Goal: Task Accomplishment & Management: Use online tool/utility

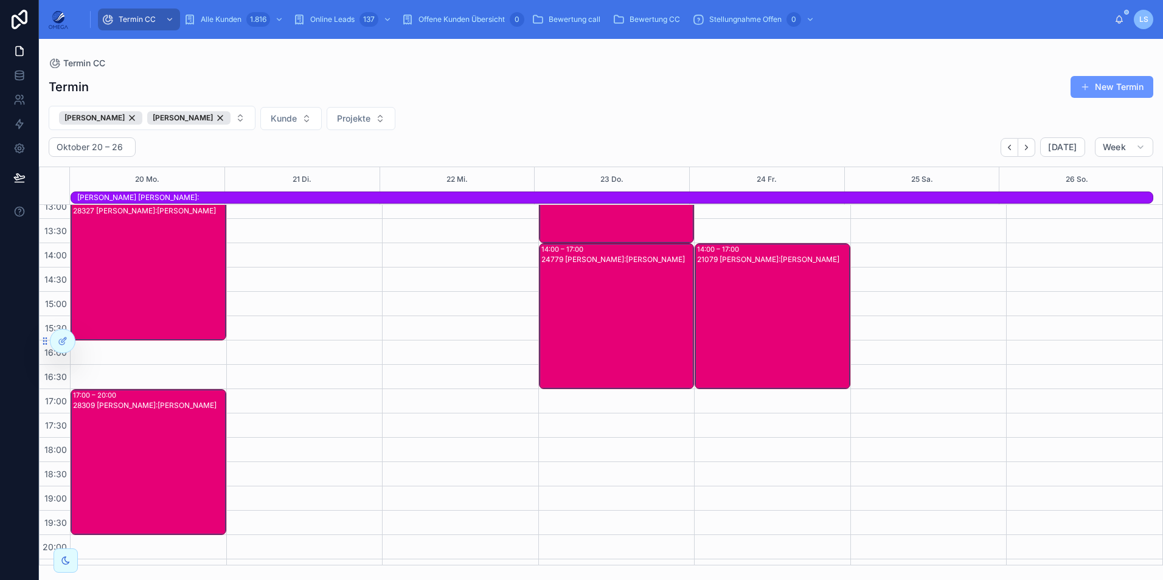
scroll to position [273, 0]
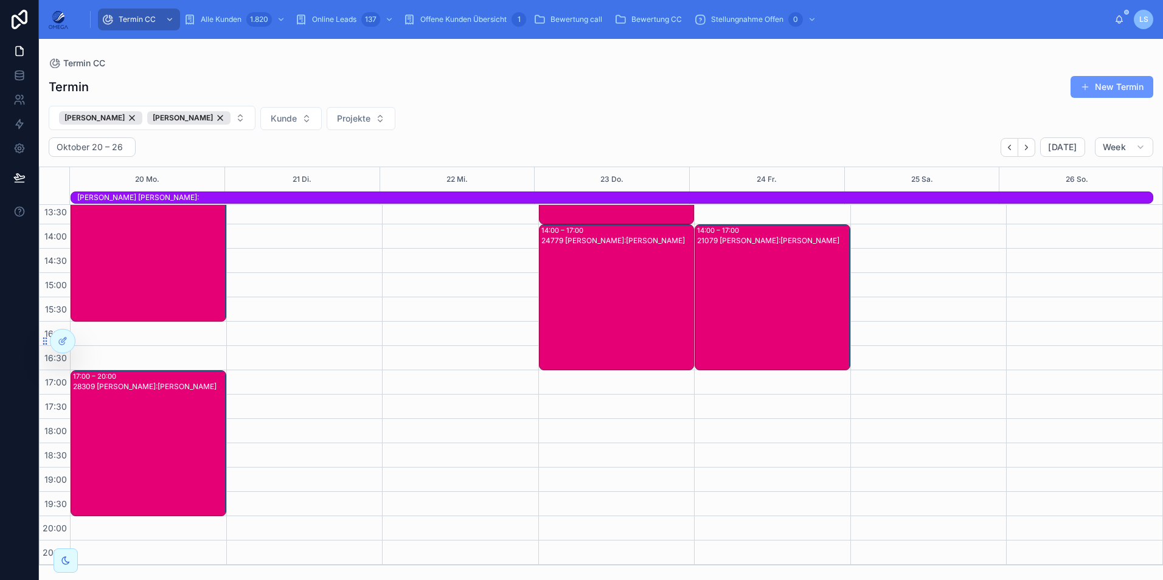
click at [0, 0] on icon at bounding box center [0, 0] width 0 height 0
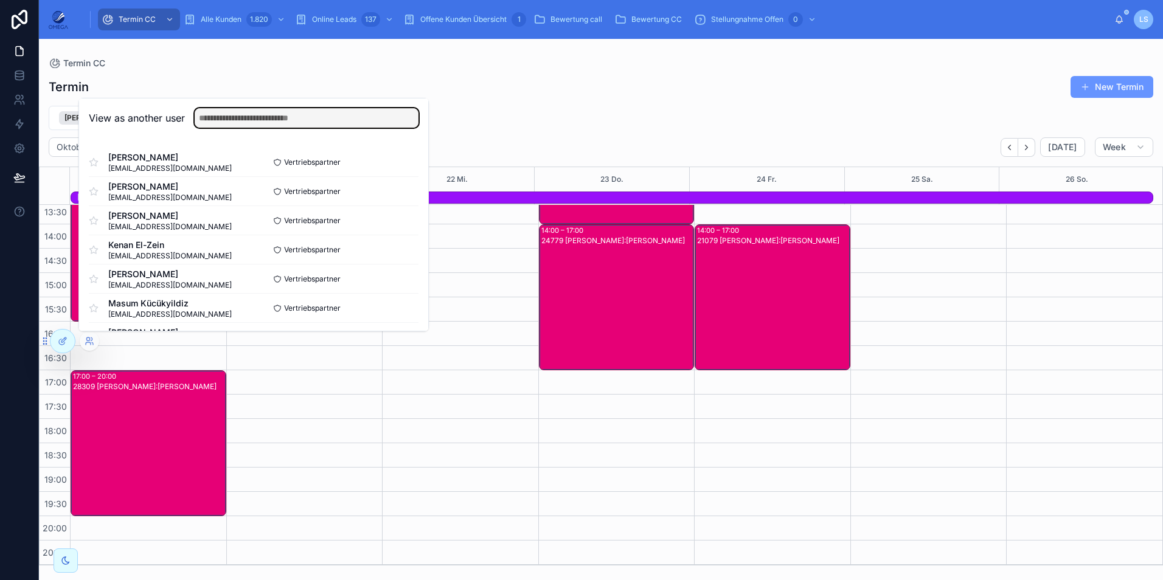
click at [246, 121] on input "text" at bounding box center [307, 117] width 224 height 19
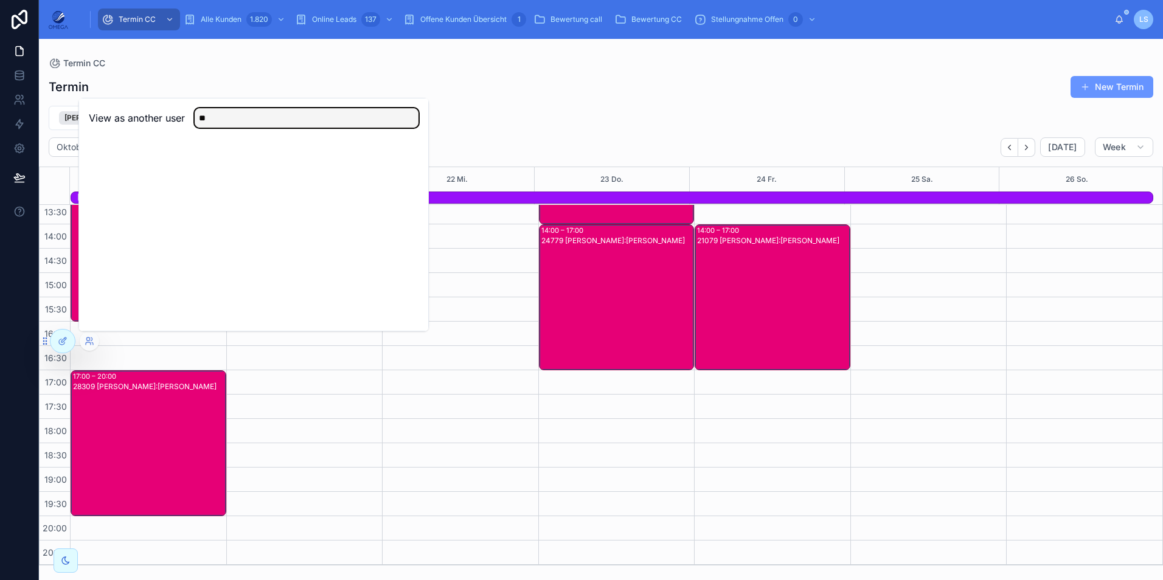
type input "*"
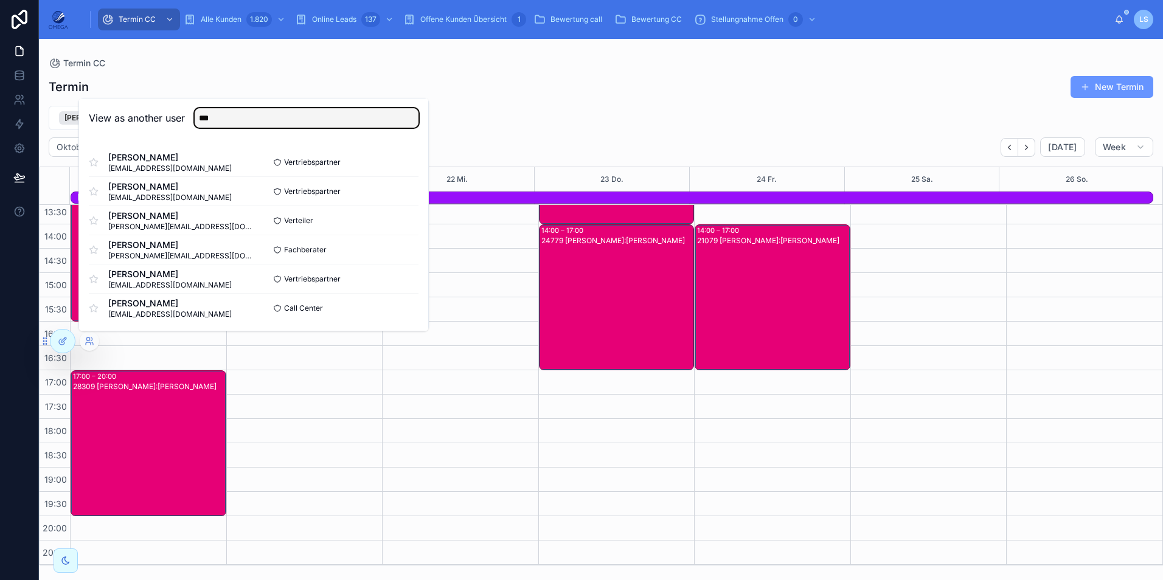
type input "***"
click at [158, 133] on div "View as another user ***" at bounding box center [253, 119] width 349 height 40
click at [0, 0] on button "Select" at bounding box center [0, 0] width 0 height 0
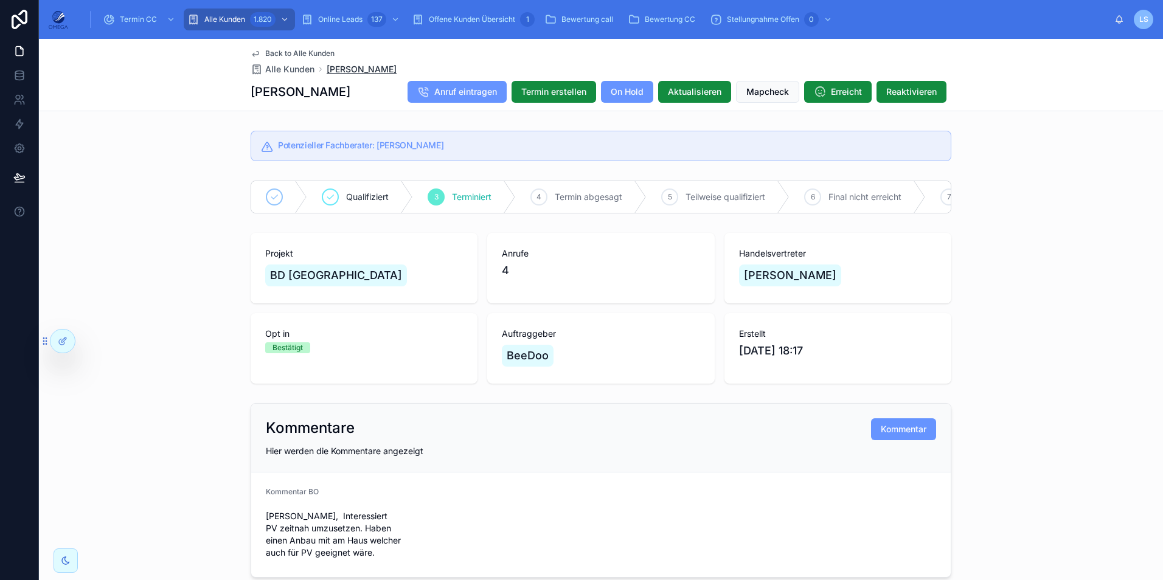
scroll to position [767, 0]
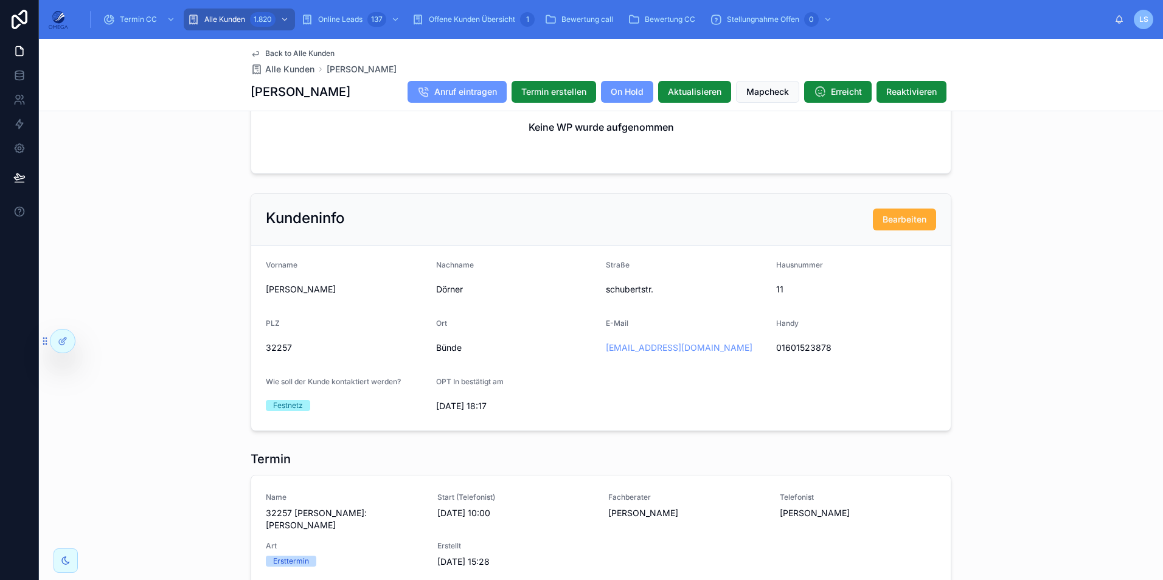
click at [312, 47] on div "Back to Alle Kunden Alle Kunden [PERSON_NAME] [PERSON_NAME] Anruf eintragen Ter…" at bounding box center [601, 75] width 701 height 72
click at [310, 51] on span "Back to Alle Kunden" at bounding box center [299, 54] width 69 height 10
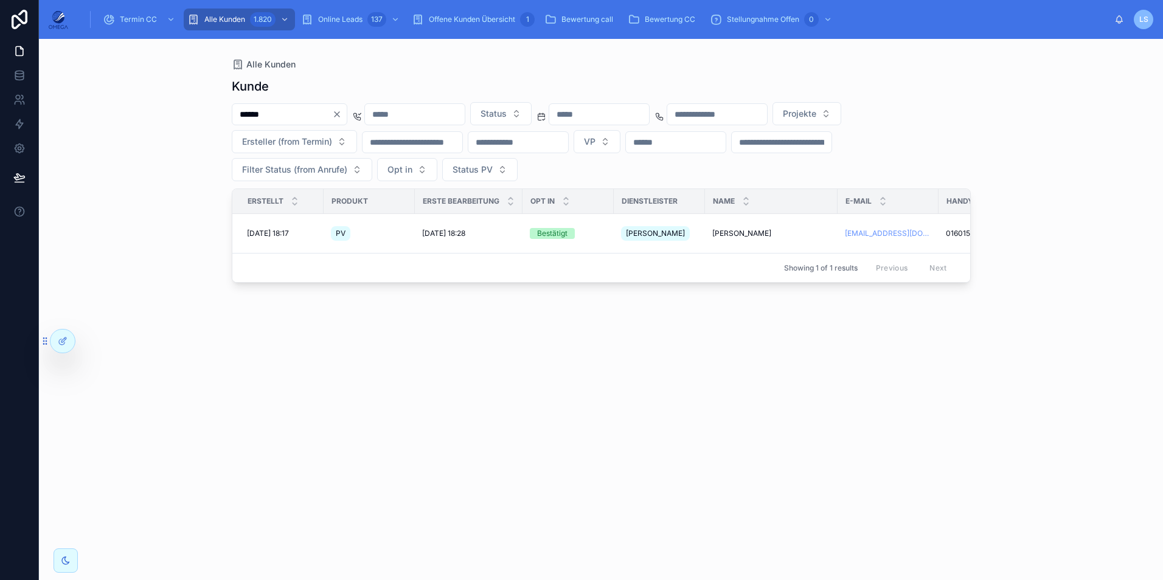
click at [314, 114] on input "******" at bounding box center [282, 114] width 100 height 17
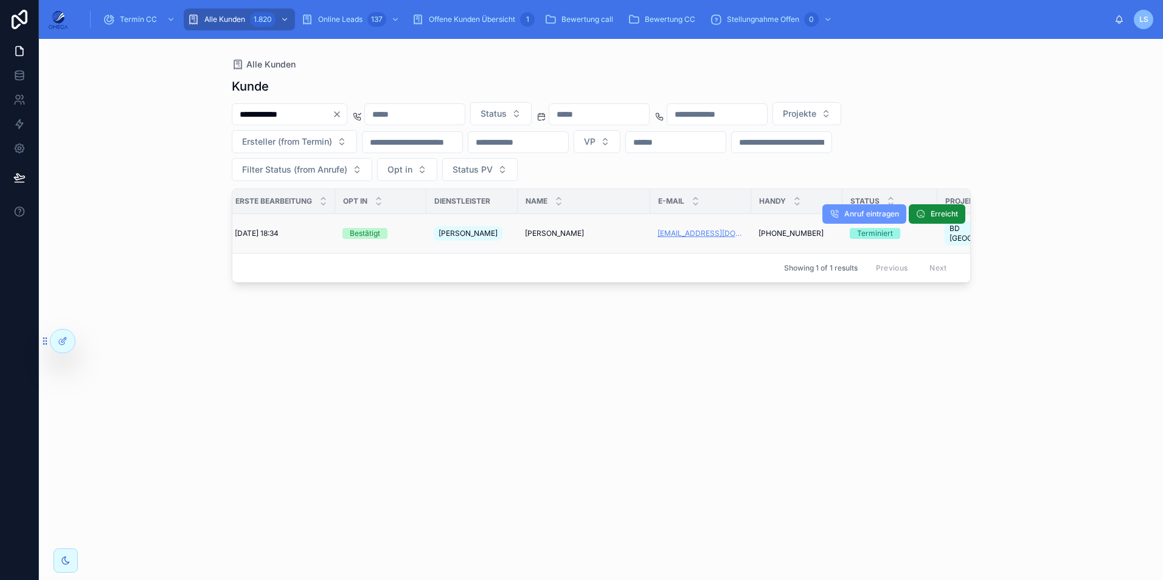
scroll to position [0, 183]
type input "**********"
click at [567, 229] on span "[PERSON_NAME]" at bounding box center [559, 234] width 59 height 10
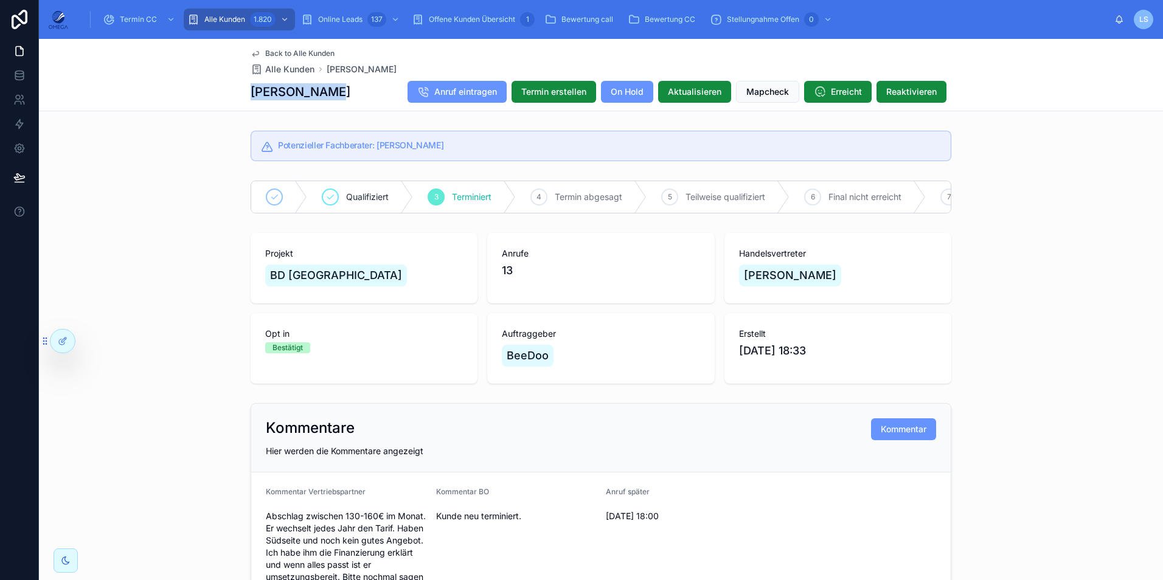
drag, startPoint x: 335, startPoint y: 94, endPoint x: 245, endPoint y: 85, distance: 90.5
click at [245, 85] on div "Back to Alle Kunden Alle Kunden [PERSON_NAME] [PERSON_NAME] Anruf eintragen Ter…" at bounding box center [601, 75] width 1124 height 72
copy h1 "[PERSON_NAME]"
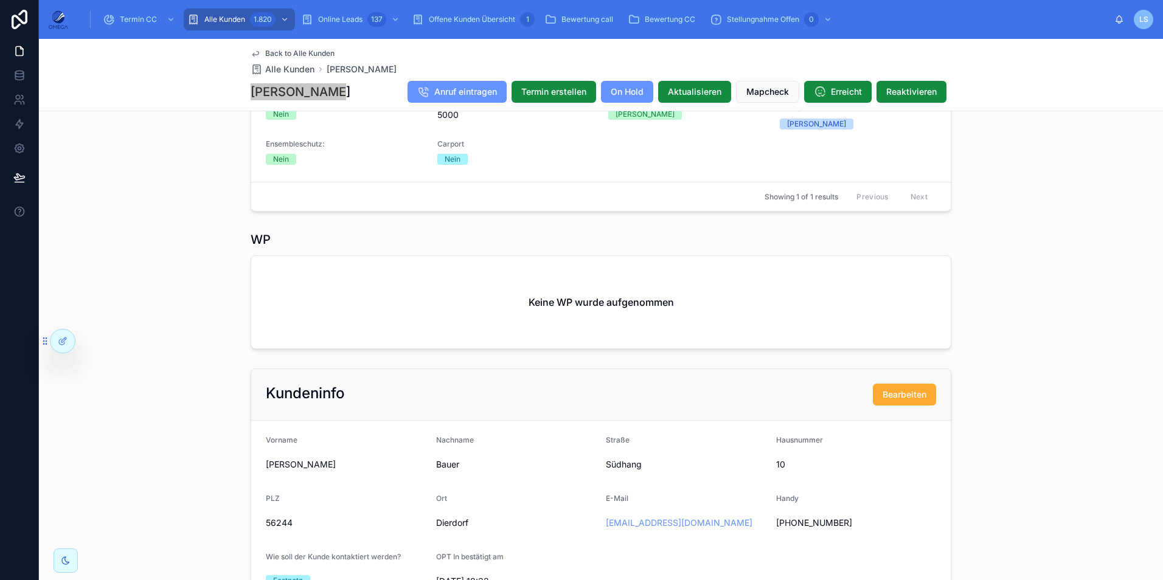
scroll to position [569, 0]
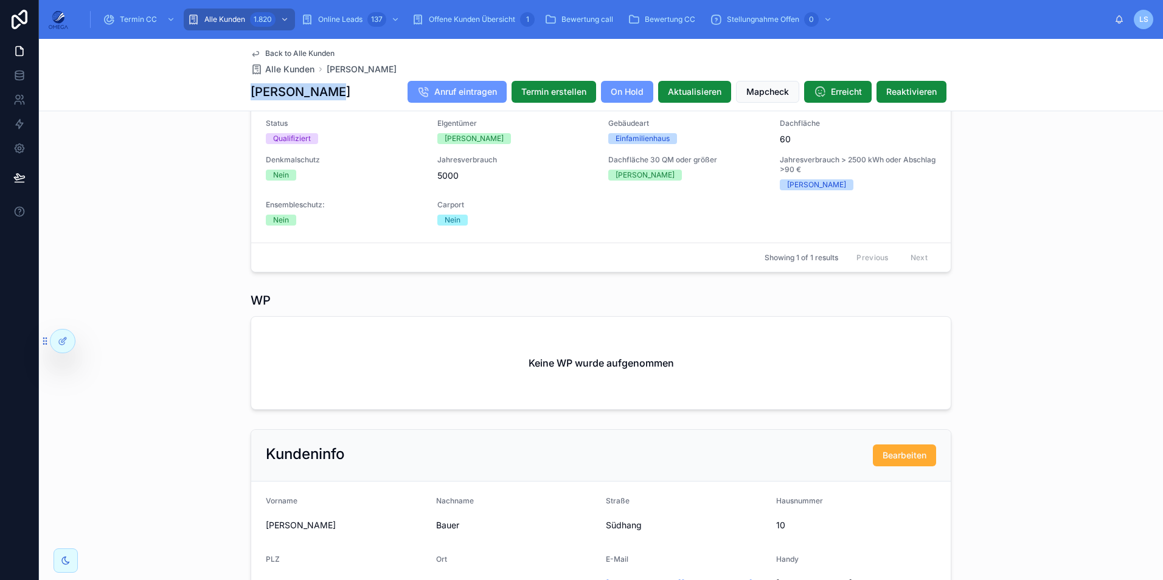
click at [330, 91] on div "[PERSON_NAME] Anruf eintragen Termin erstellen On Hold Aktualisieren Mapcheck E…" at bounding box center [601, 91] width 701 height 23
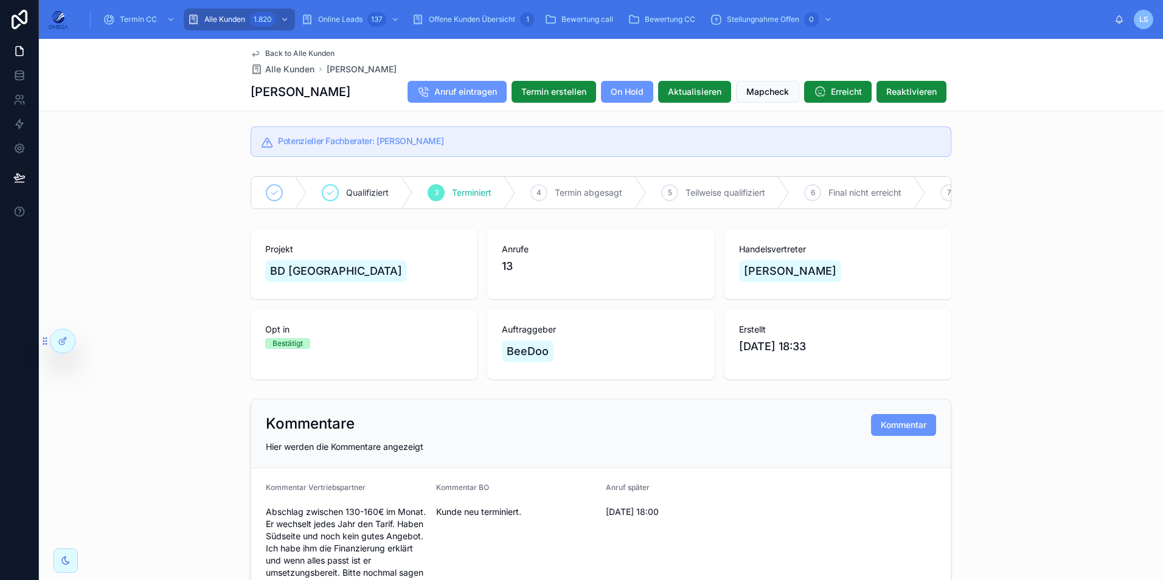
scroll to position [0, 0]
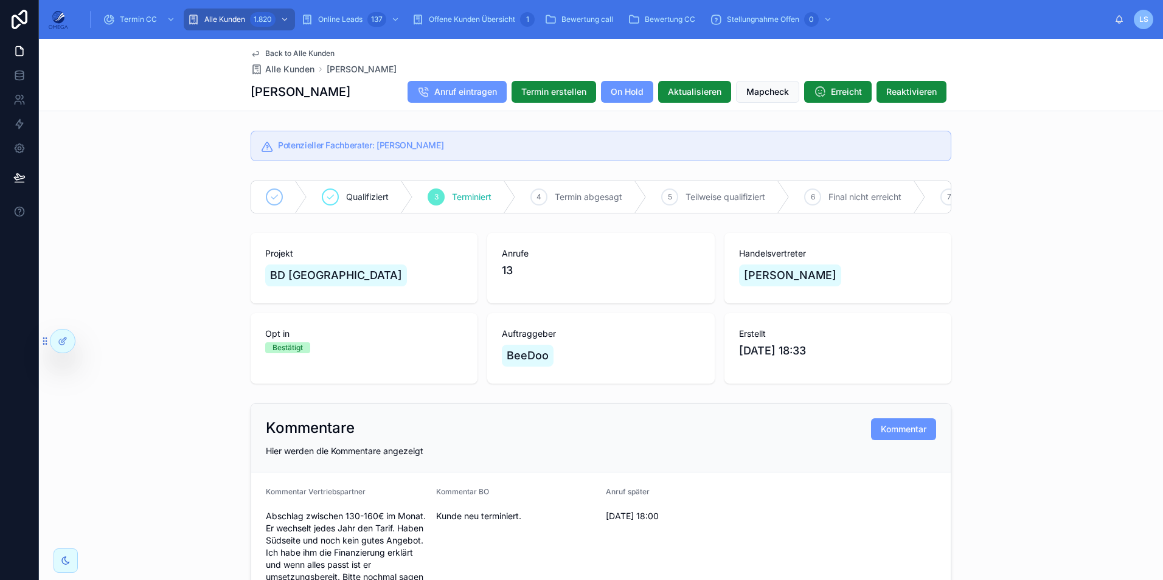
click at [319, 52] on span "Back to Alle Kunden" at bounding box center [299, 54] width 69 height 10
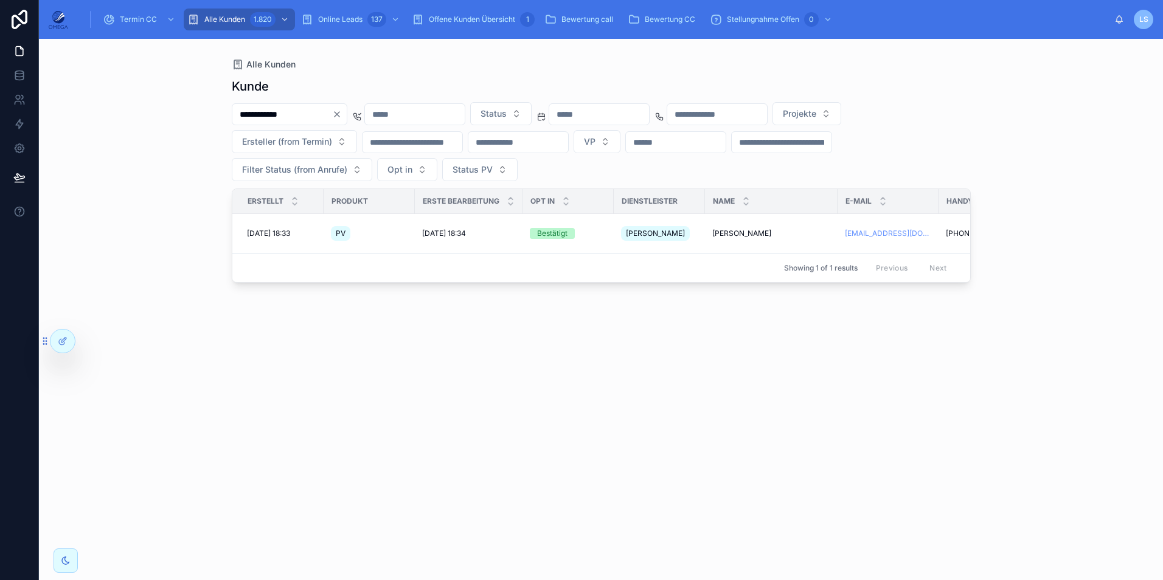
click at [314, 110] on input "**********" at bounding box center [282, 114] width 100 height 17
click at [312, 111] on input "**********" at bounding box center [282, 114] width 100 height 17
paste input "text"
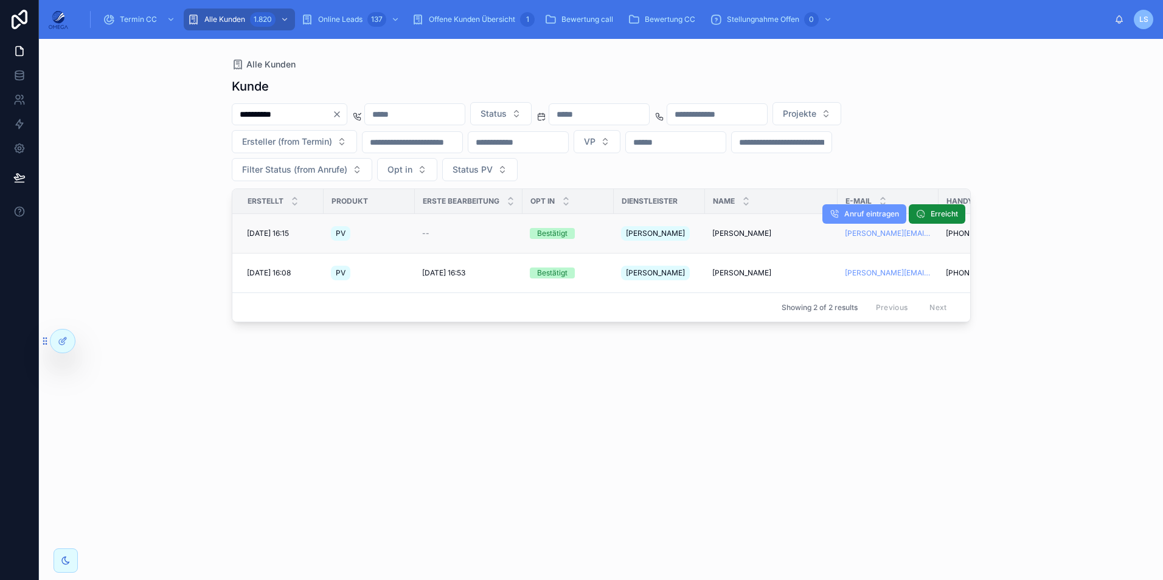
type input "**********"
click at [740, 232] on span "[PERSON_NAME]" at bounding box center [741, 234] width 59 height 10
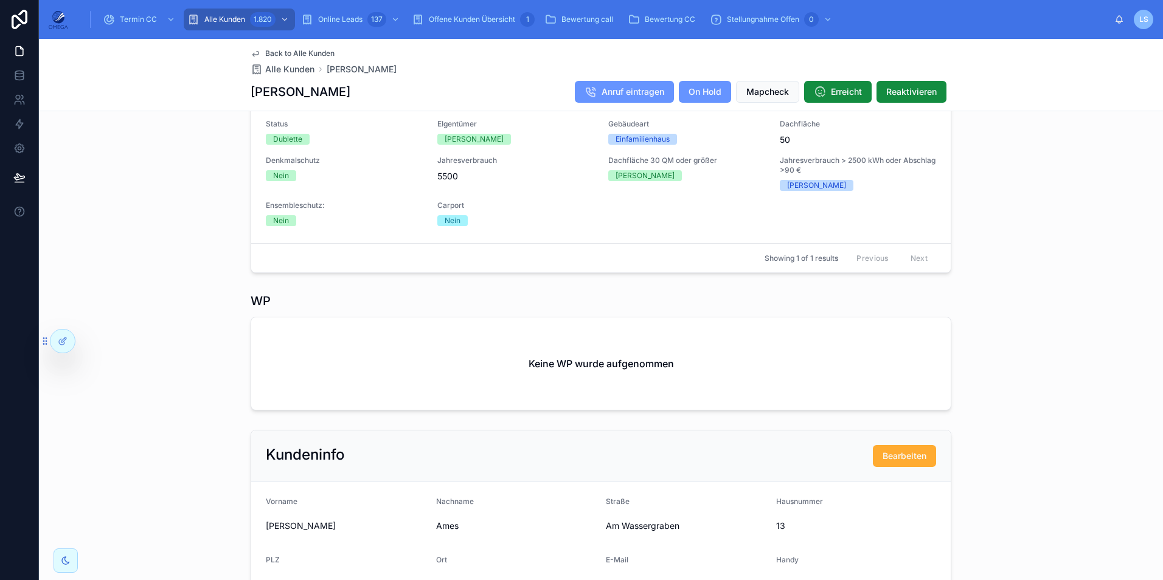
scroll to position [7, 0]
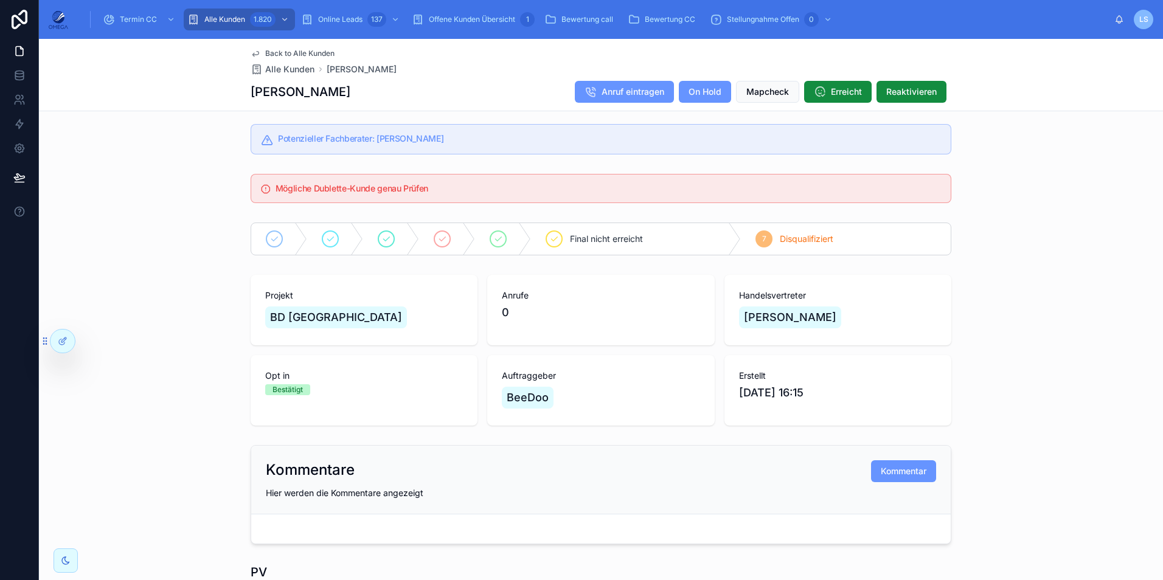
click at [317, 52] on span "Back to Alle Kunden" at bounding box center [299, 54] width 69 height 10
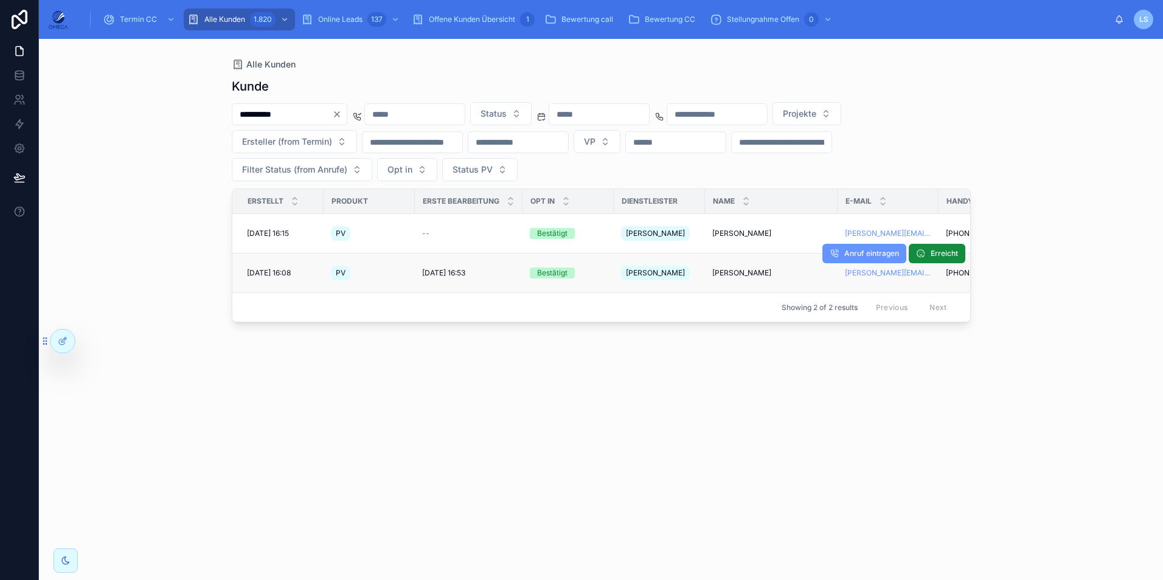
click at [726, 268] on span "[PERSON_NAME]" at bounding box center [741, 273] width 59 height 10
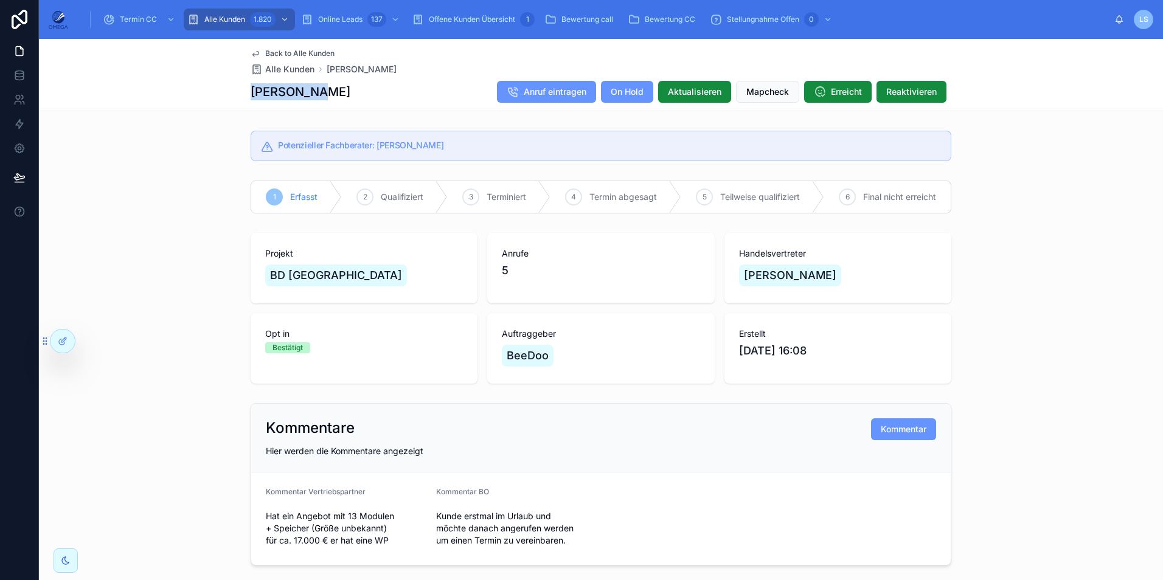
drag, startPoint x: 319, startPoint y: 94, endPoint x: 242, endPoint y: 91, distance: 76.7
click at [242, 91] on div "Back to Alle Kunden Alle Kunden [PERSON_NAME] [PERSON_NAME] Anruf eintragen On …" at bounding box center [601, 75] width 1124 height 72
copy h1 "[PERSON_NAME]"
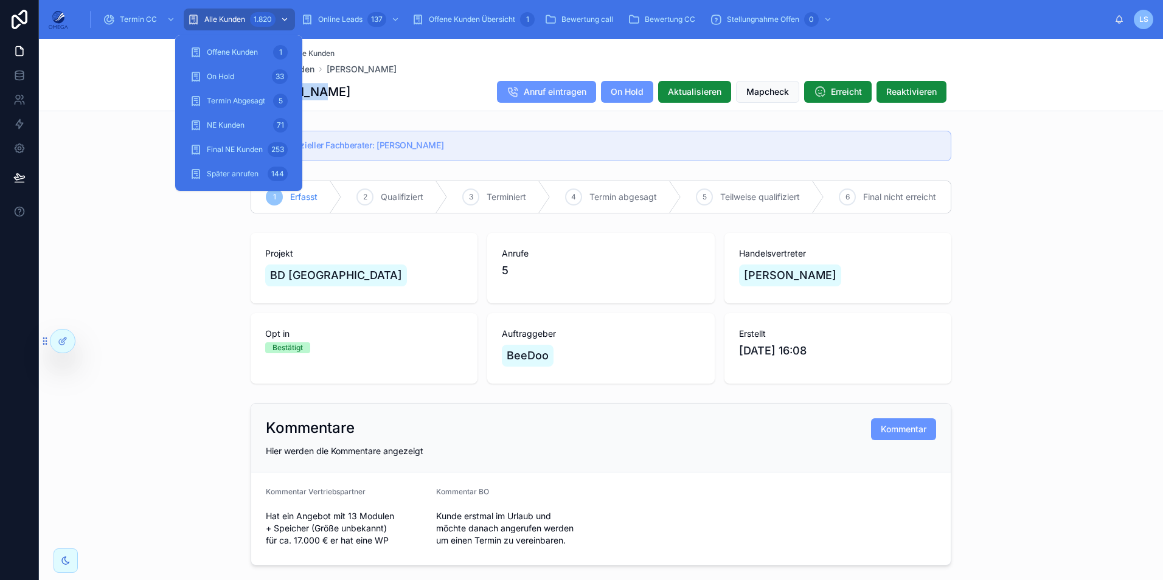
click at [257, 16] on div "1.820" at bounding box center [263, 19] width 26 height 15
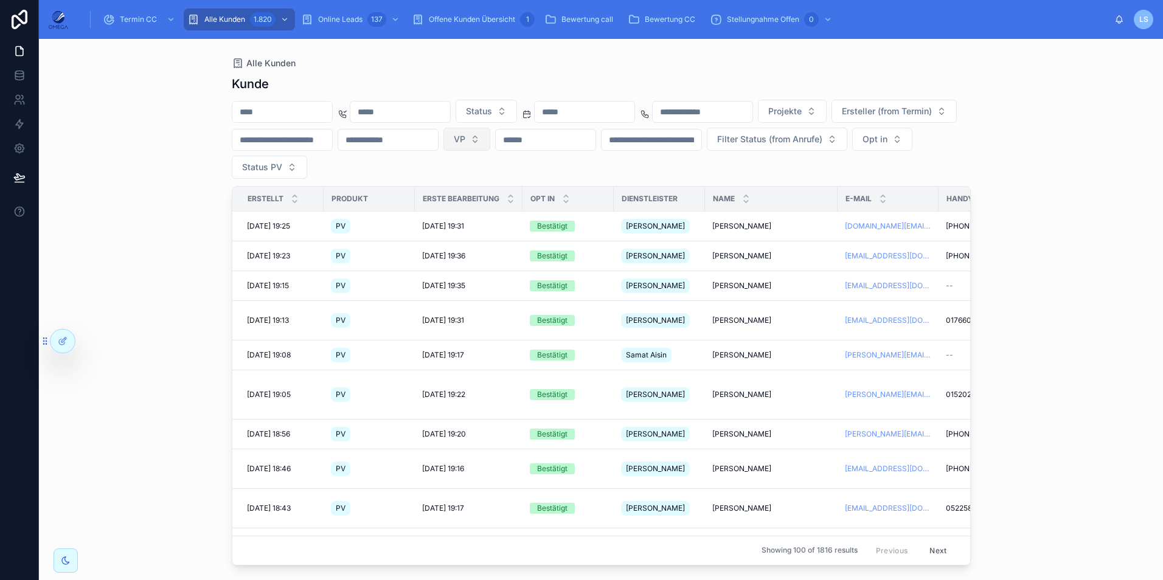
click at [490, 136] on button "VP" at bounding box center [467, 139] width 47 height 23
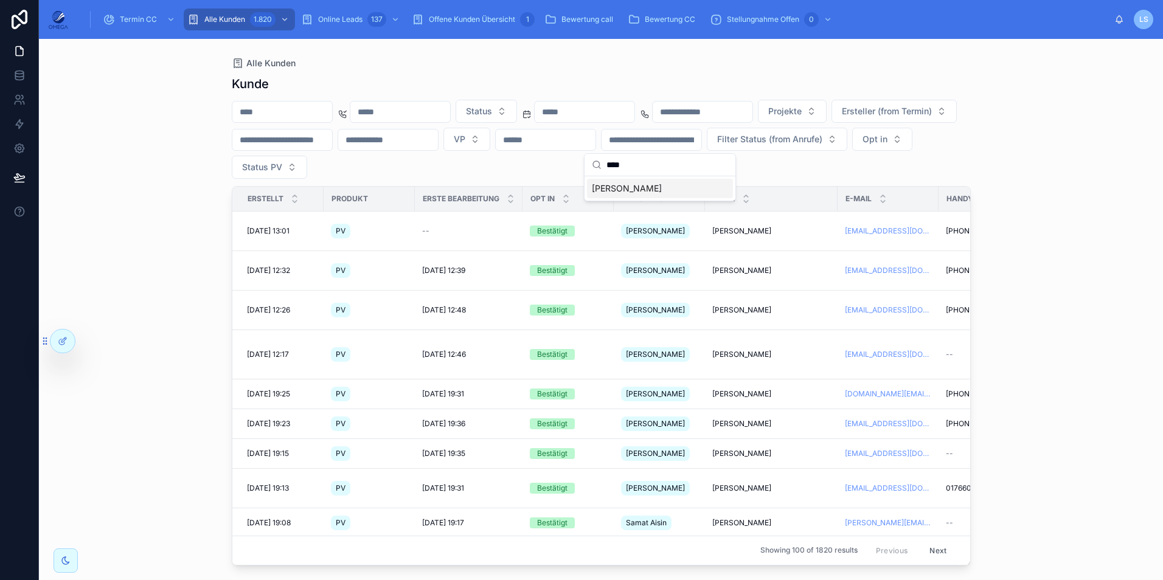
type input "****"
click at [652, 189] on span "[PERSON_NAME]" at bounding box center [627, 189] width 70 height 12
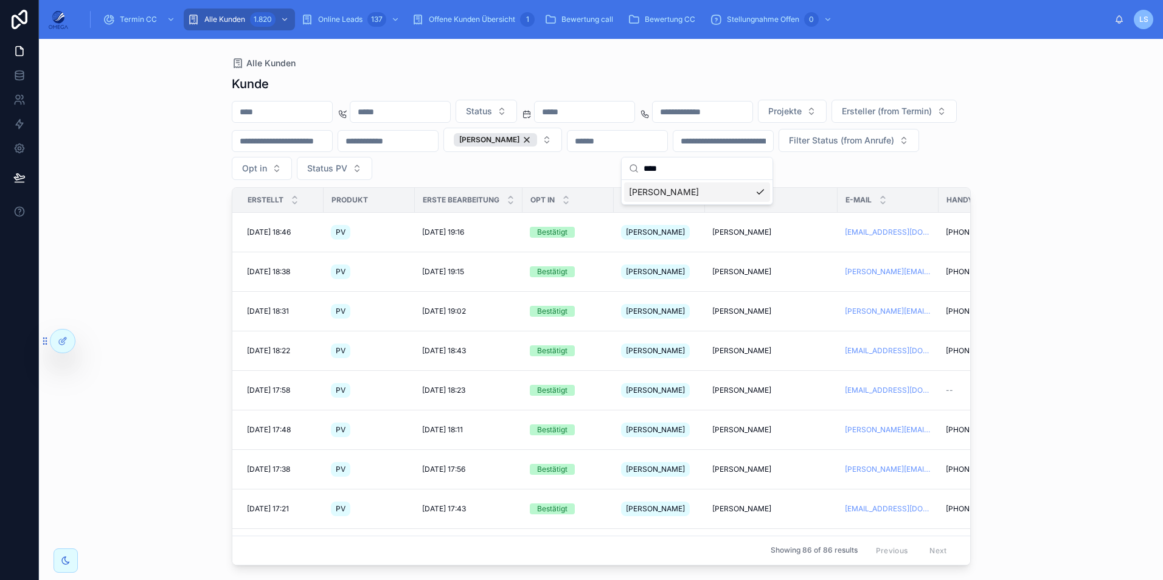
click at [860, 171] on div "Status Projekte Ersteller (from Termin) [PERSON_NAME] Filter Status (from Anruf…" at bounding box center [601, 140] width 739 height 80
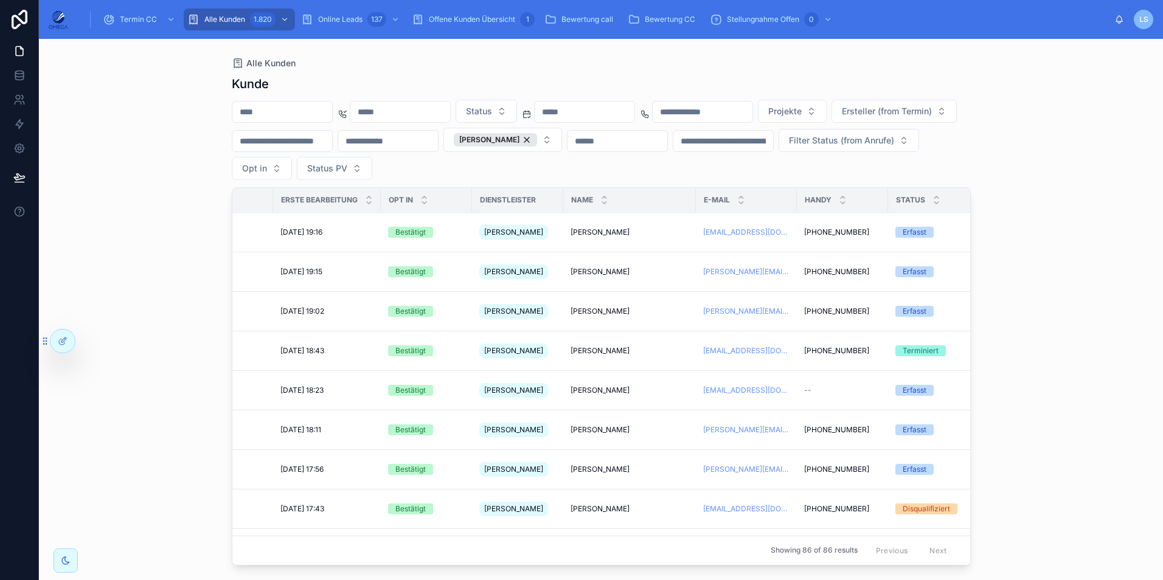
scroll to position [0, 122]
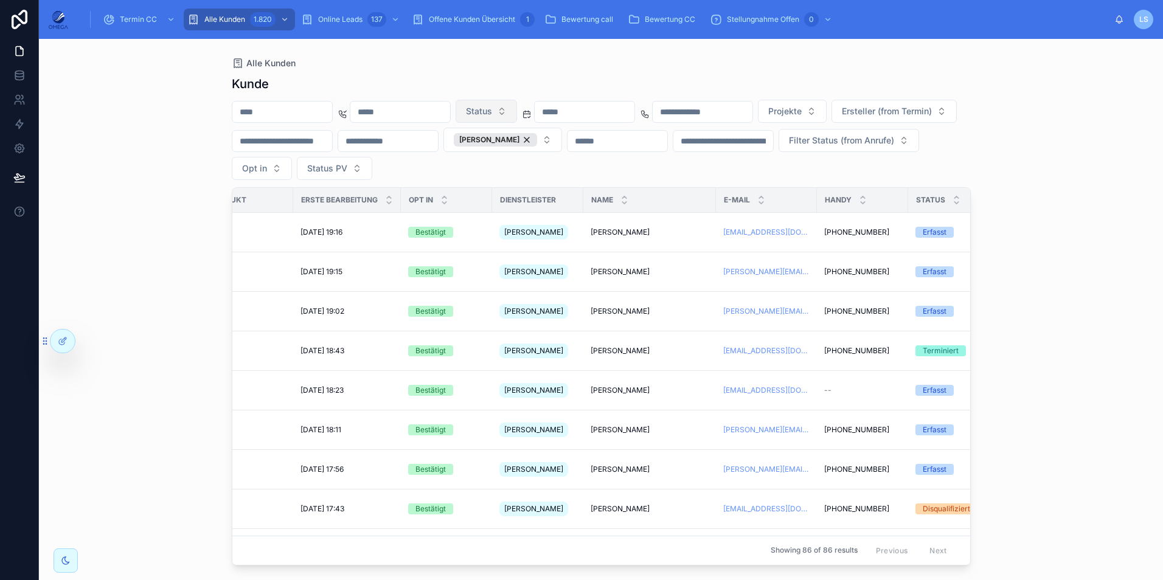
click at [492, 106] on span "Status" at bounding box center [479, 111] width 26 height 12
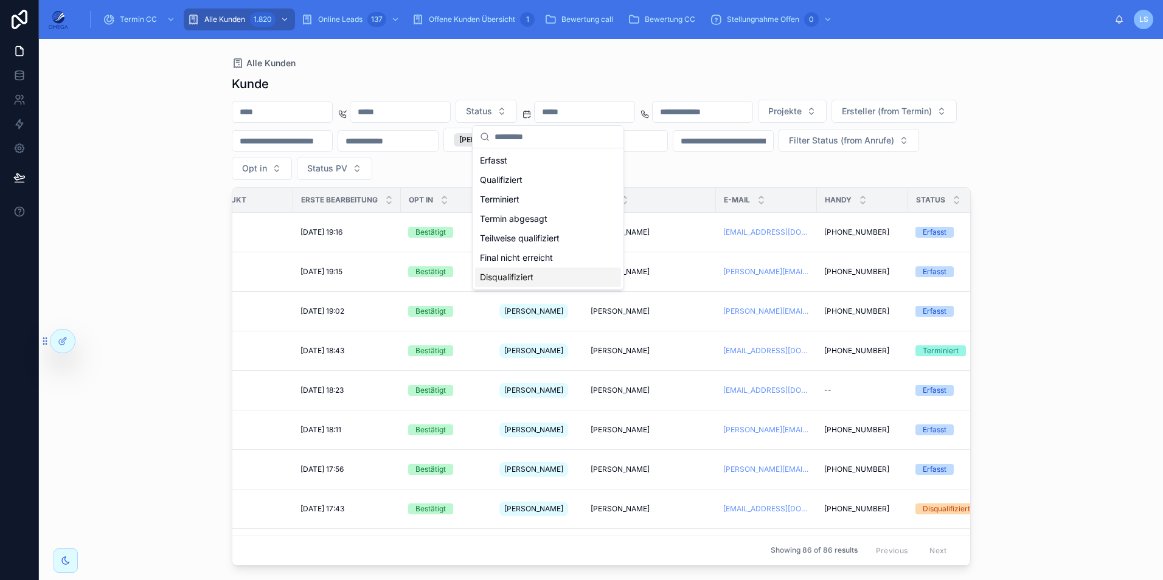
click at [542, 274] on div "Disqualifiziert" at bounding box center [548, 277] width 146 height 19
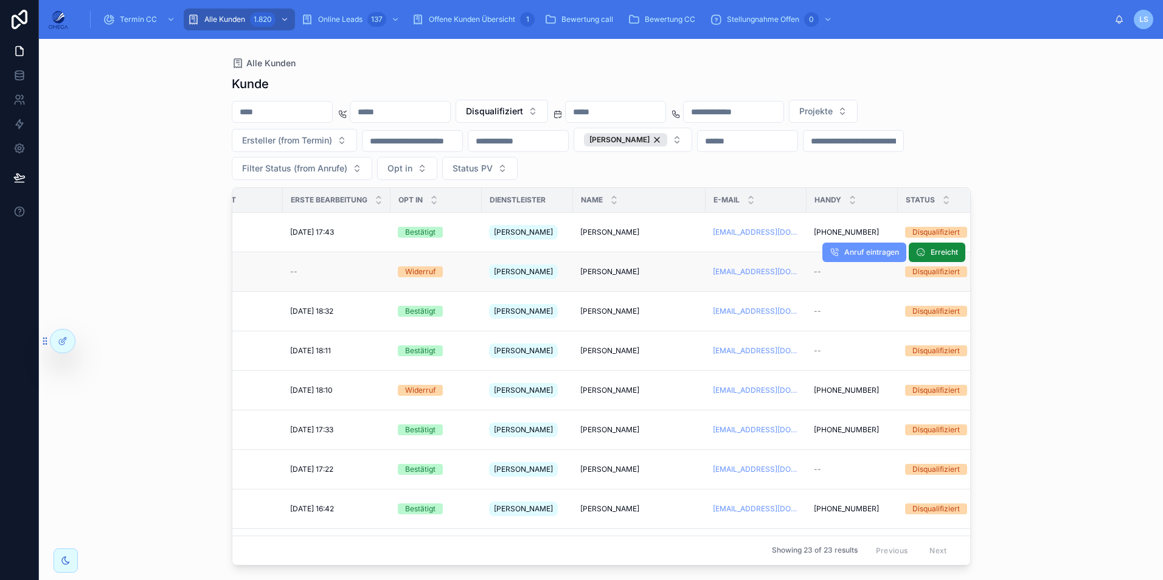
scroll to position [0, 61]
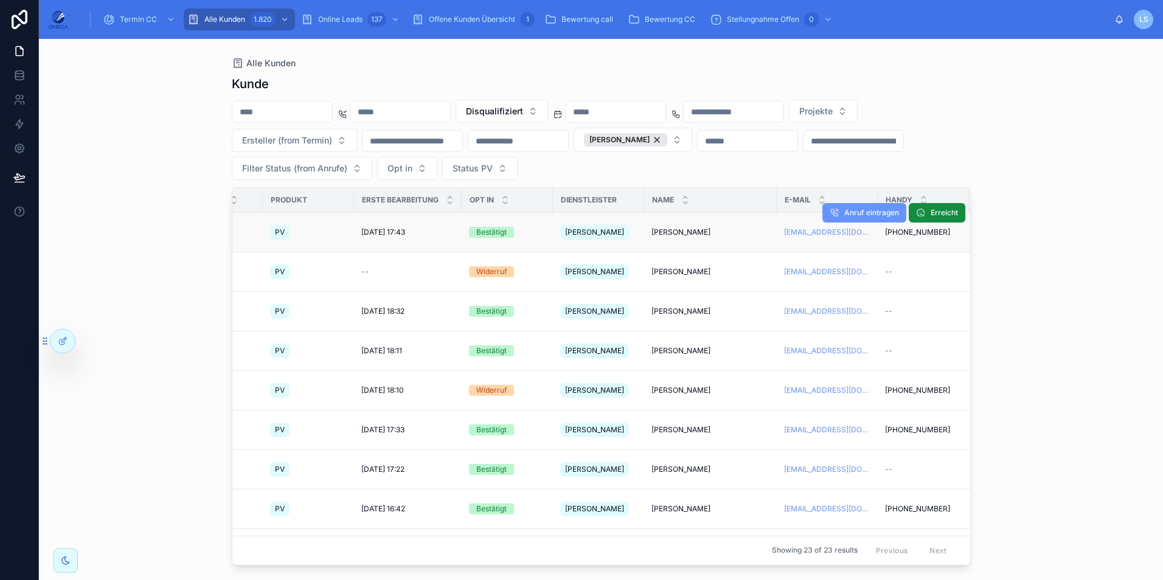
click at [666, 228] on span "[PERSON_NAME]" at bounding box center [681, 233] width 59 height 10
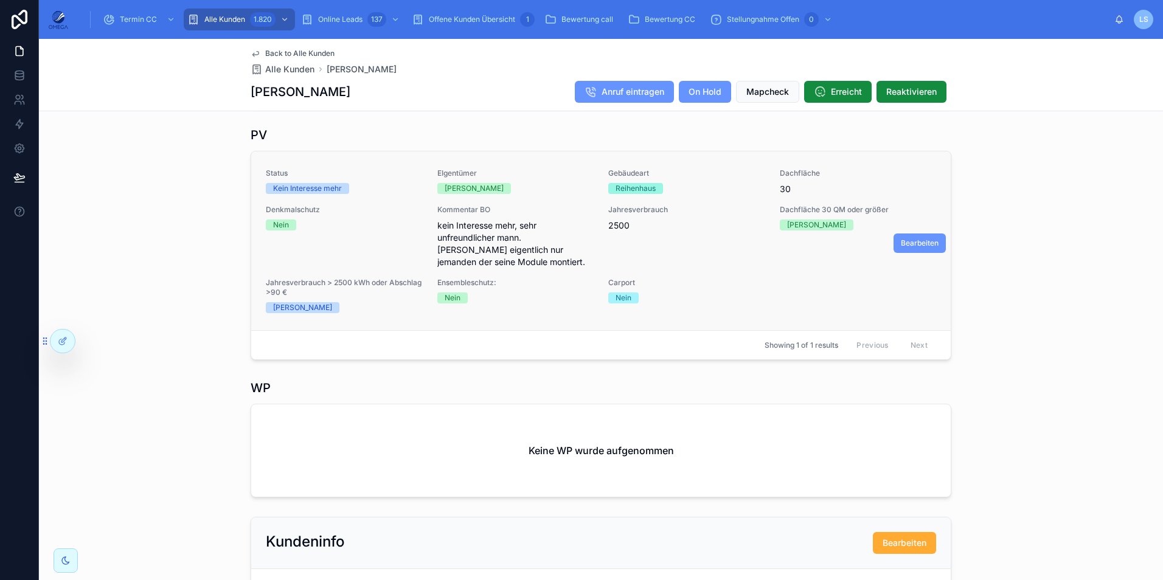
scroll to position [426, 0]
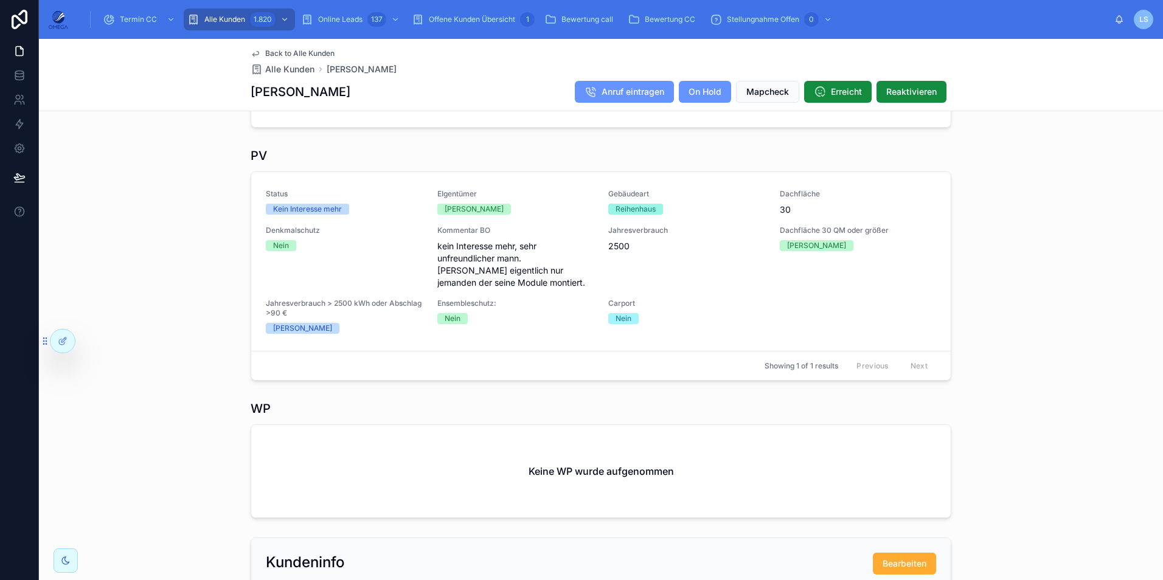
click at [312, 52] on span "Back to Alle Kunden" at bounding box center [299, 54] width 69 height 10
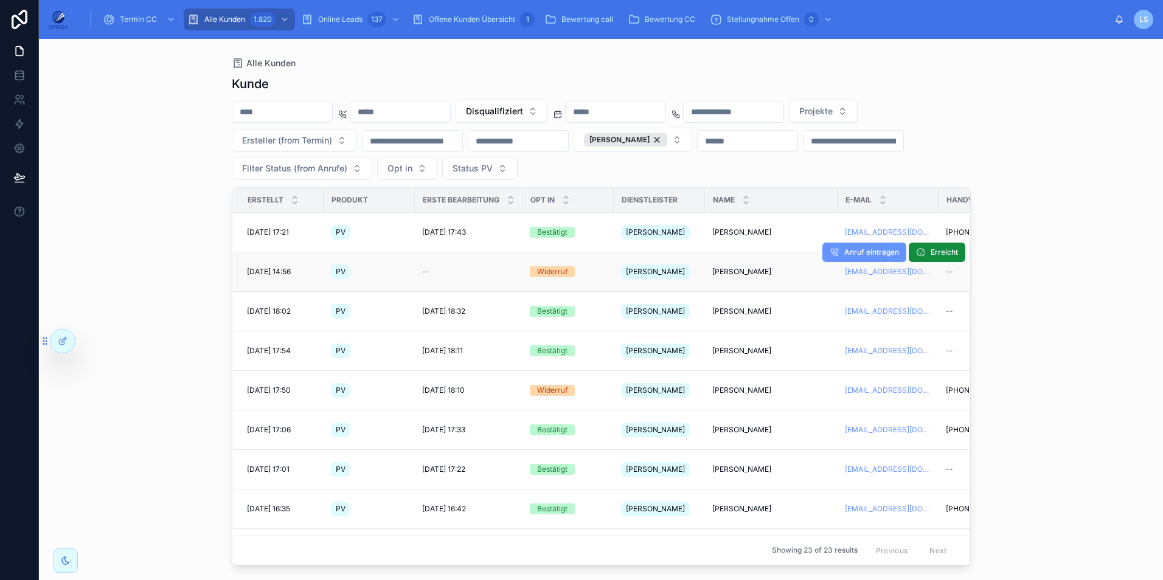
click at [729, 267] on span "[PERSON_NAME]" at bounding box center [741, 272] width 59 height 10
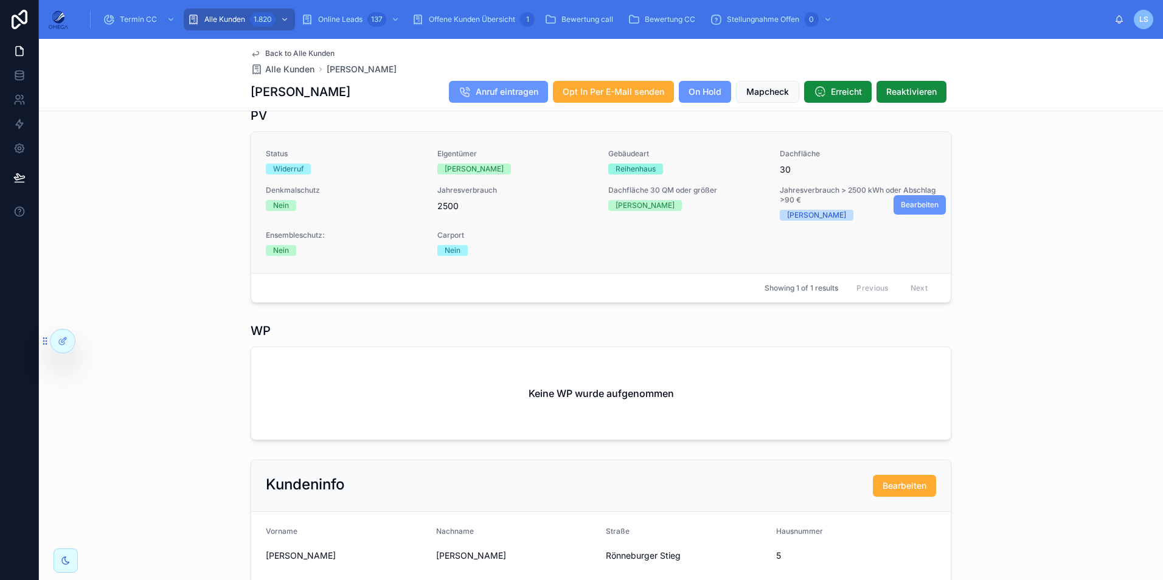
scroll to position [426, 0]
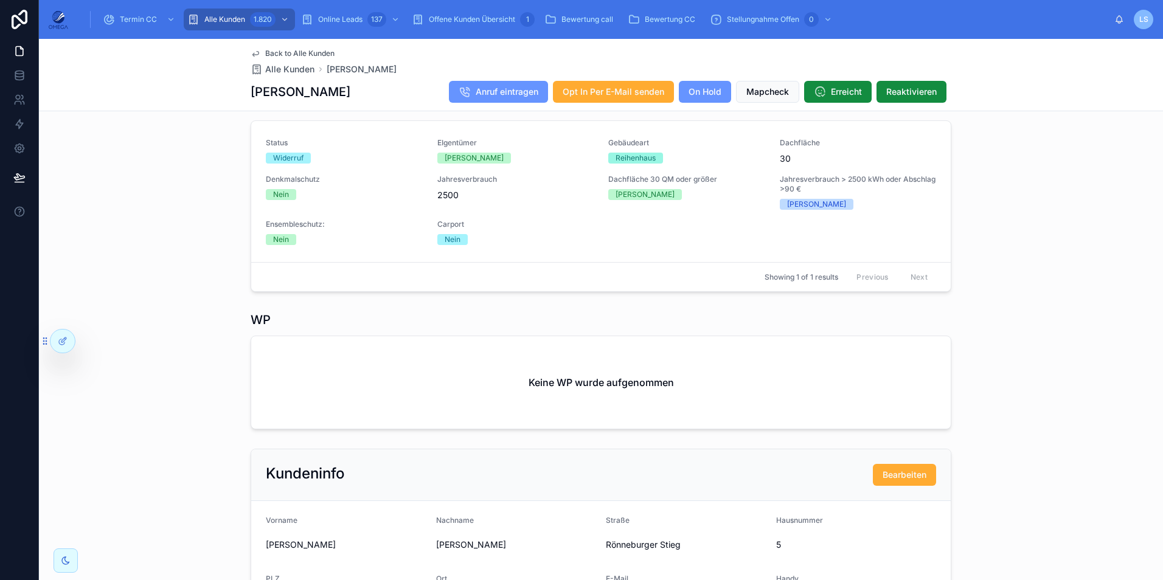
click at [303, 57] on span "Back to Alle Kunden" at bounding box center [299, 54] width 69 height 10
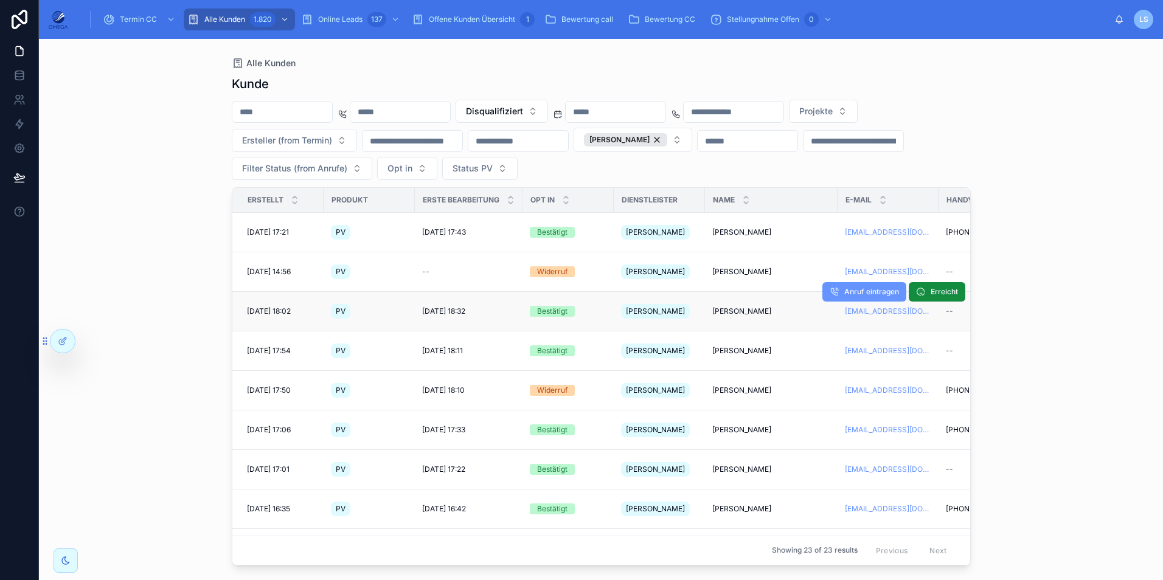
click at [736, 307] on span "[PERSON_NAME]" at bounding box center [741, 312] width 59 height 10
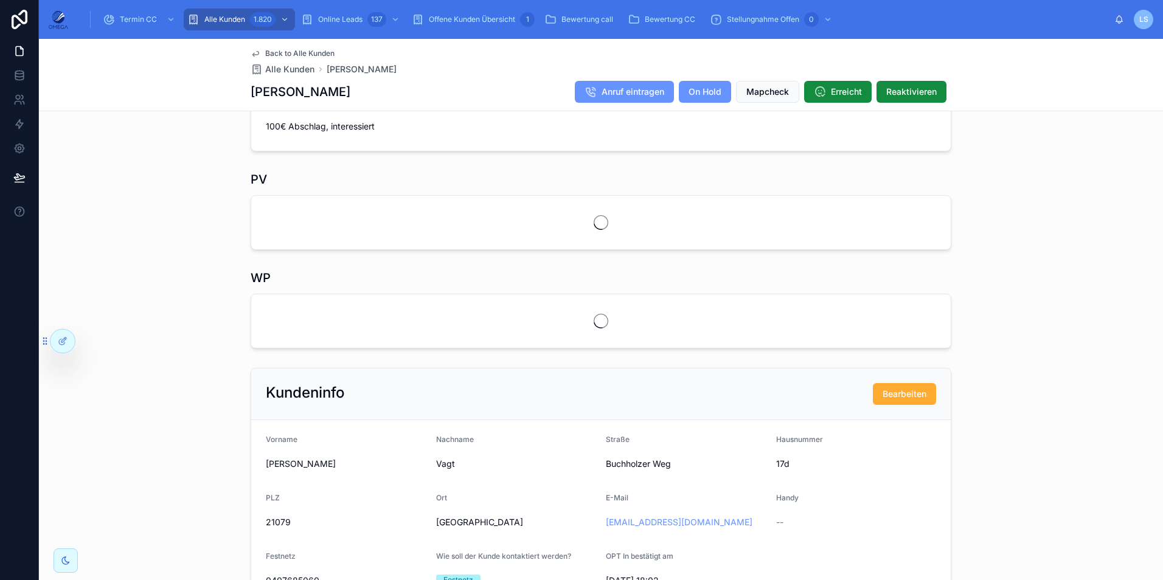
scroll to position [426, 0]
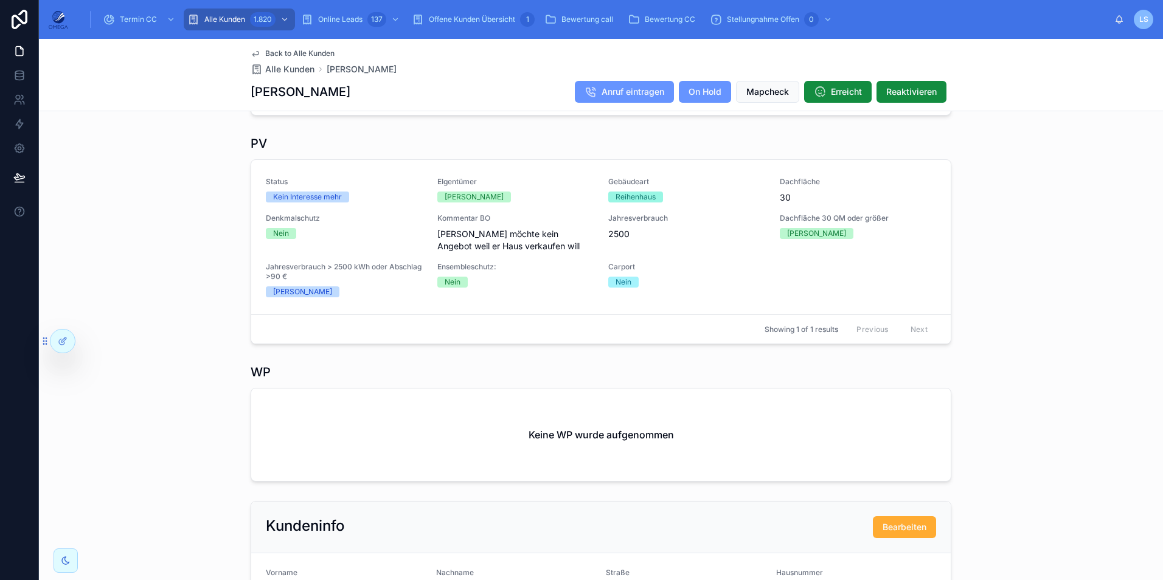
click at [324, 49] on span "Back to Alle Kunden" at bounding box center [299, 54] width 69 height 10
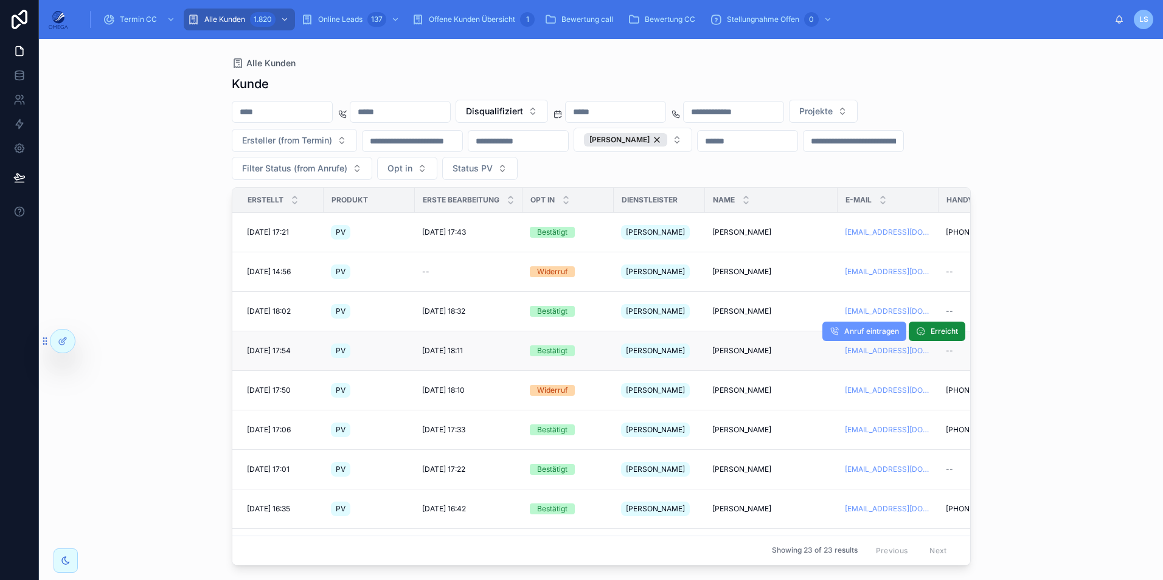
click at [739, 346] on span "[PERSON_NAME]" at bounding box center [741, 351] width 59 height 10
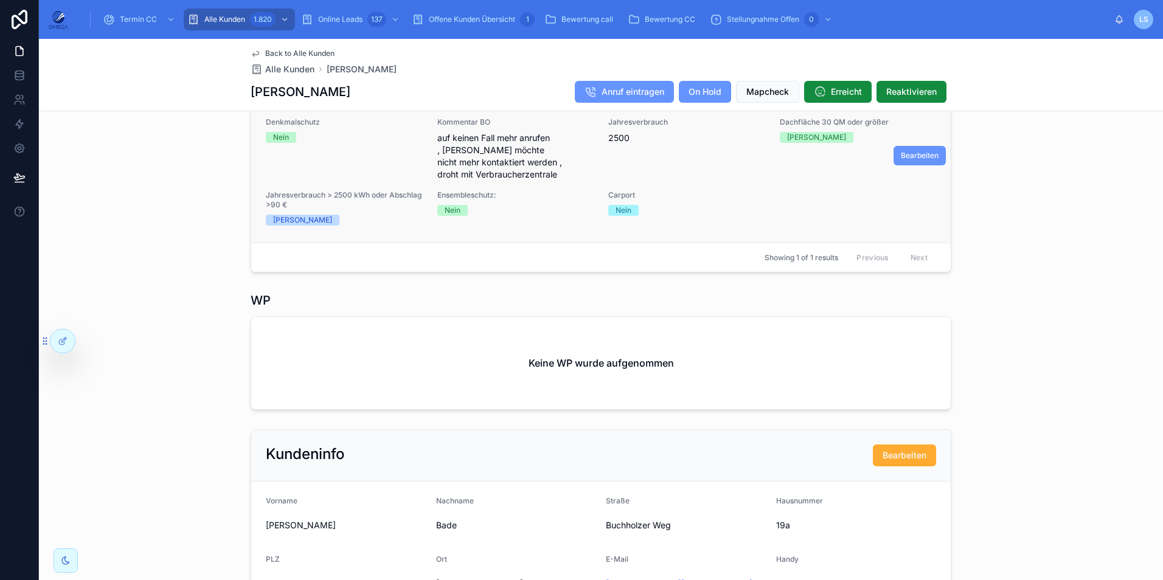
scroll to position [487, 0]
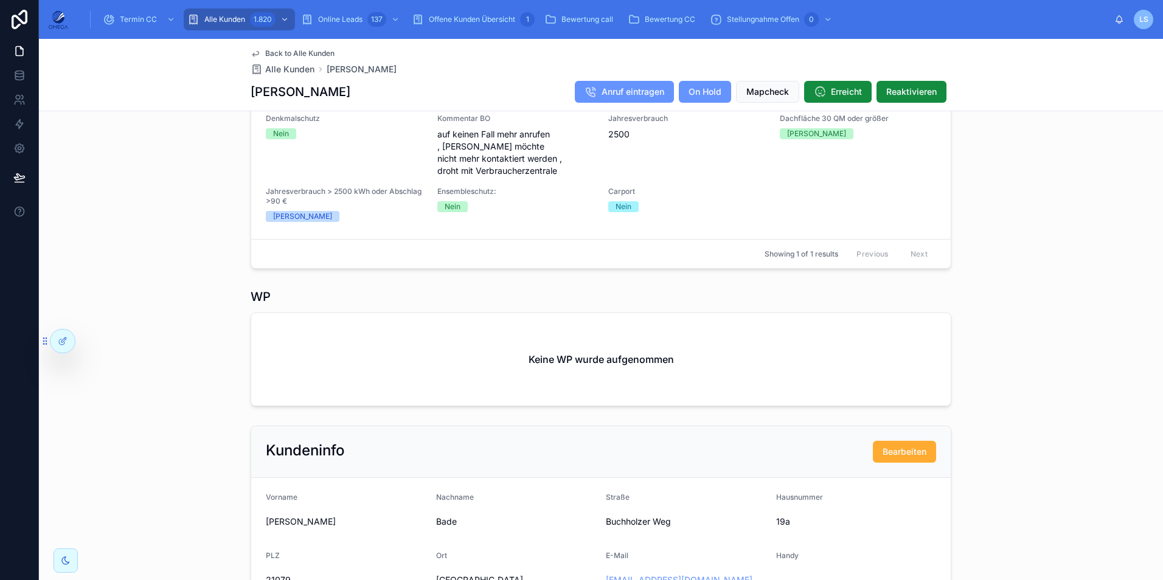
click at [303, 53] on span "Back to Alle Kunden" at bounding box center [299, 54] width 69 height 10
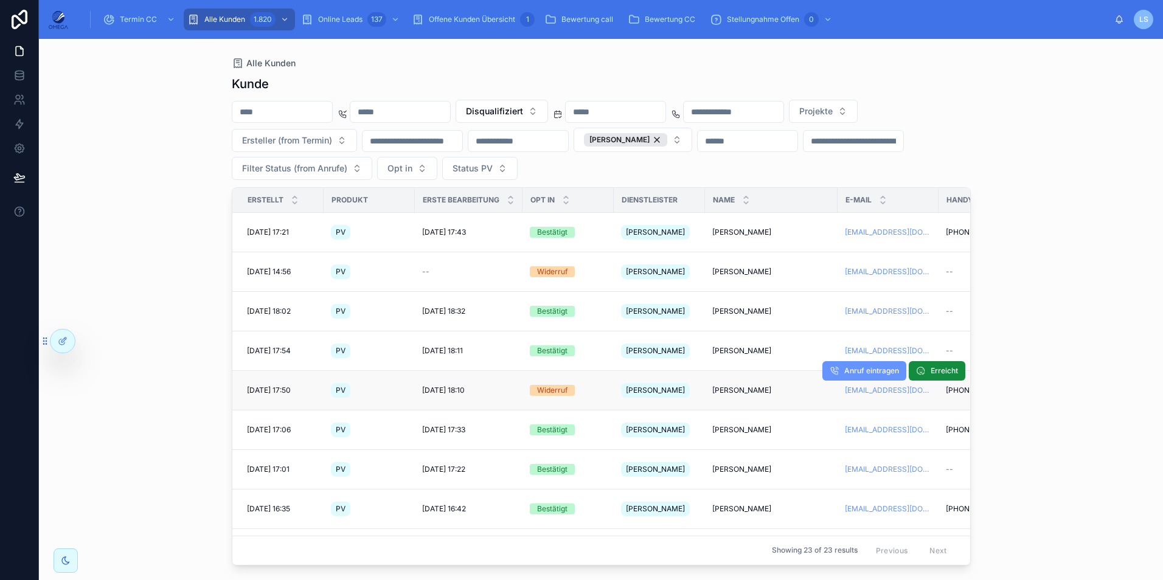
click at [736, 386] on span "[PERSON_NAME]" at bounding box center [741, 391] width 59 height 10
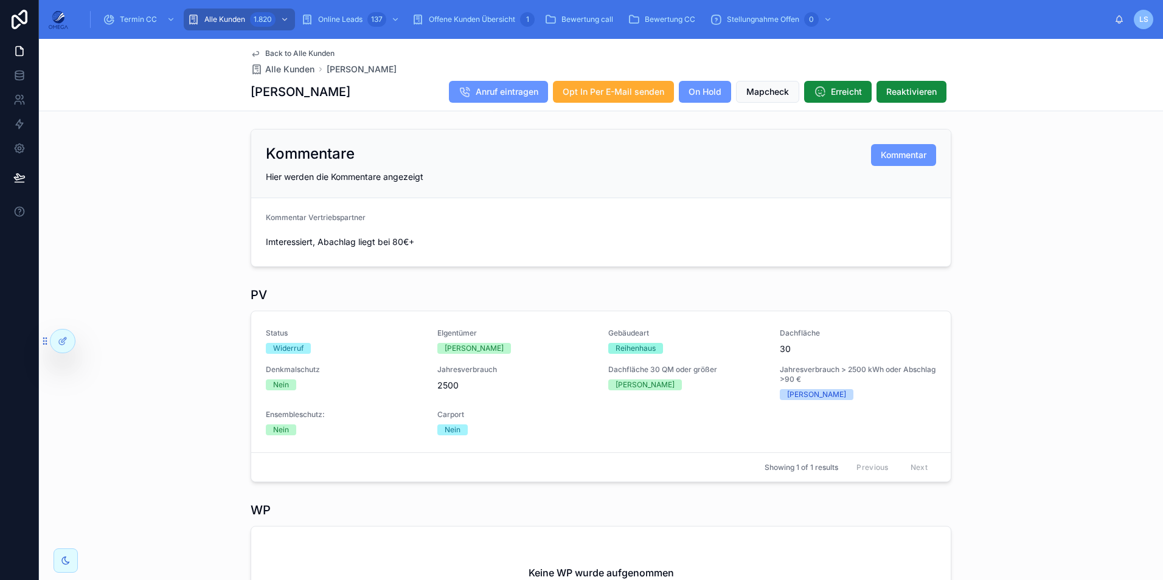
scroll to position [304, 0]
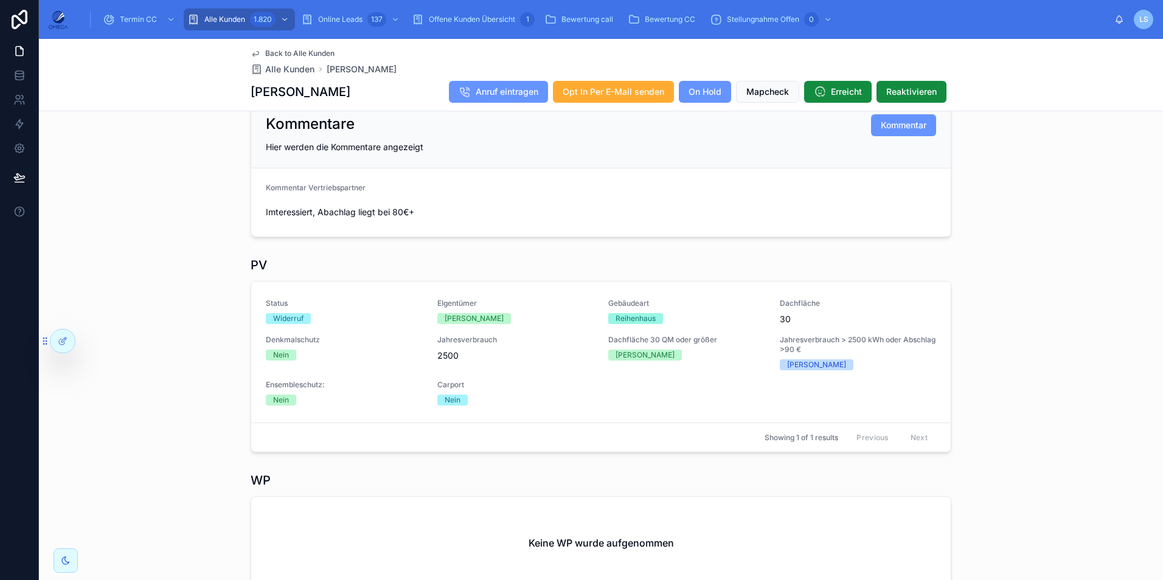
click at [324, 50] on span "Back to Alle Kunden" at bounding box center [299, 54] width 69 height 10
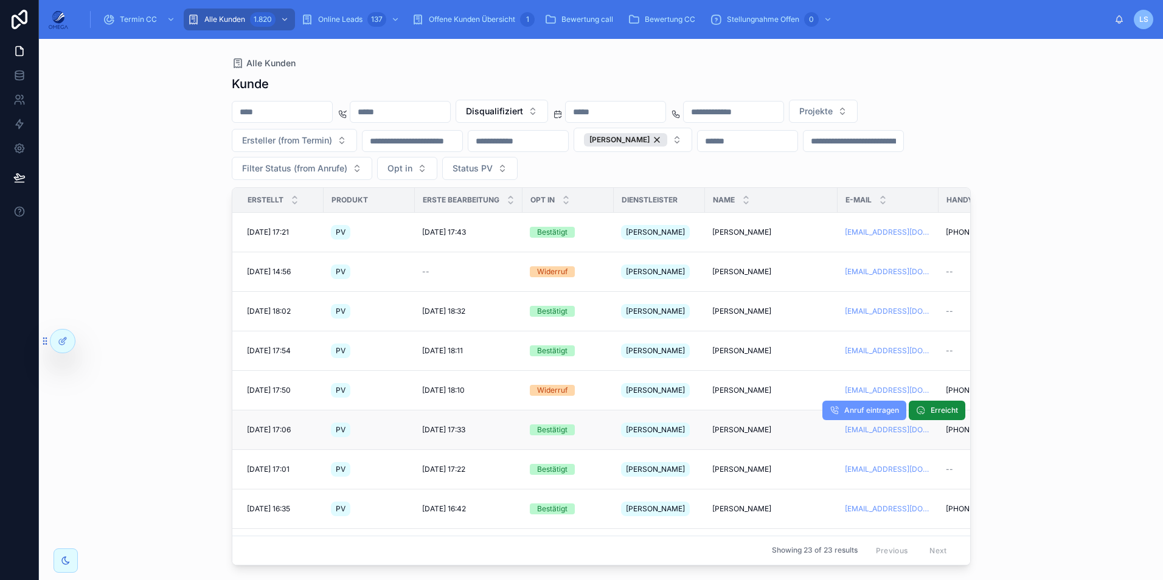
click at [739, 425] on span "[PERSON_NAME]" at bounding box center [741, 430] width 59 height 10
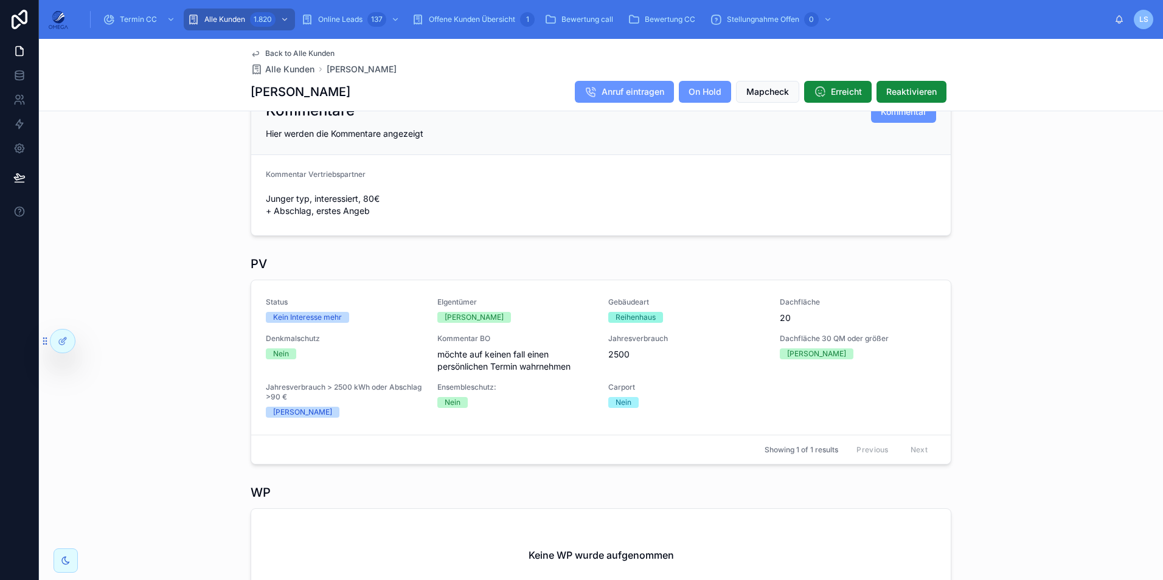
scroll to position [304, 0]
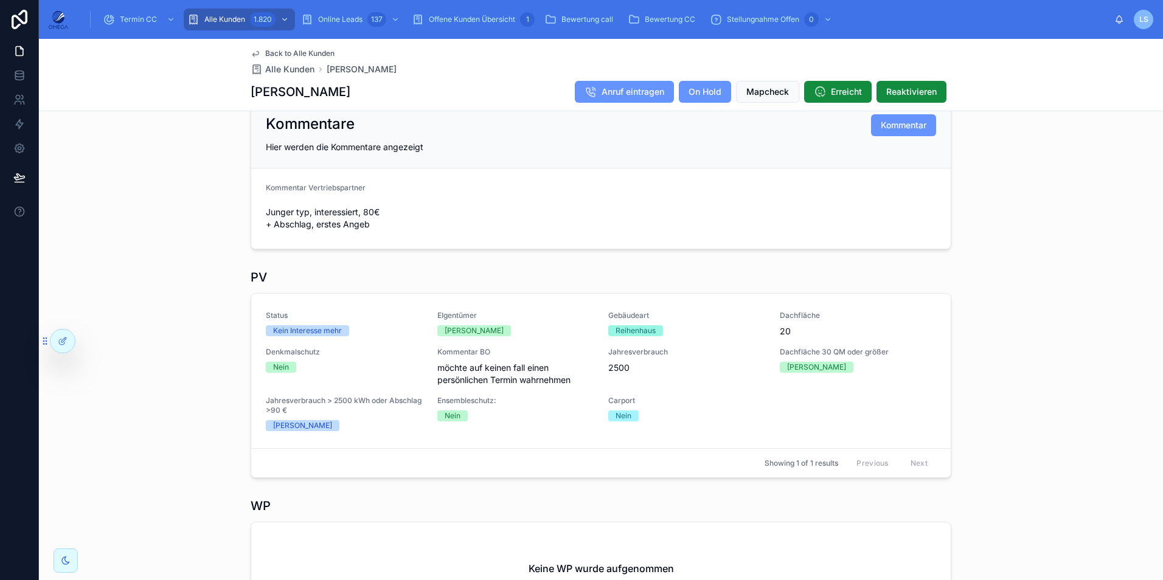
click at [289, 52] on span "Back to Alle Kunden" at bounding box center [299, 54] width 69 height 10
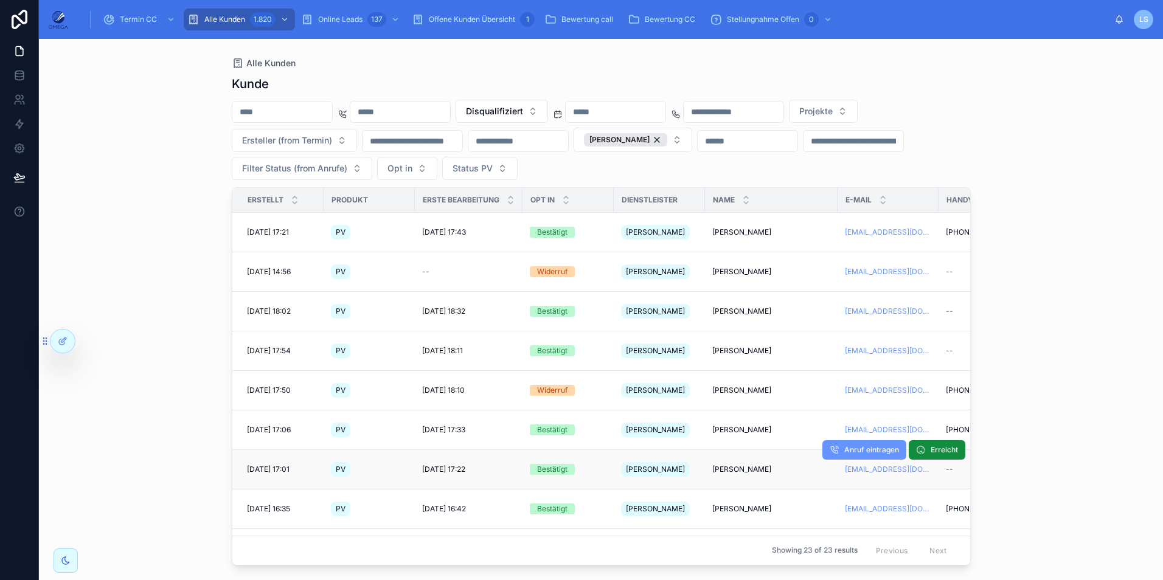
click at [746, 465] on span "[PERSON_NAME]" at bounding box center [741, 470] width 59 height 10
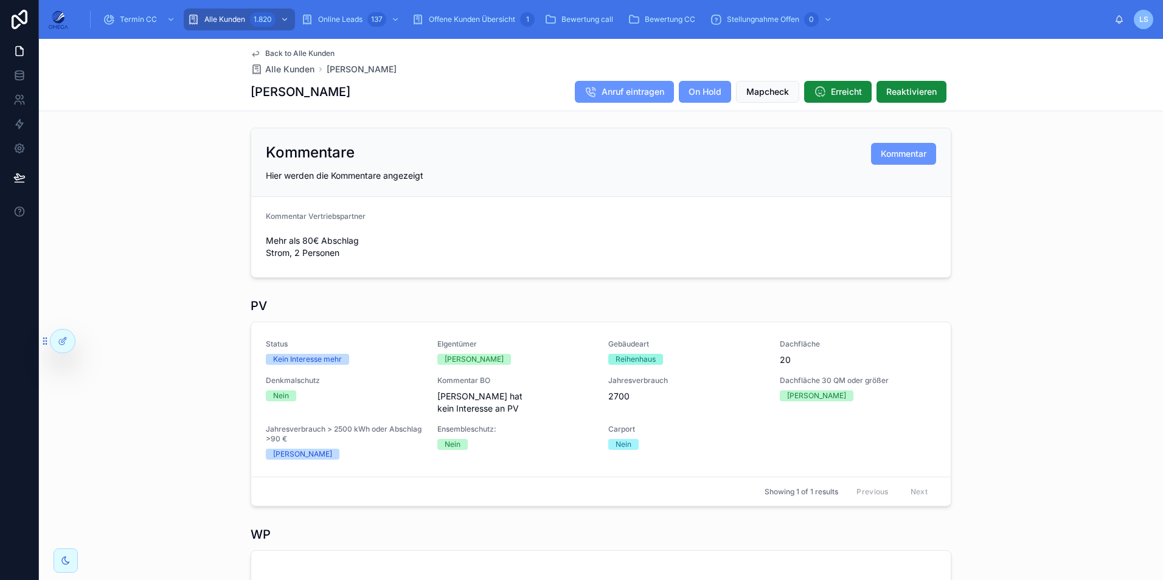
scroll to position [304, 0]
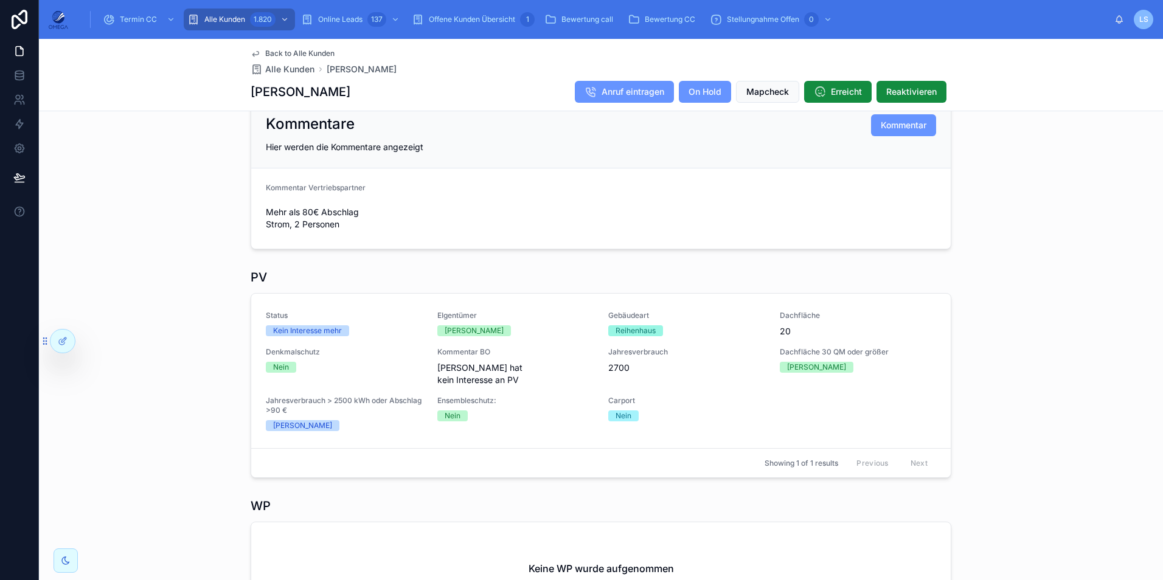
click at [308, 54] on span "Back to Alle Kunden" at bounding box center [299, 54] width 69 height 10
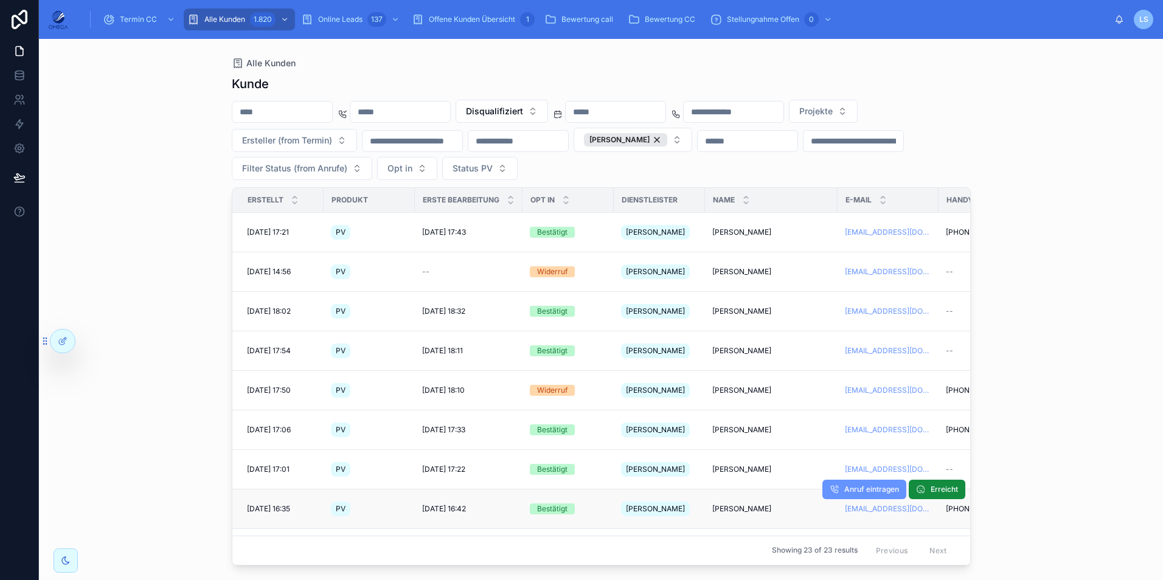
click at [747, 504] on span "[PERSON_NAME]" at bounding box center [741, 509] width 59 height 10
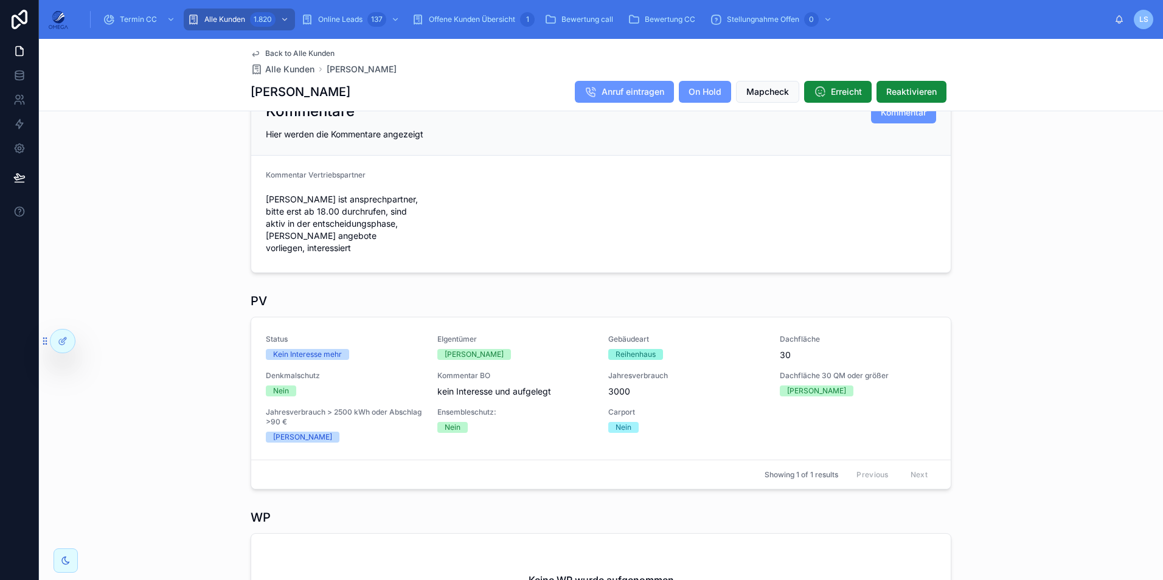
scroll to position [304, 0]
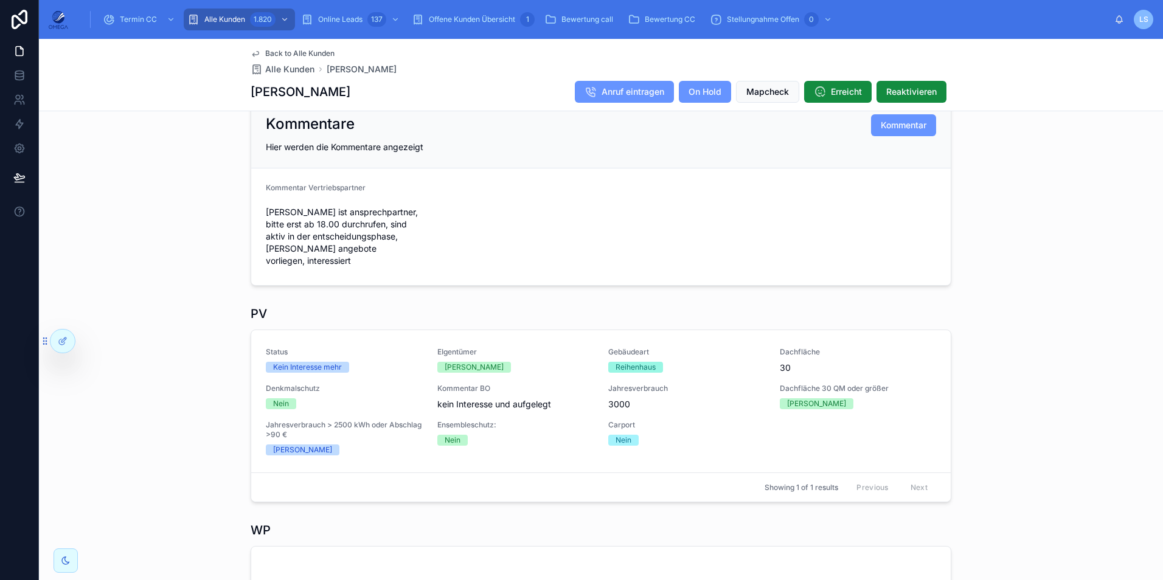
click at [310, 50] on span "Back to Alle Kunden" at bounding box center [299, 54] width 69 height 10
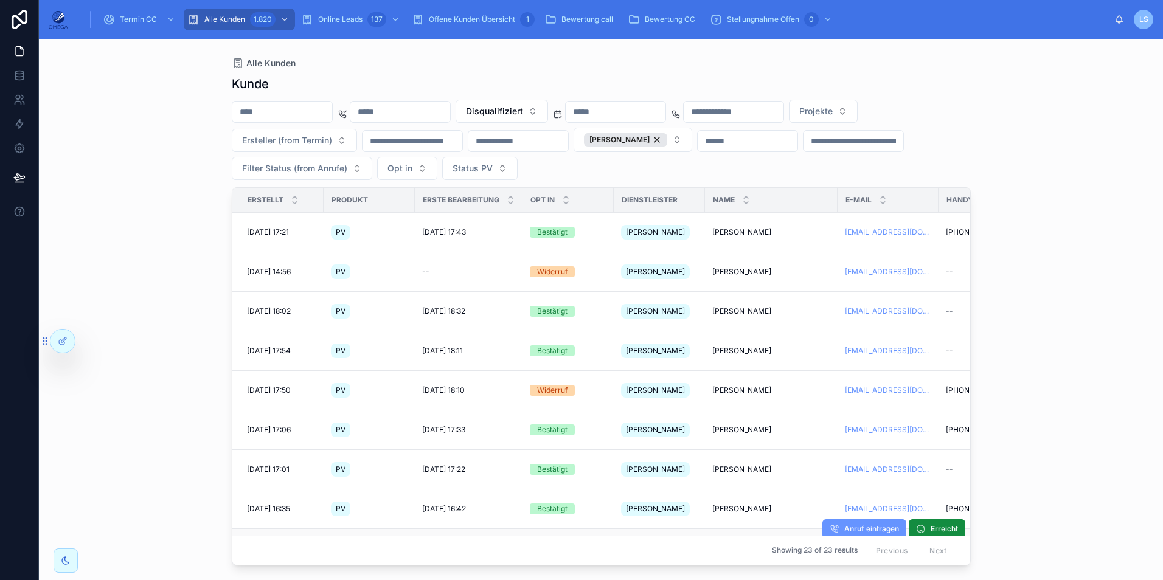
click at [736, 529] on td "[PERSON_NAME] [PERSON_NAME]" at bounding box center [771, 549] width 133 height 40
click at [736, 544] on span "[PERSON_NAME]" at bounding box center [741, 549] width 59 height 10
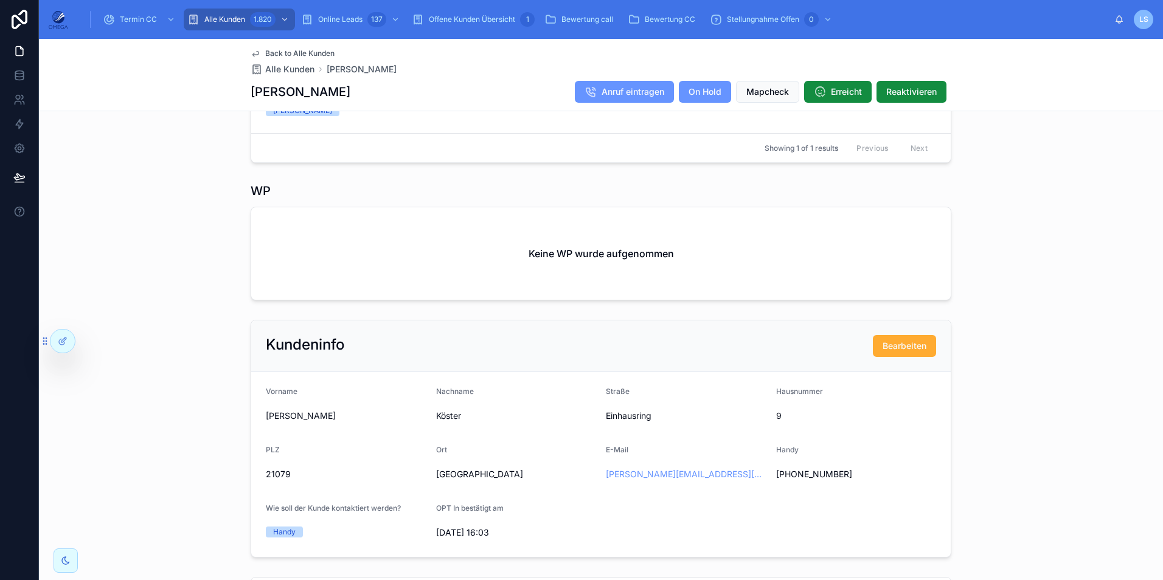
scroll to position [608, 0]
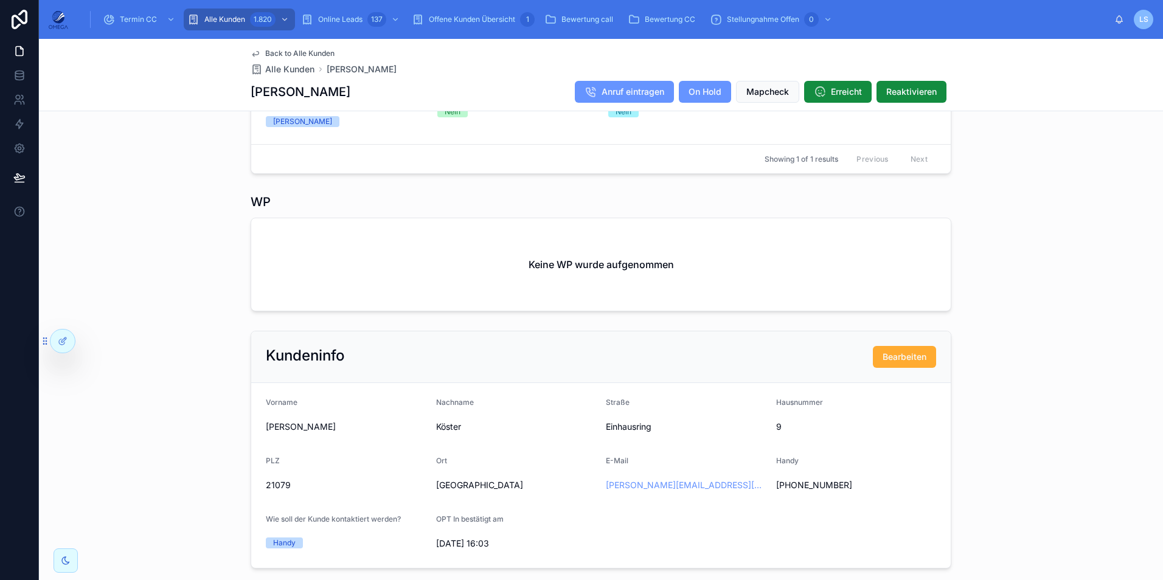
click at [316, 50] on span "Back to Alle Kunden" at bounding box center [299, 54] width 69 height 10
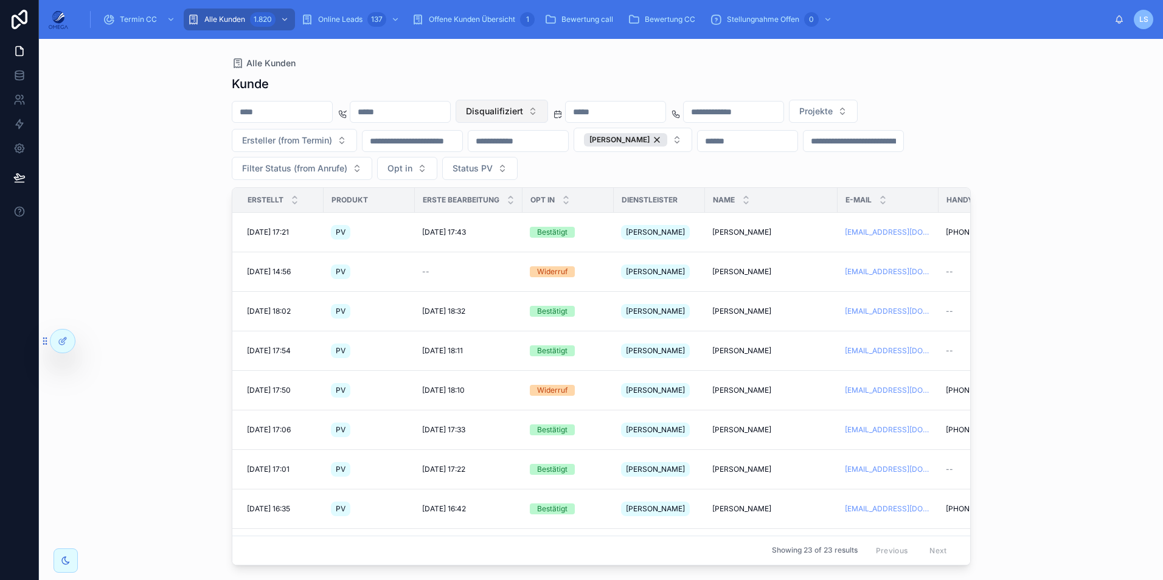
click at [548, 110] on button "Disqualifiziert" at bounding box center [502, 111] width 92 height 23
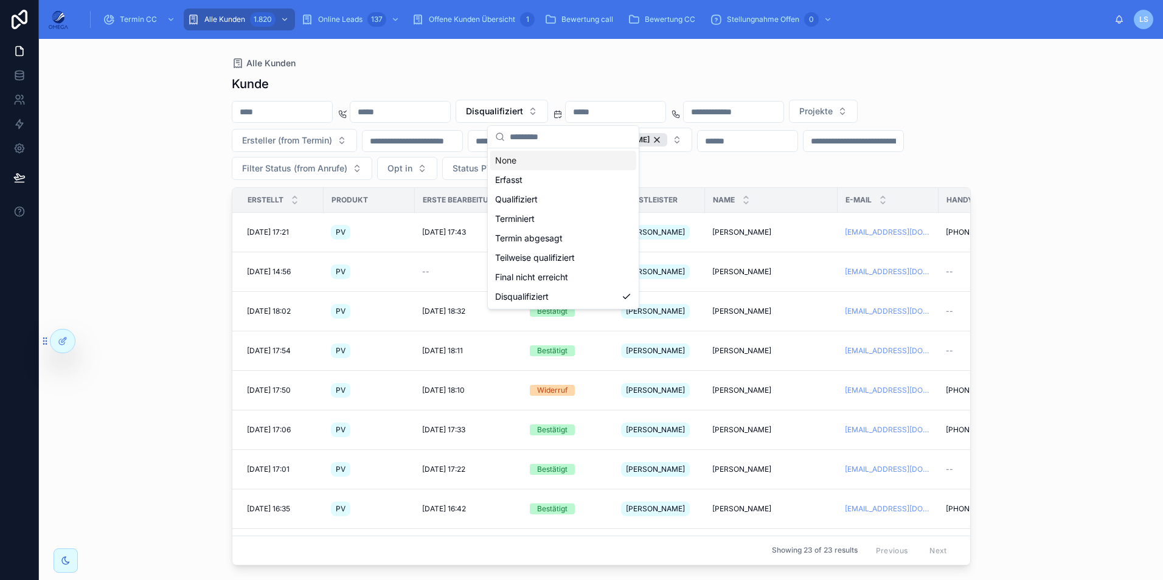
click at [548, 161] on div "None" at bounding box center [563, 160] width 146 height 19
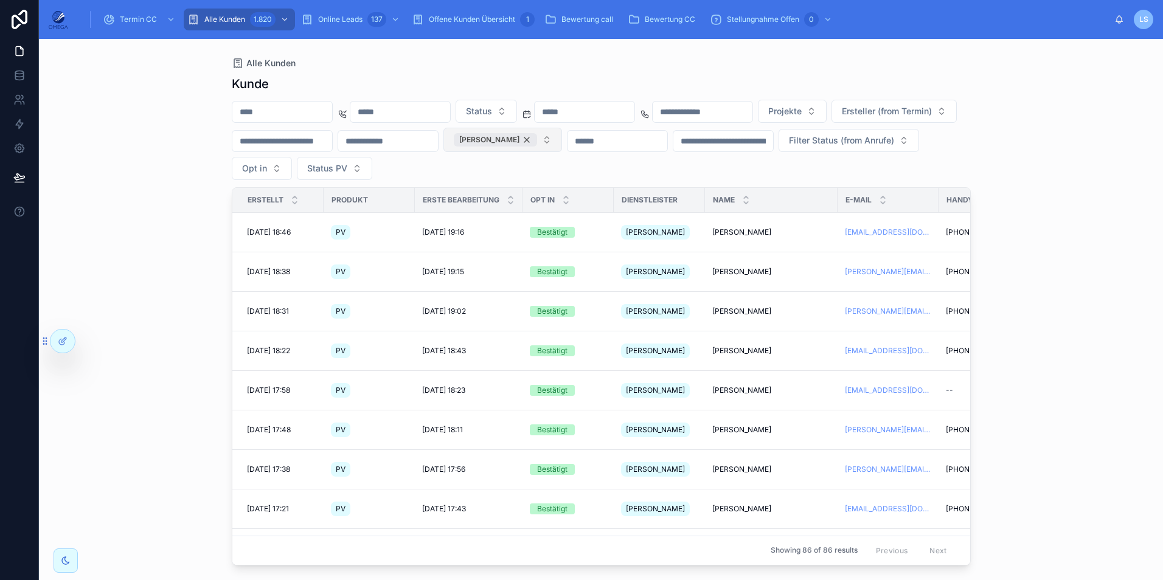
click at [537, 141] on div "[PERSON_NAME]" at bounding box center [495, 139] width 83 height 13
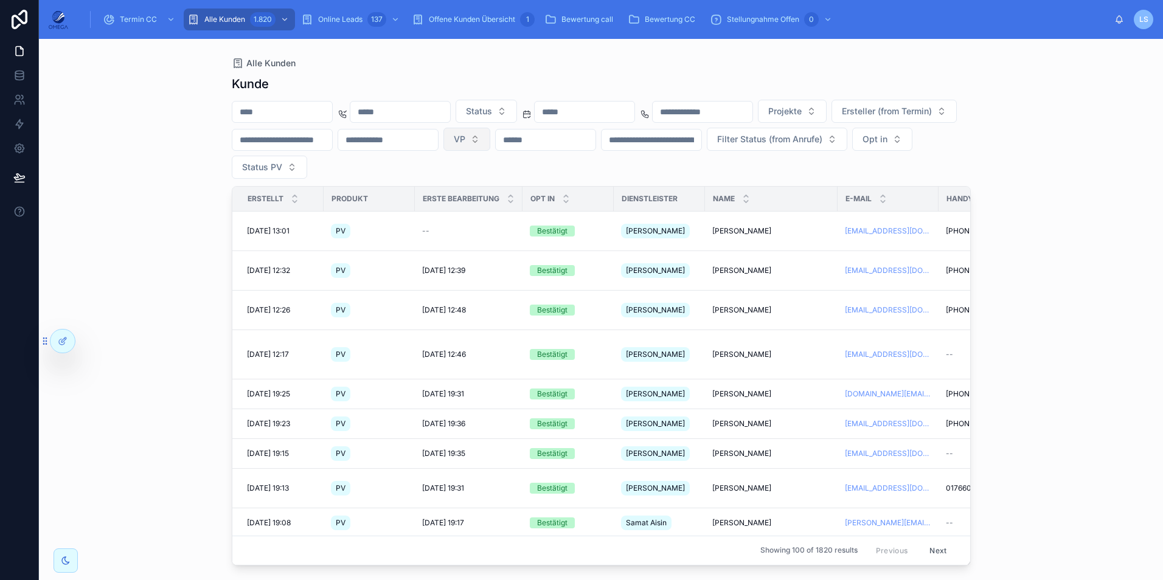
click at [1066, 154] on div "Alle Kunden Kunde Status Projekte Ersteller (from Termin) VP Filter Status (fro…" at bounding box center [601, 310] width 1124 height 542
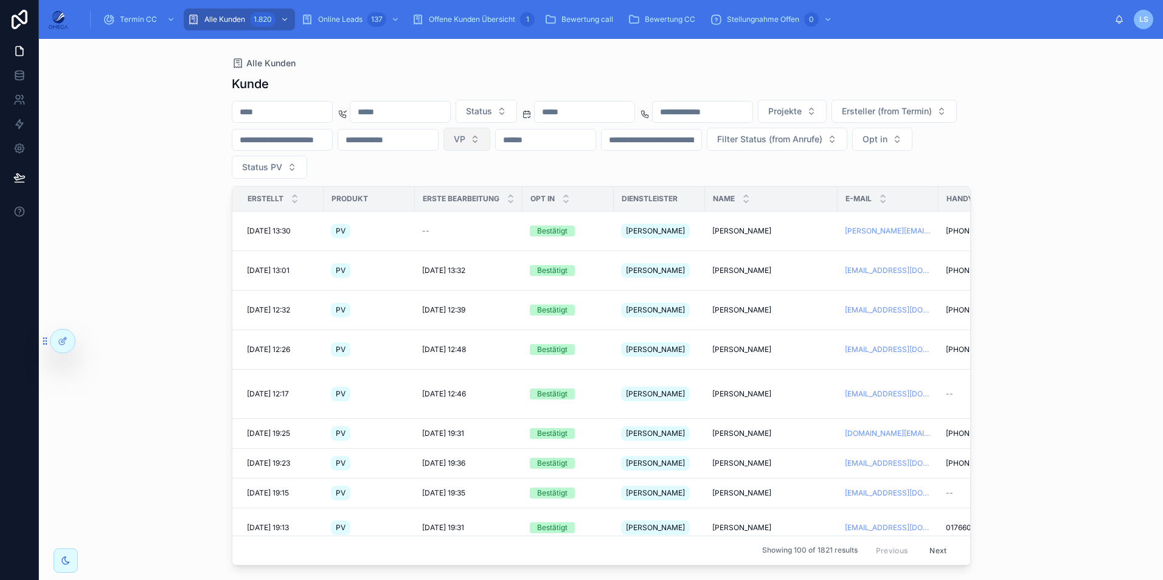
click at [596, 138] on input "text" at bounding box center [546, 139] width 100 height 17
paste input "**********"
type input "**********"
click at [1054, 165] on div "**********" at bounding box center [601, 310] width 1124 height 542
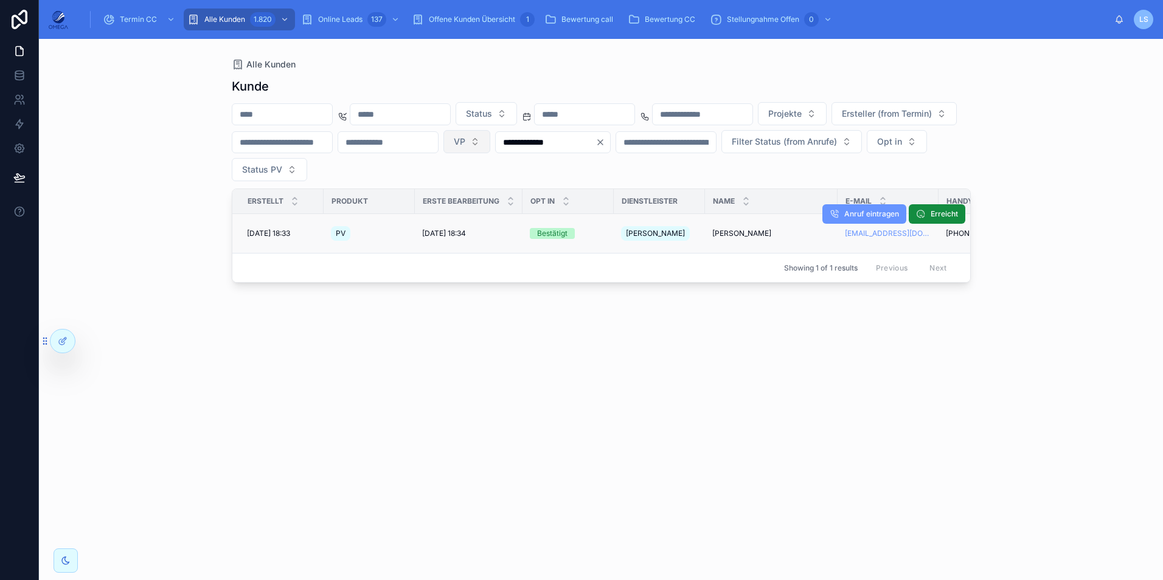
click at [738, 231] on span "[PERSON_NAME]" at bounding box center [741, 234] width 59 height 10
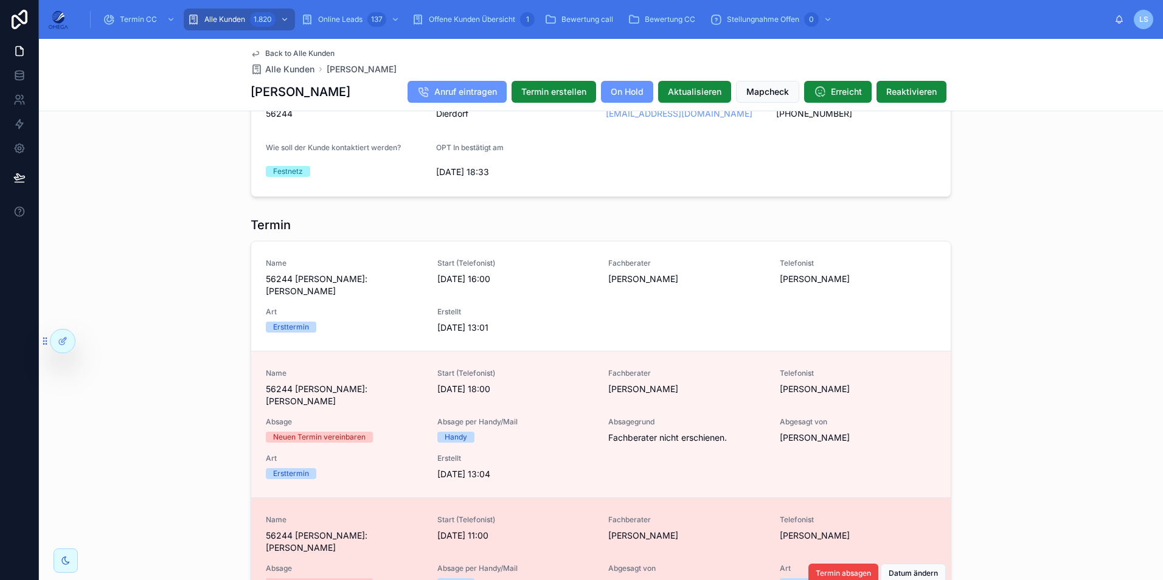
scroll to position [1034, 0]
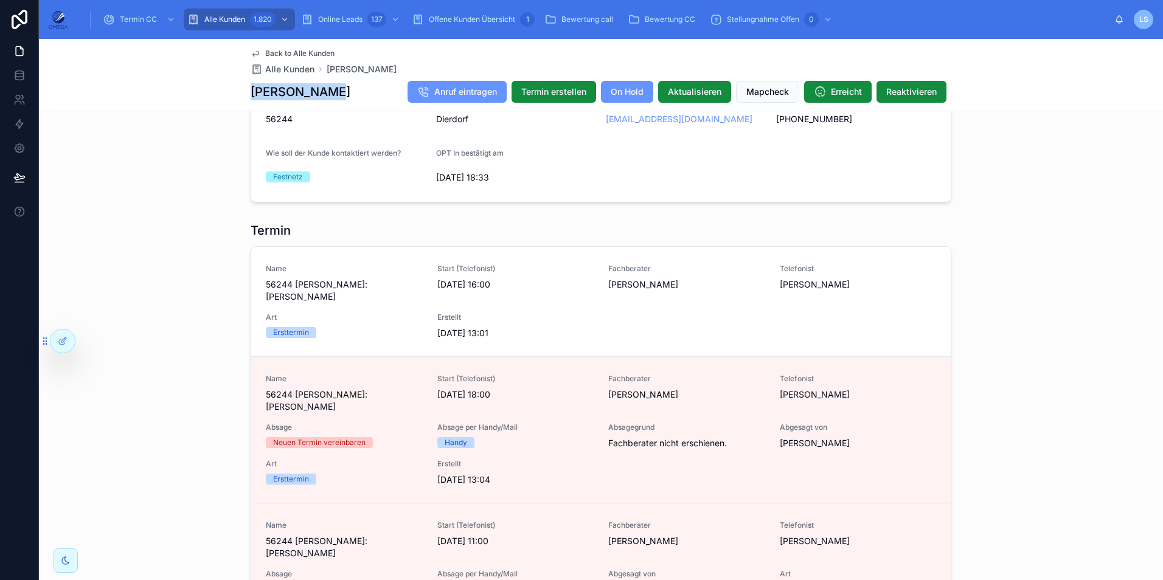
drag, startPoint x: 328, startPoint y: 97, endPoint x: 248, endPoint y: 91, distance: 79.9
click at [251, 91] on div "[PERSON_NAME] Anruf eintragen Termin erstellen On Hold Aktualisieren Mapcheck E…" at bounding box center [601, 91] width 701 height 23
copy h1 "[PERSON_NAME]"
drag, startPoint x: 673, startPoint y: 142, endPoint x: 602, endPoint y: 140, distance: 71.2
click at [606, 125] on div "[EMAIL_ADDRESS][DOMAIN_NAME]" at bounding box center [686, 119] width 161 height 12
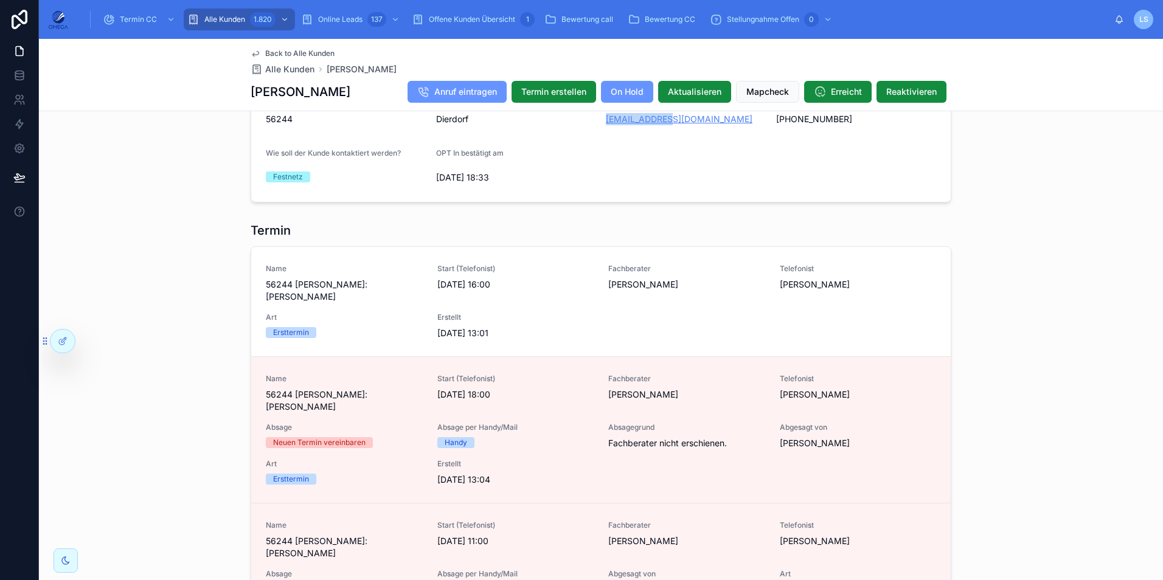
copy link "[EMAIL_ADDRESS][DOMAIN_NAME]"
click at [306, 54] on span "Back to Alle Kunden" at bounding box center [299, 54] width 69 height 10
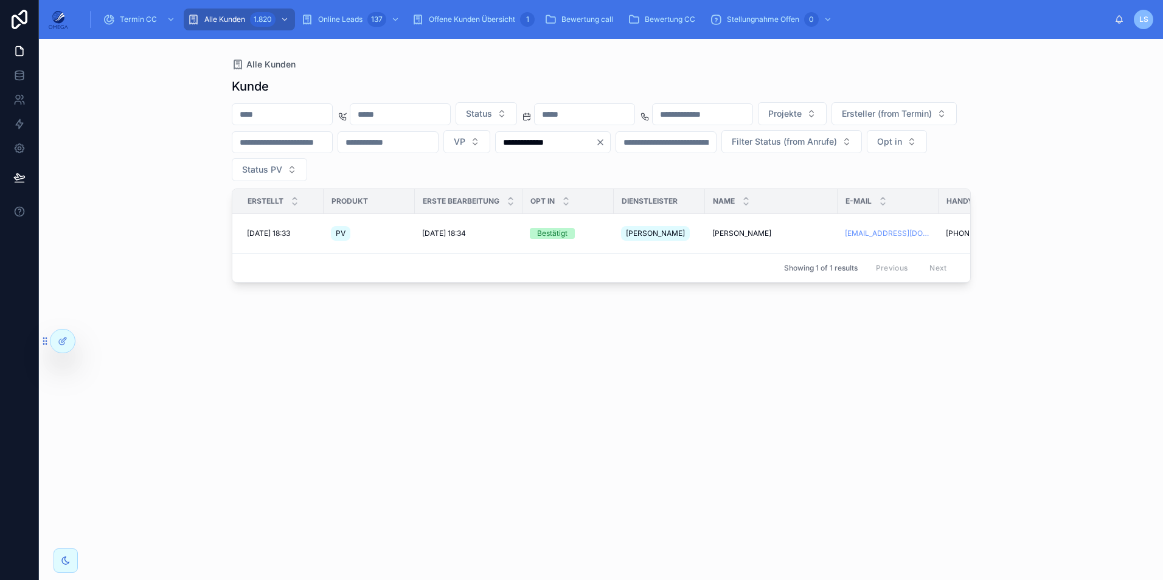
drag, startPoint x: 771, startPoint y: 143, endPoint x: 691, endPoint y: 142, distance: 80.3
click at [596, 142] on input "**********" at bounding box center [546, 142] width 100 height 17
click at [603, 141] on icon "Clear" at bounding box center [600, 142] width 5 height 5
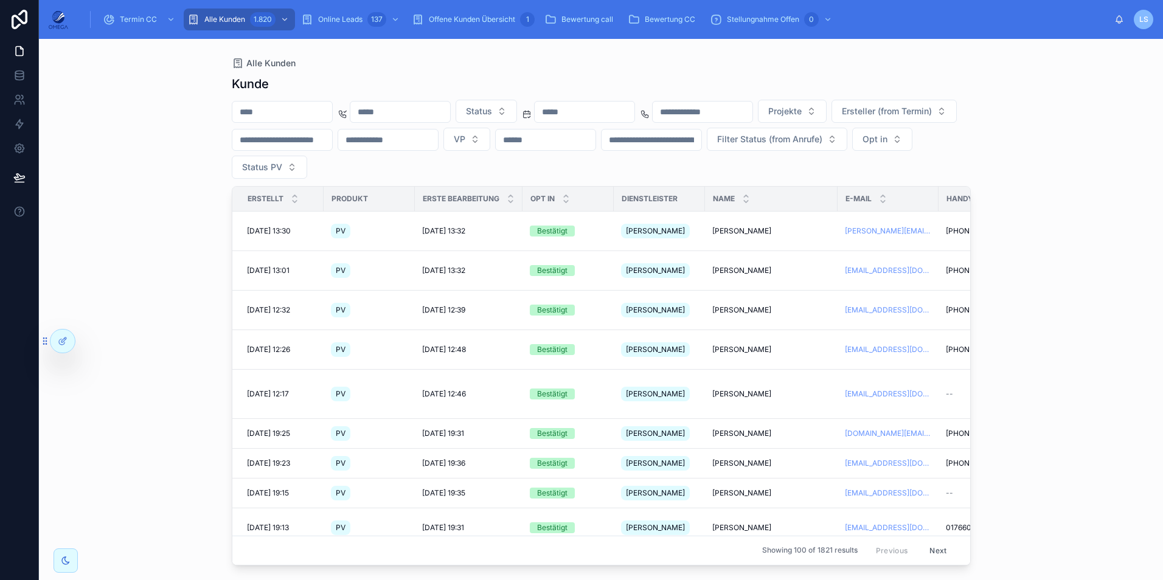
click at [316, 116] on input "text" at bounding box center [282, 111] width 100 height 17
paste input "**********"
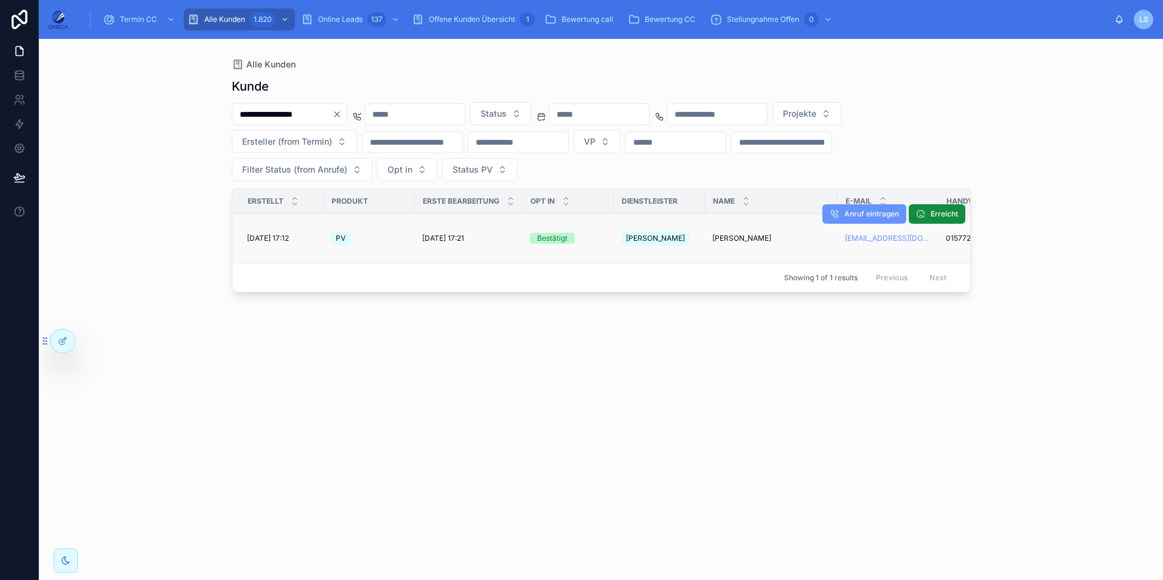
type input "**********"
click at [725, 234] on span "[PERSON_NAME]" at bounding box center [741, 239] width 59 height 10
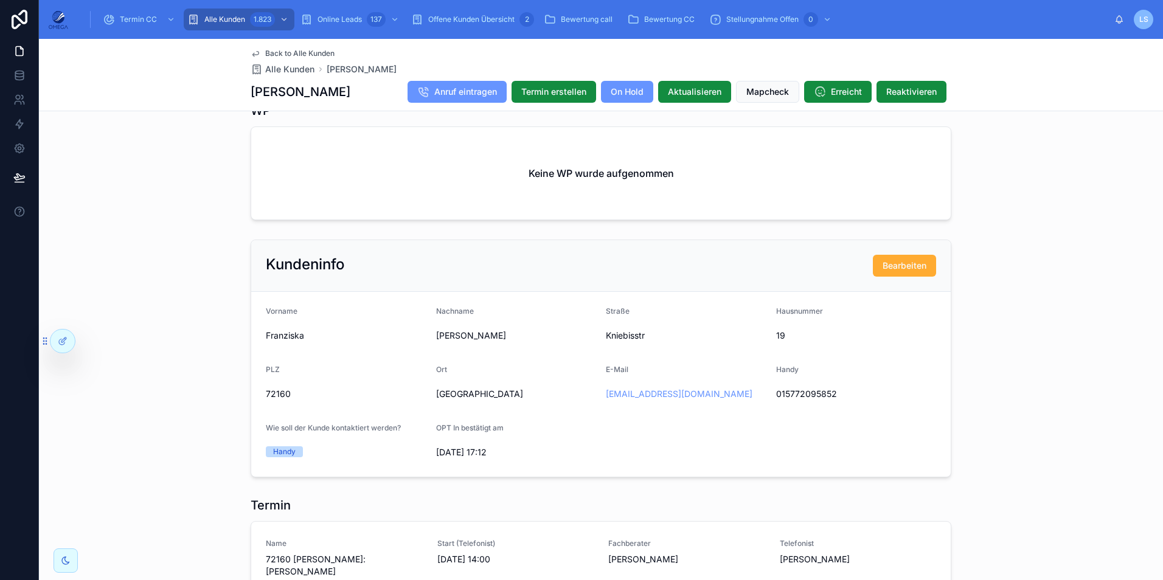
scroll to position [730, 0]
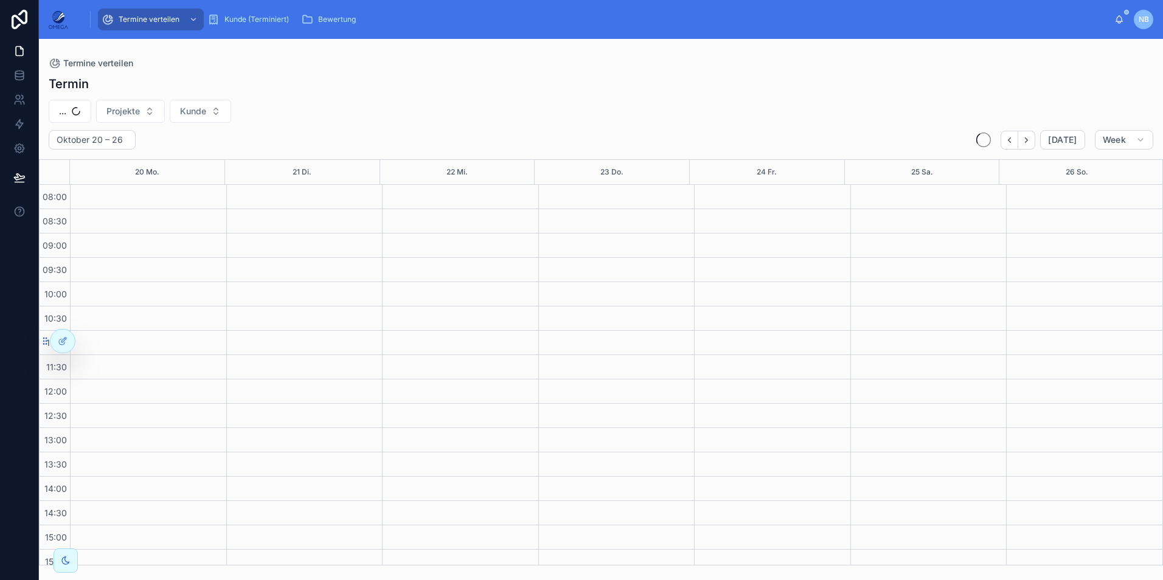
scroll to position [301, 0]
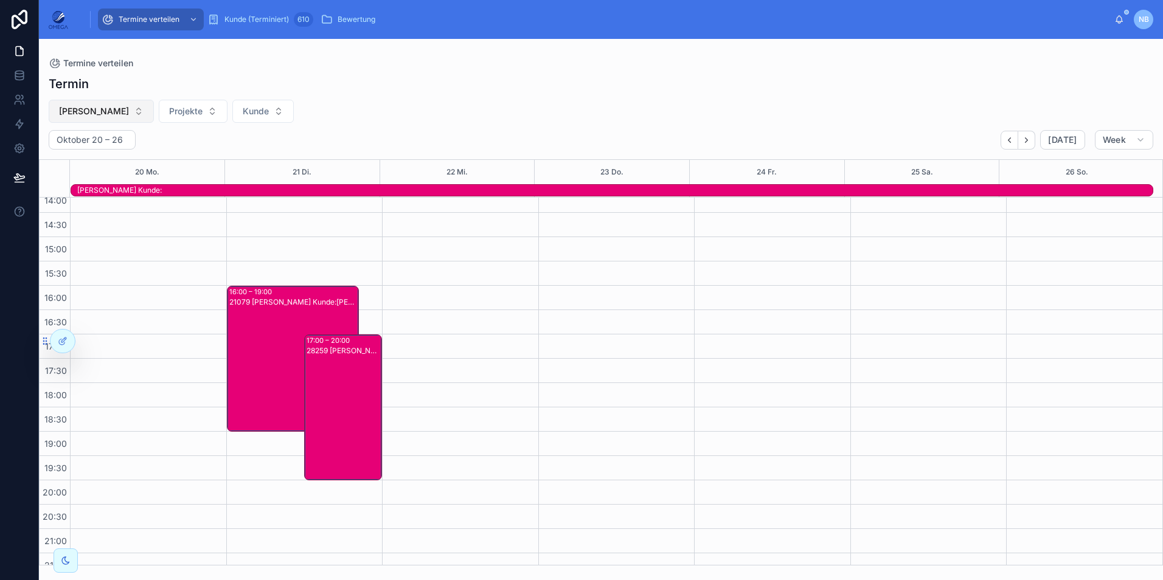
click at [139, 113] on button "[PERSON_NAME]" at bounding box center [101, 111] width 105 height 23
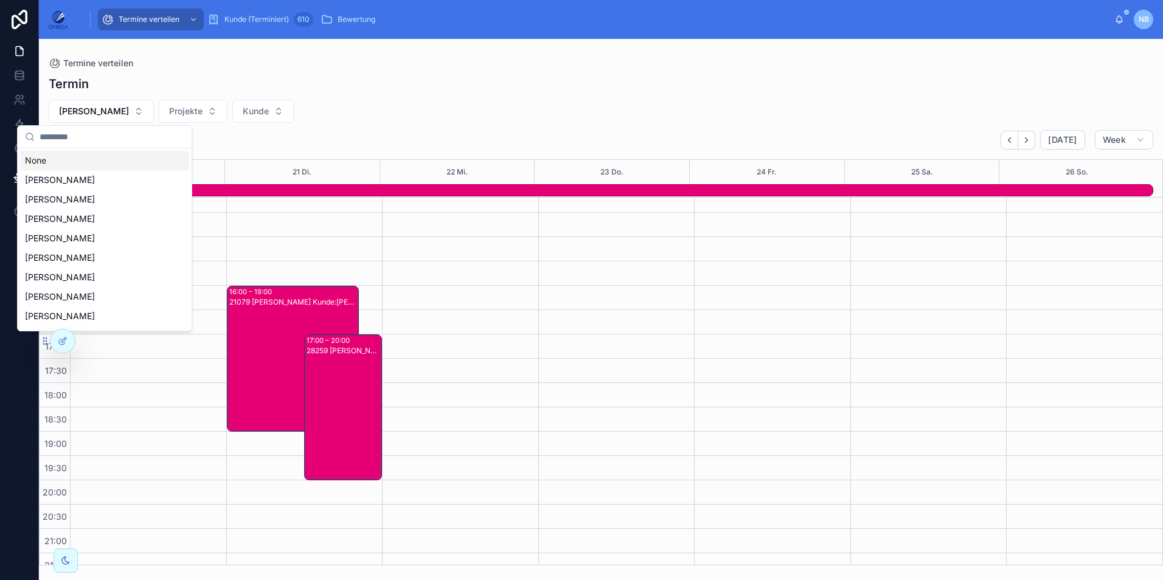
click at [116, 159] on div "None" at bounding box center [104, 160] width 169 height 19
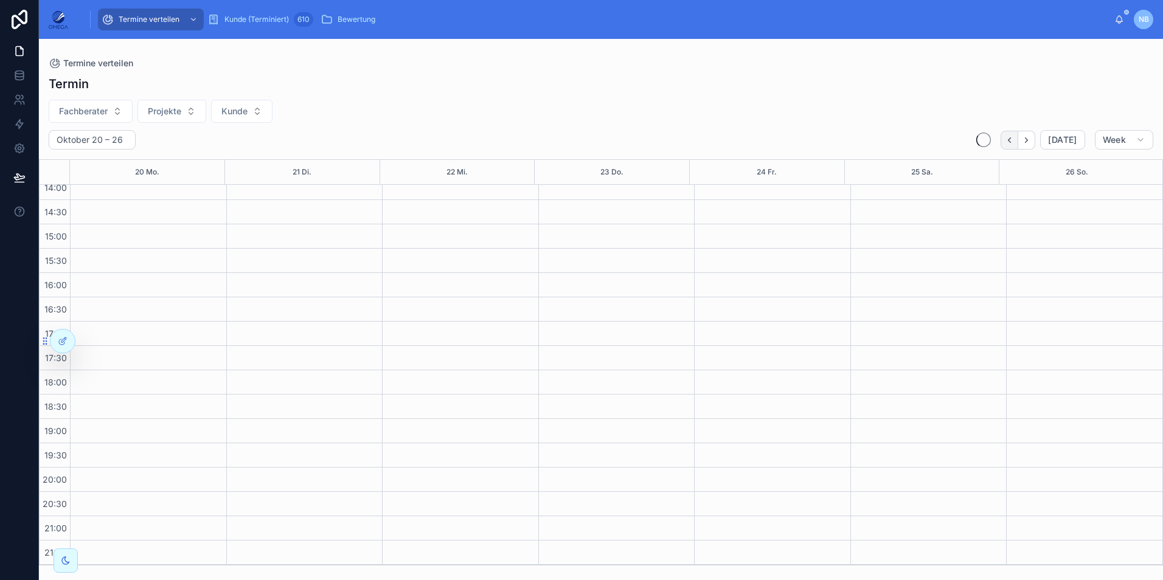
click at [1011, 144] on icon "Back" at bounding box center [1009, 140] width 9 height 9
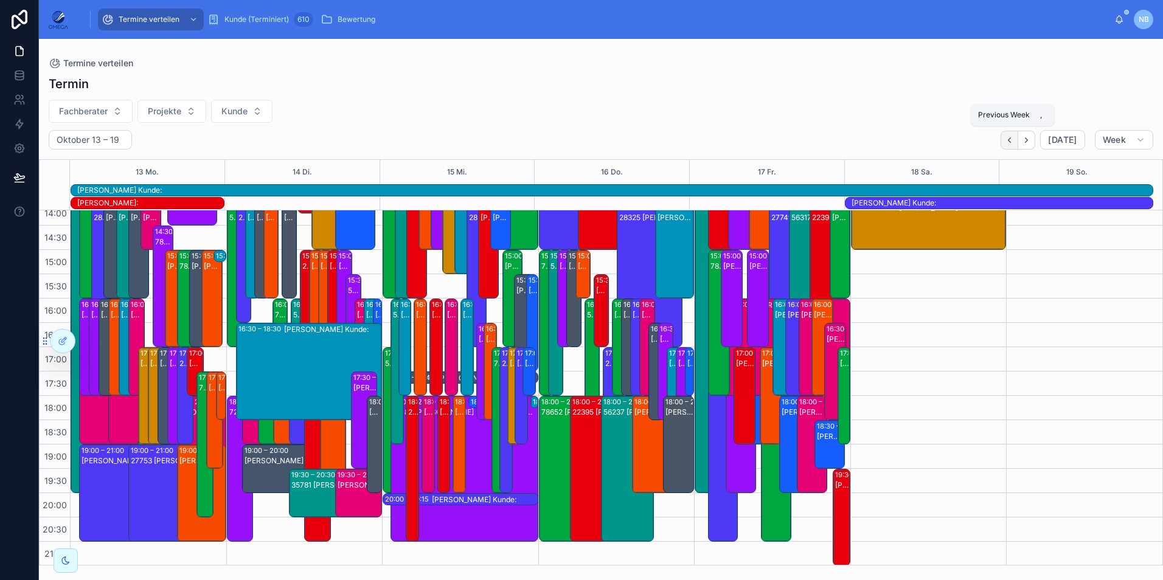
click at [1014, 140] on icon "Back" at bounding box center [1009, 140] width 9 height 9
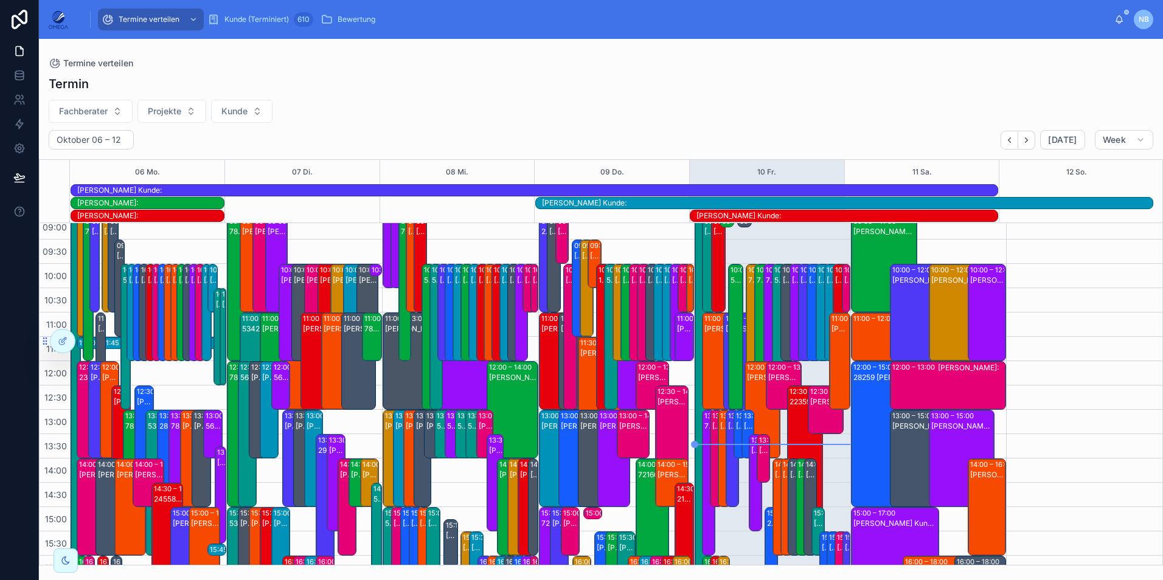
scroll to position [61, 0]
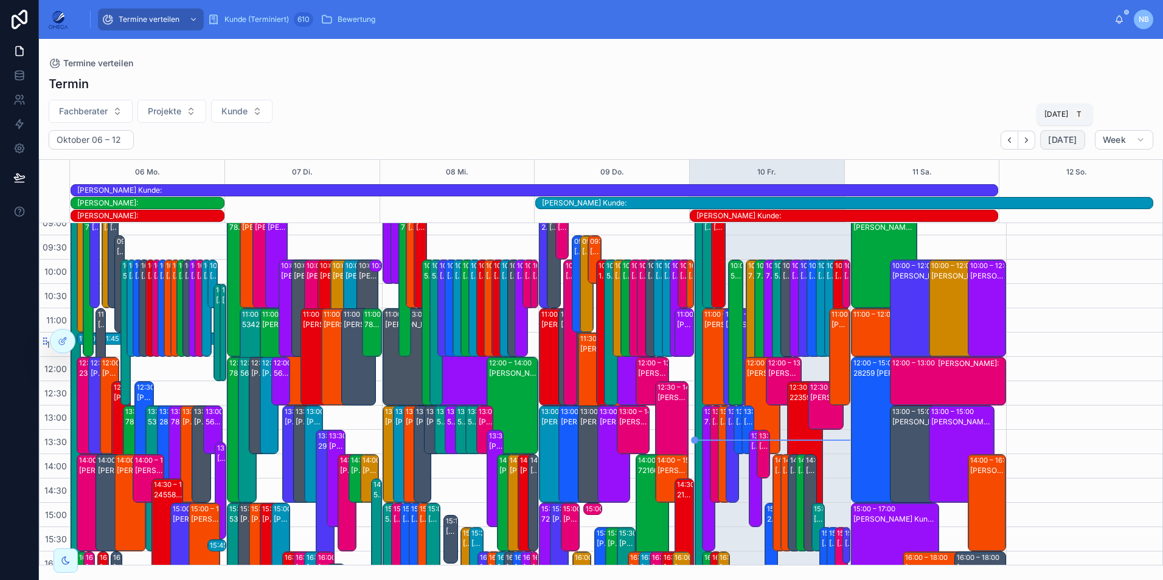
click at [1070, 142] on span "Today" at bounding box center [1062, 139] width 29 height 11
click at [1129, 141] on button "Week" at bounding box center [1124, 139] width 58 height 19
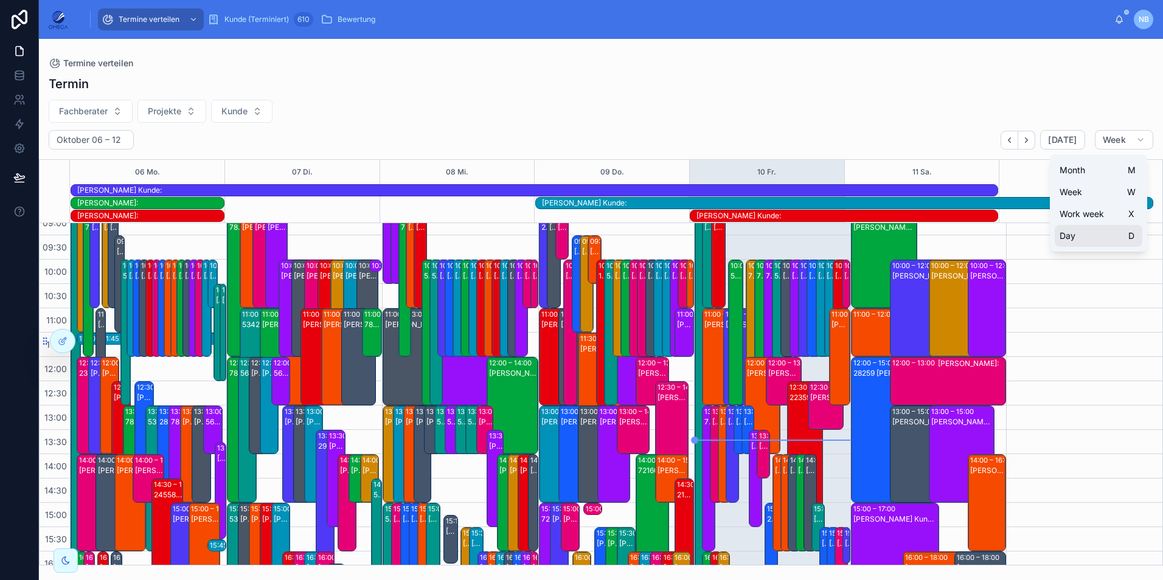
click at [1081, 230] on button "Day D" at bounding box center [1099, 236] width 88 height 22
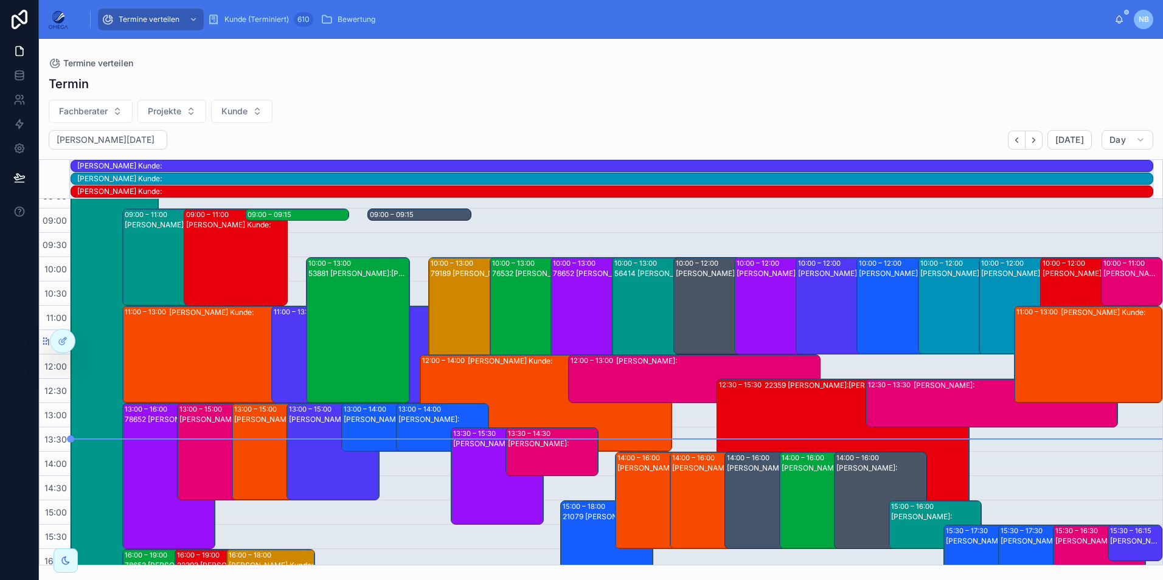
scroll to position [11, 0]
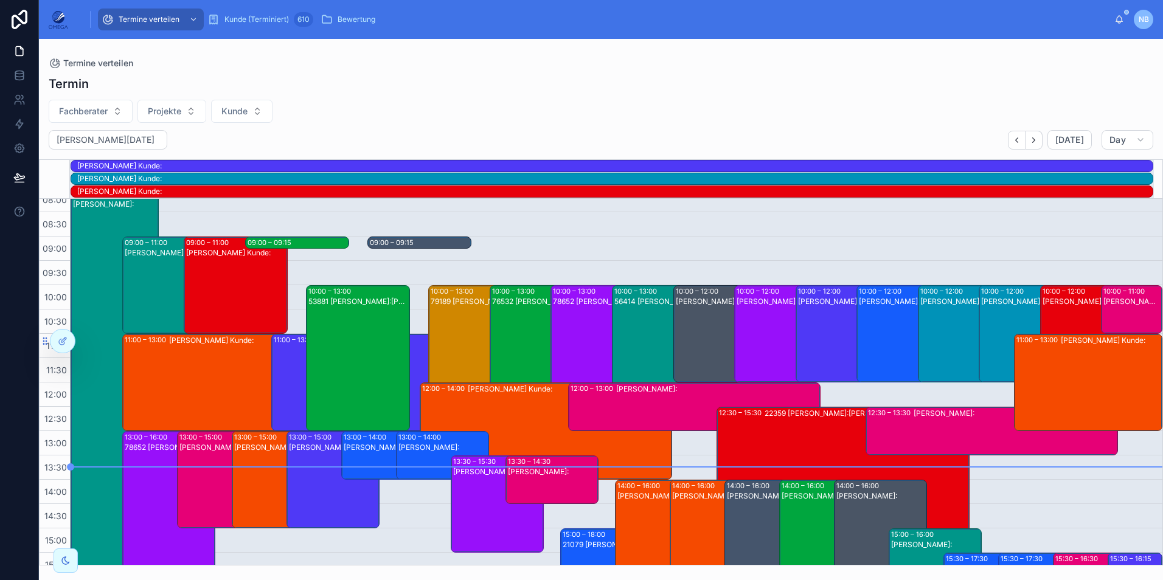
click at [573, 323] on div "78652 Nino Rimmler Kunde:Natalia Karjukin" at bounding box center [603, 368] width 100 height 144
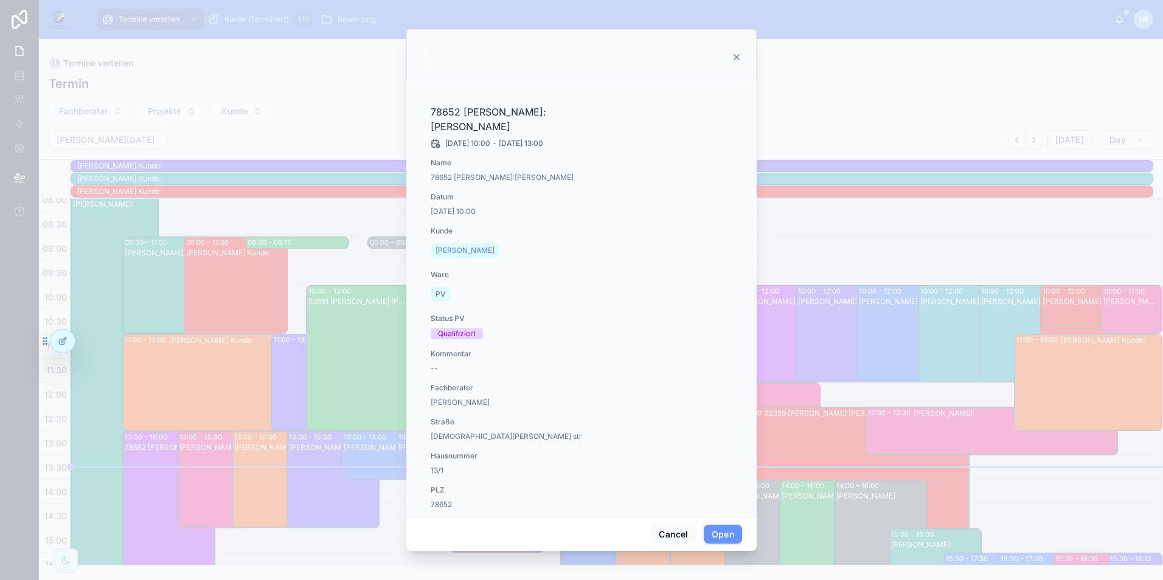
click at [738, 53] on icon at bounding box center [737, 57] width 10 height 10
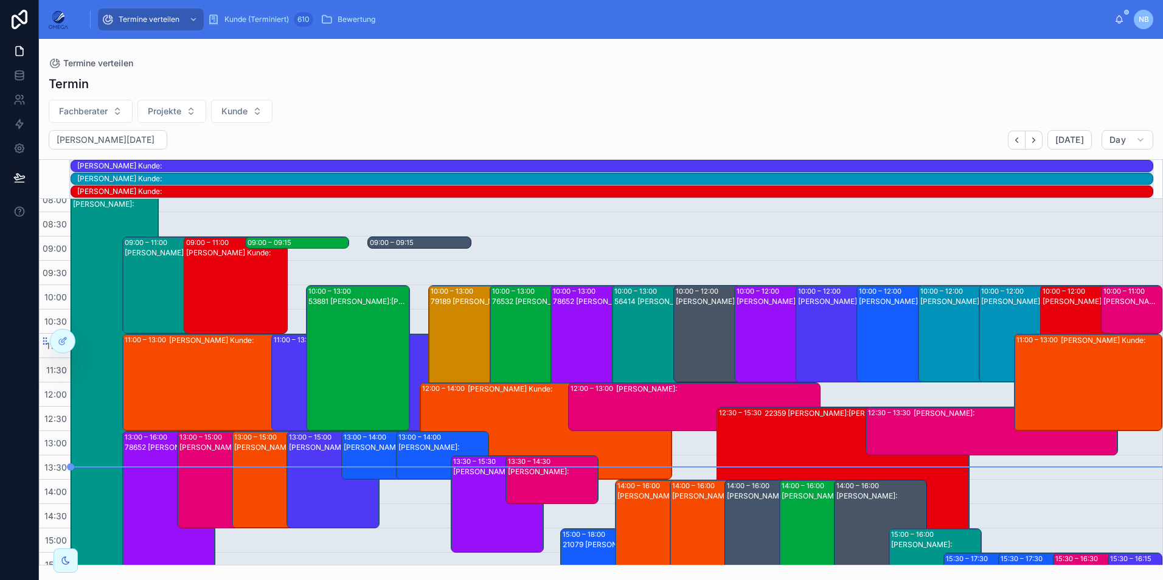
click at [634, 332] on div "56414 Andreas Klee Kunde:Melanie Leinweber" at bounding box center [665, 368] width 100 height 144
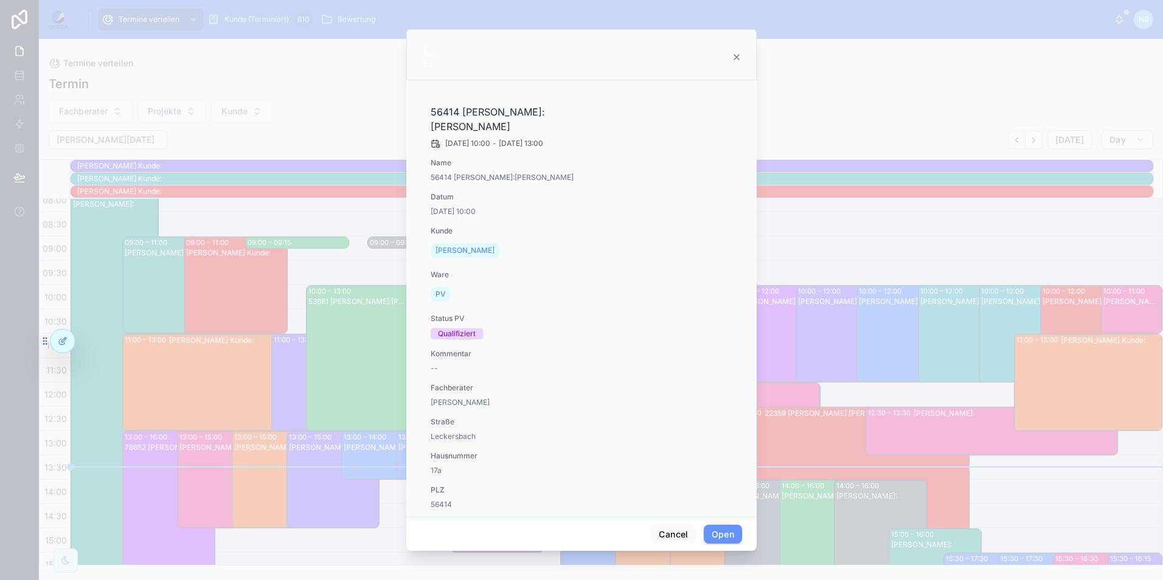
click at [870, 327] on div at bounding box center [581, 290] width 1163 height 580
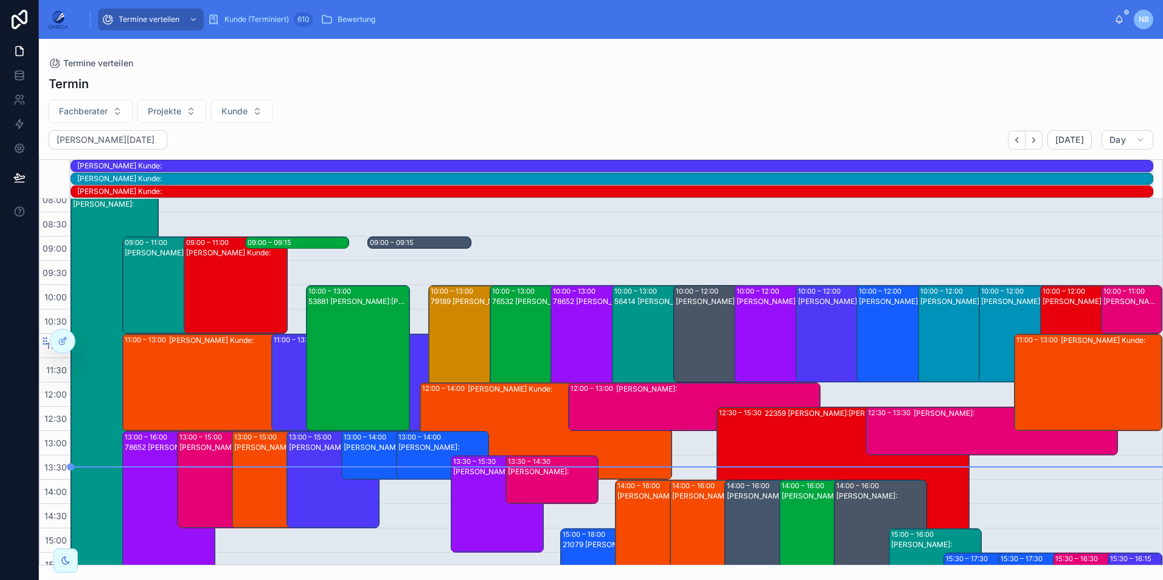
click at [711, 324] on div "Richard Winzent Kunde:" at bounding box center [726, 343] width 100 height 95
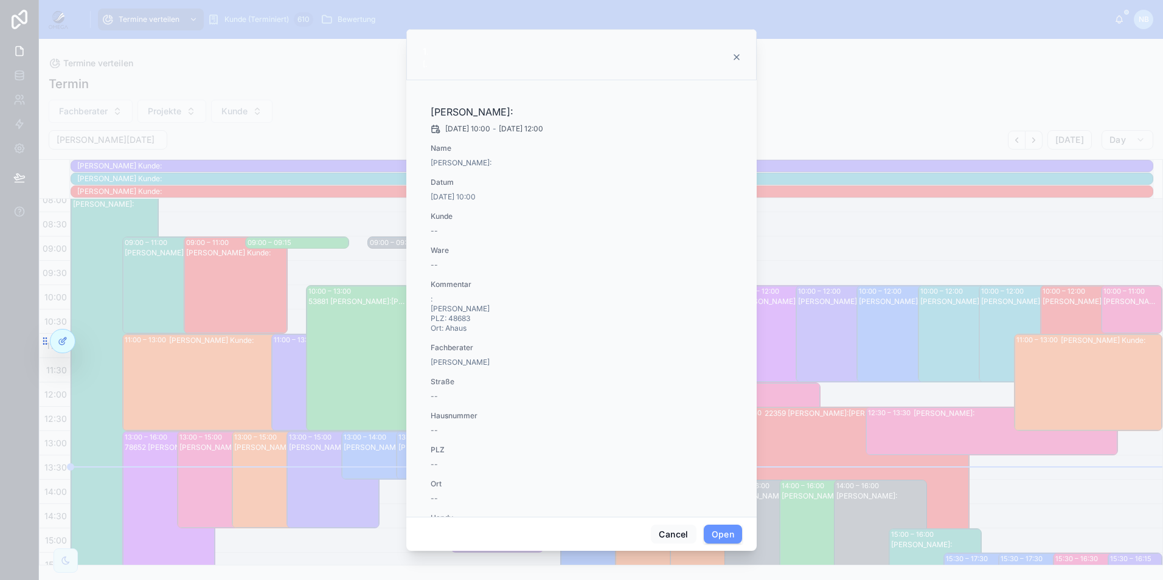
click at [845, 343] on div at bounding box center [581, 290] width 1163 height 580
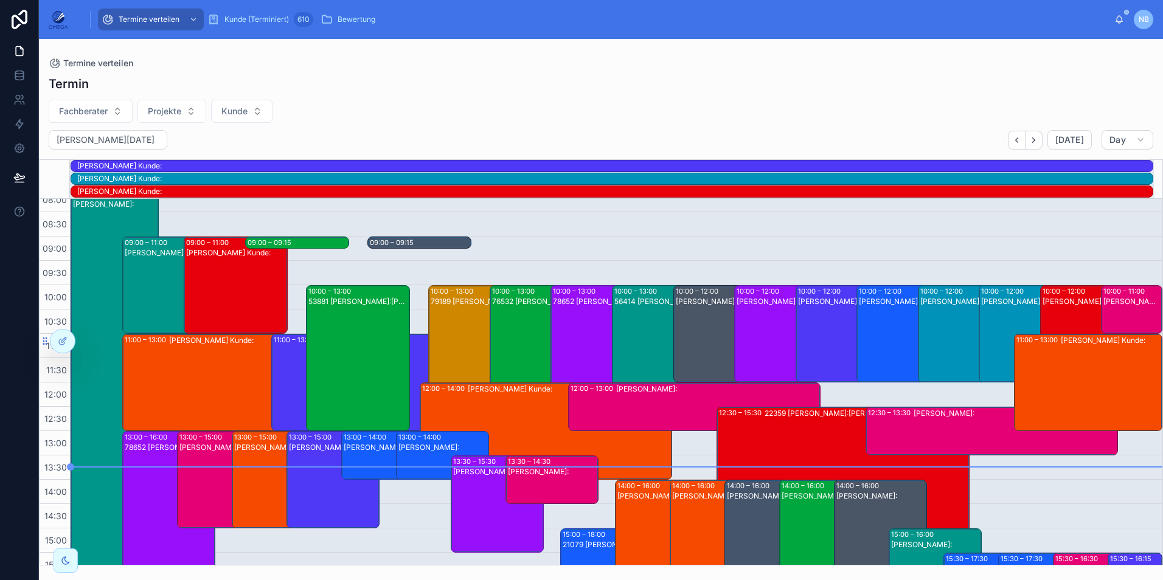
click at [726, 336] on div "Richard Winzent Kunde:" at bounding box center [726, 343] width 100 height 95
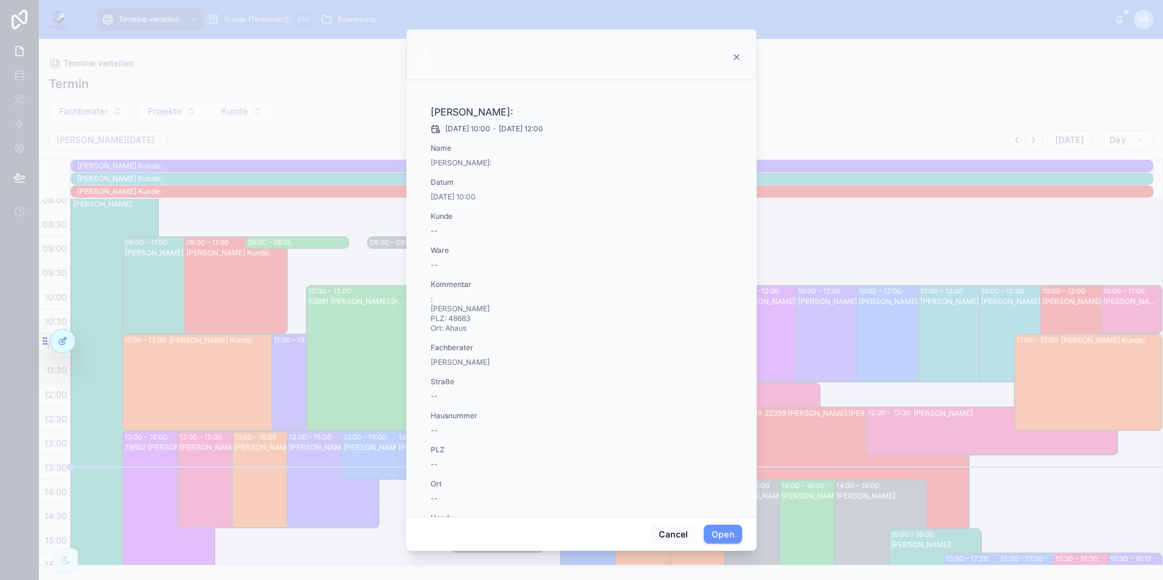
click at [866, 346] on div at bounding box center [581, 290] width 1163 height 580
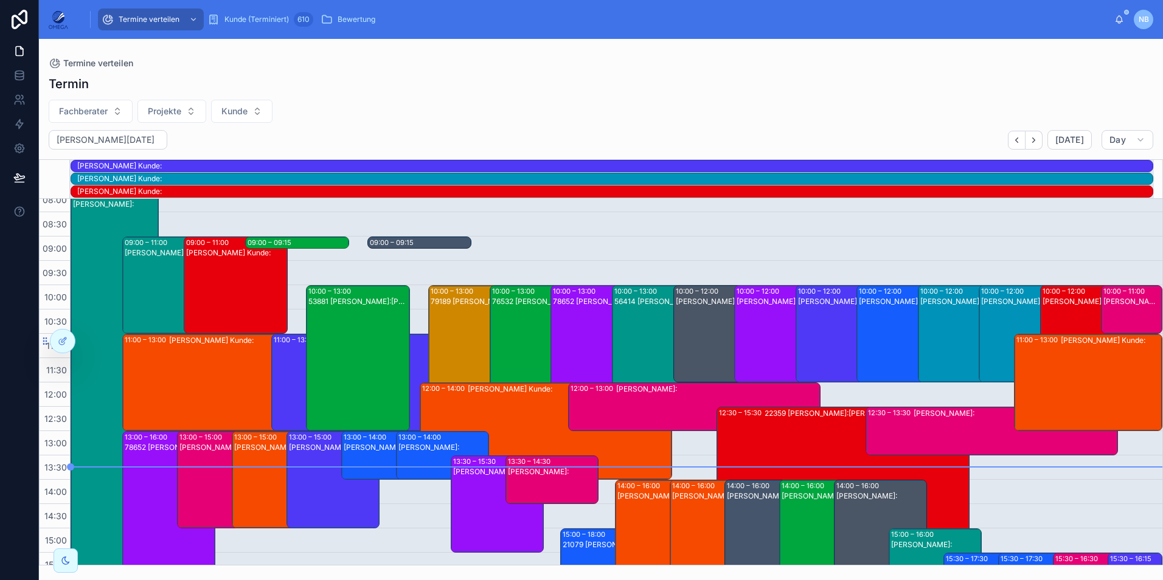
click at [755, 329] on div "Torben Nordmann Kunde:" at bounding box center [787, 343] width 100 height 95
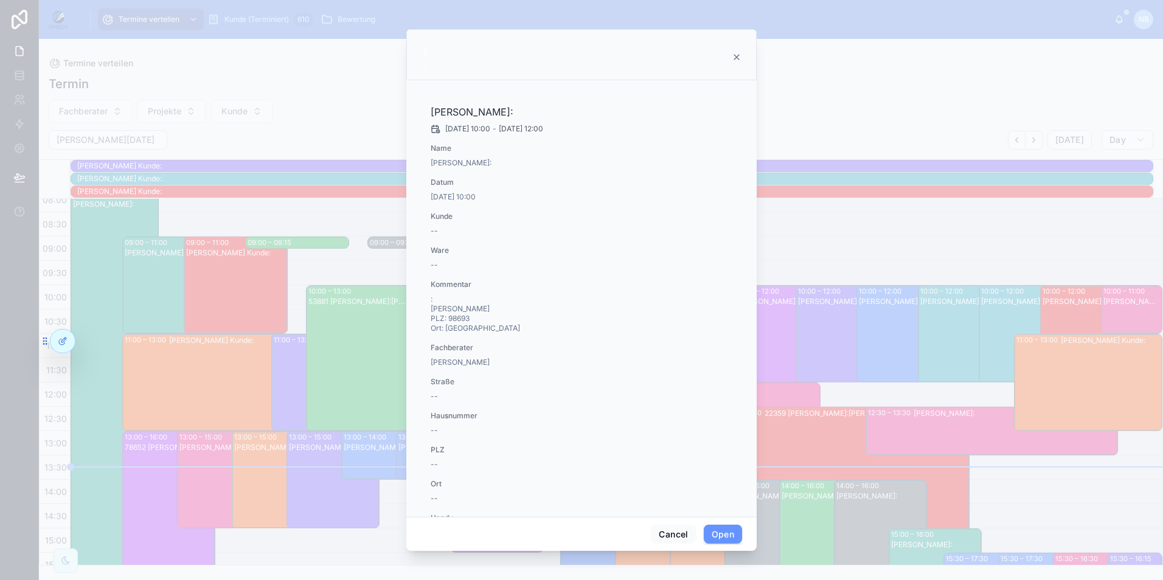
click at [899, 344] on div at bounding box center [581, 290] width 1163 height 580
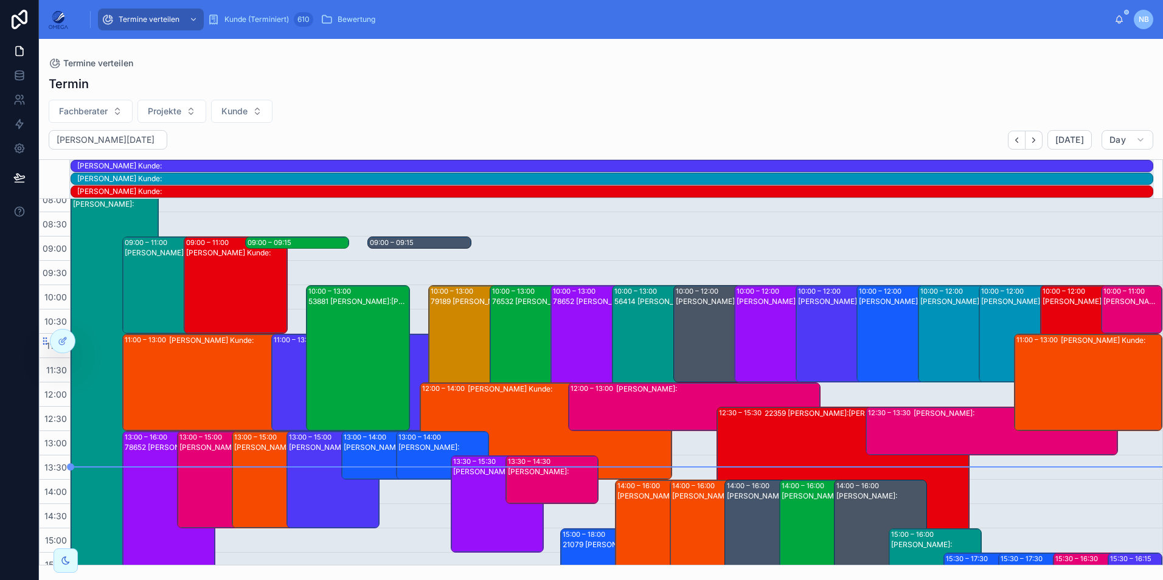
click at [804, 340] on div "Eduard Kitzmann Kunde:" at bounding box center [848, 343] width 100 height 95
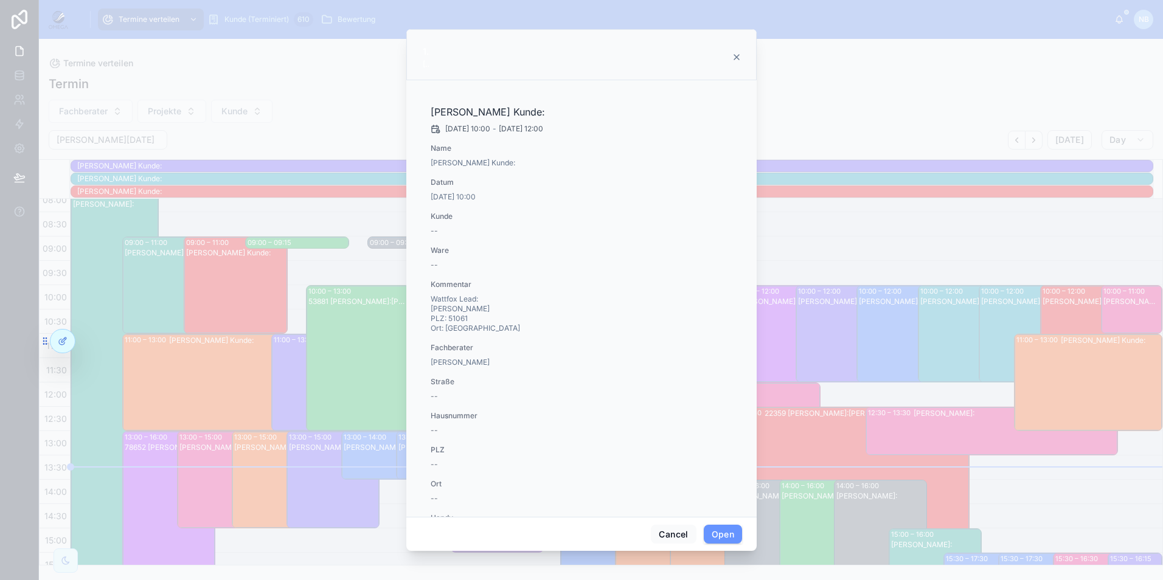
drag, startPoint x: 916, startPoint y: 358, endPoint x: 886, endPoint y: 352, distance: 30.9
click at [916, 357] on div at bounding box center [581, 290] width 1163 height 580
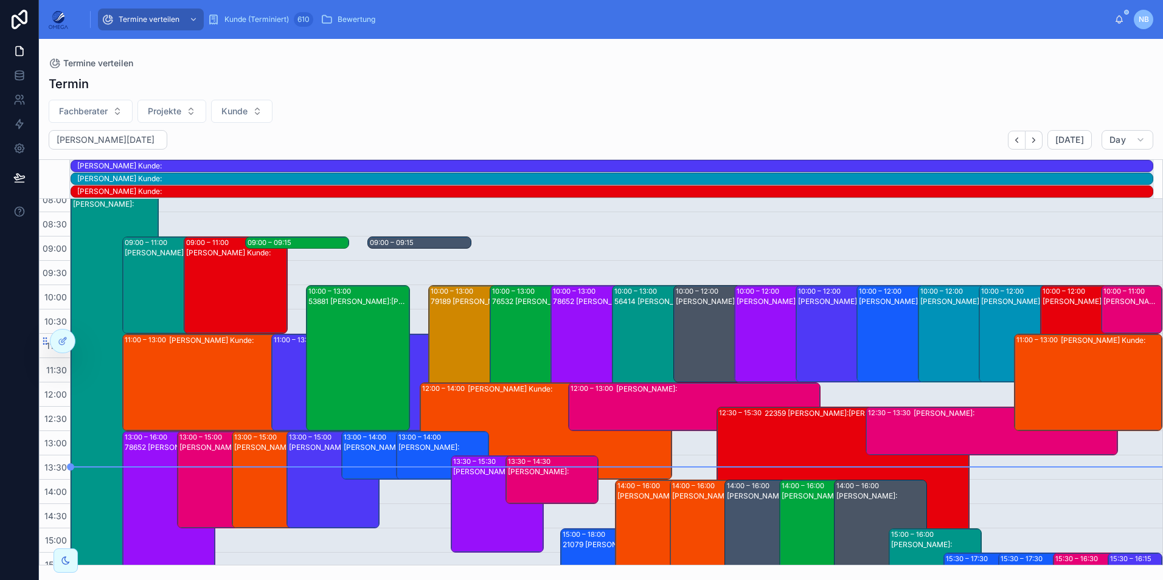
click at [877, 348] on div "Julius Gorka Kunde:" at bounding box center [909, 343] width 100 height 95
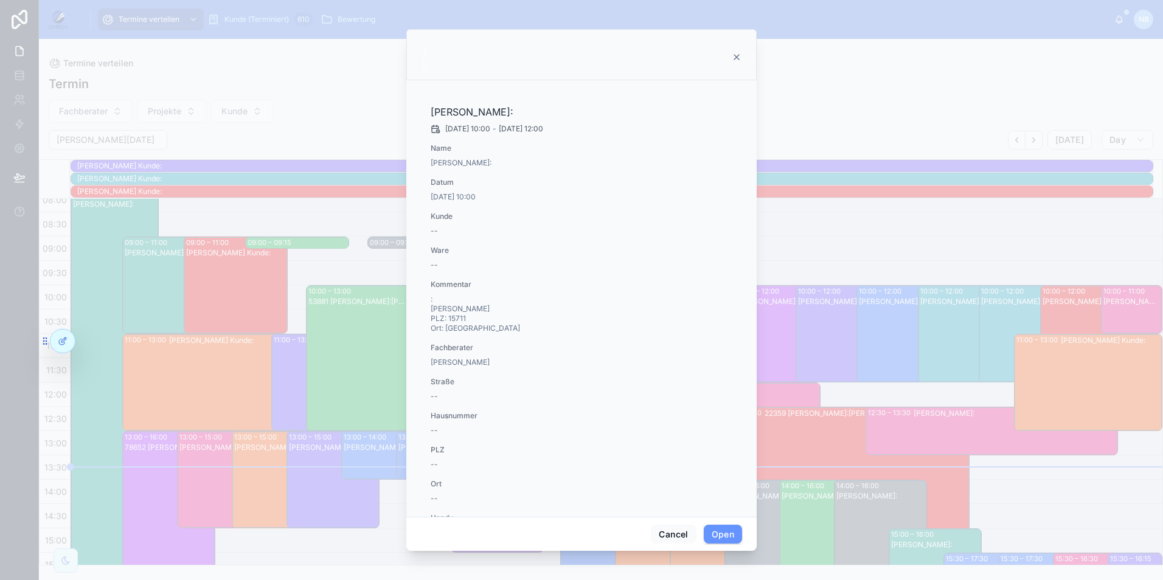
click at [961, 360] on div at bounding box center [581, 290] width 1163 height 580
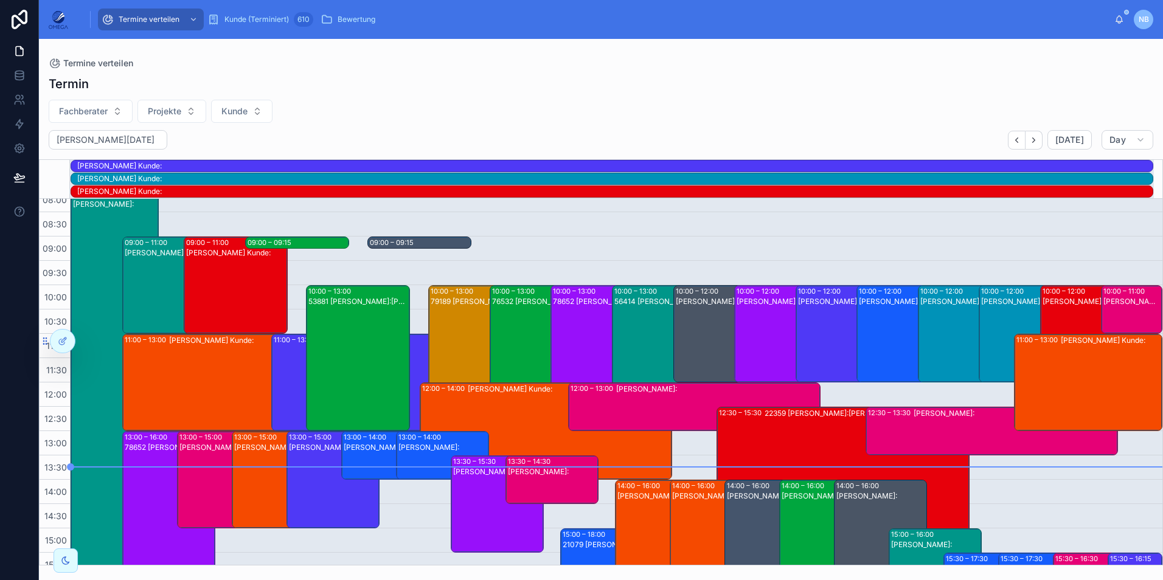
click at [981, 343] on div "Lukas Bauer Kunde:" at bounding box center [1031, 343] width 100 height 95
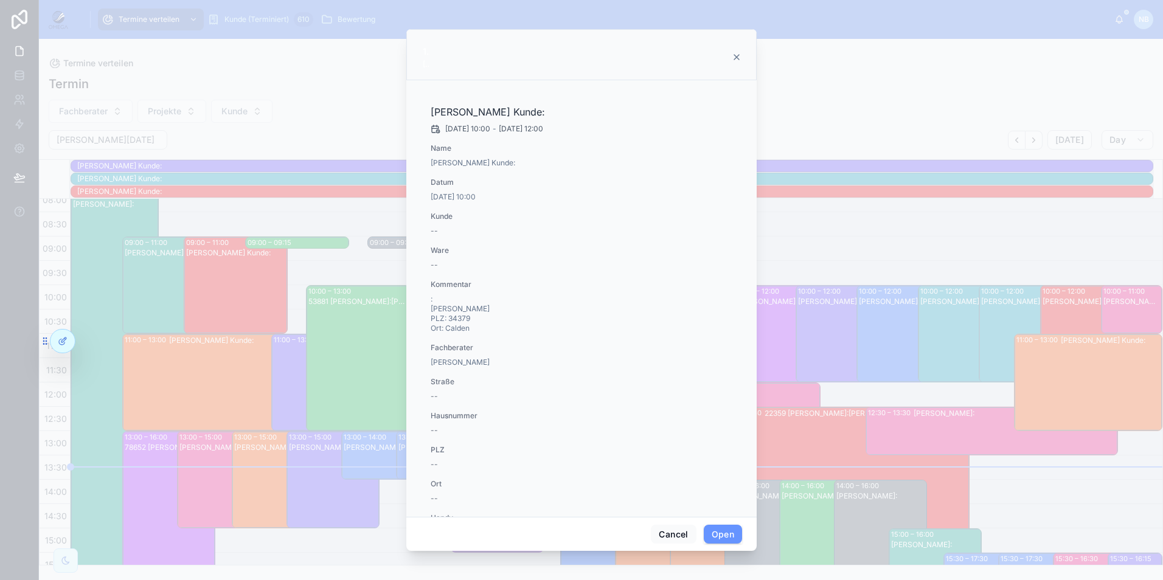
click at [972, 341] on div at bounding box center [581, 290] width 1163 height 580
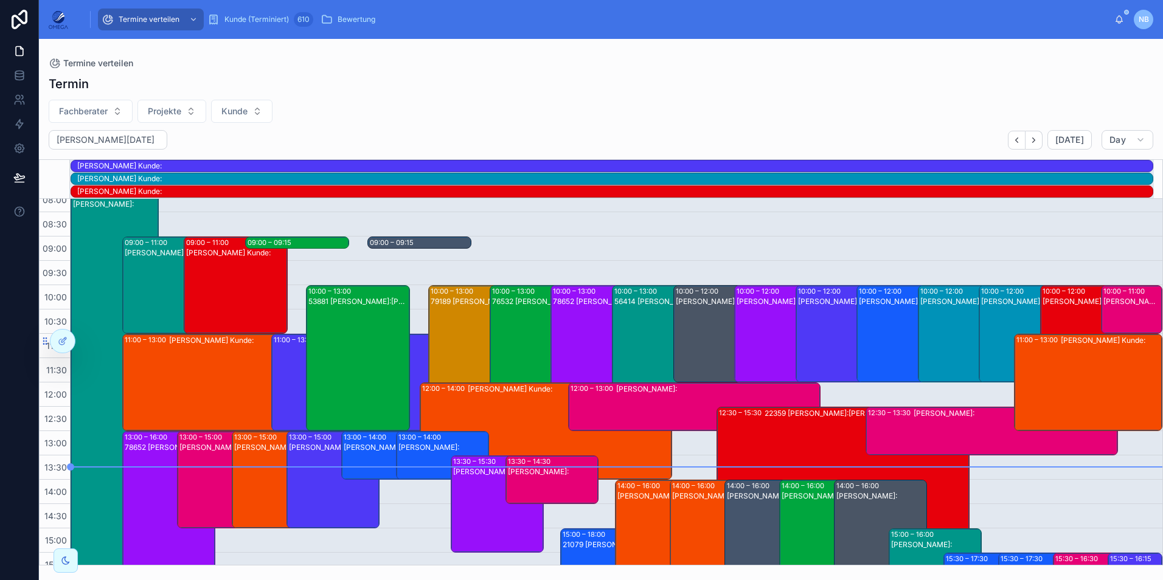
click at [947, 343] on div "Mario Ciuces Kunde:" at bounding box center [971, 343] width 100 height 95
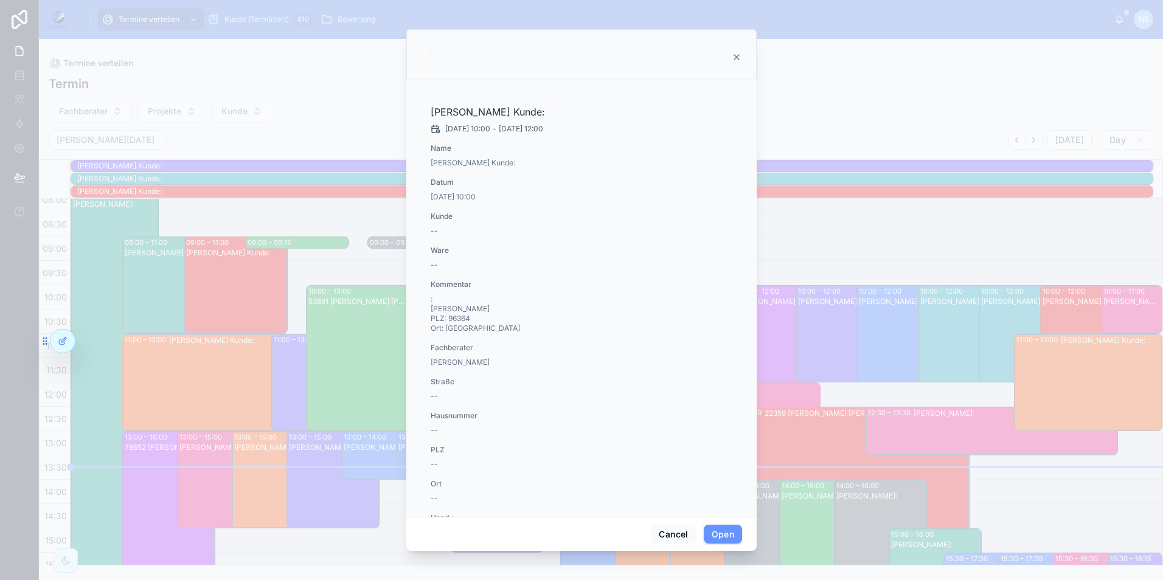
click at [947, 343] on div at bounding box center [581, 290] width 1163 height 580
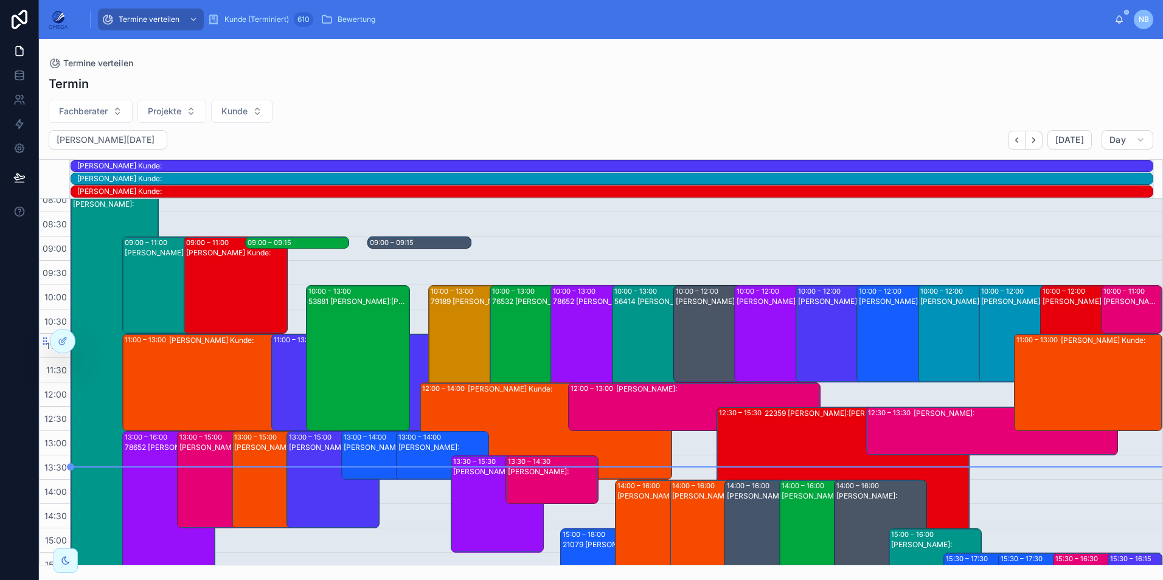
click at [1066, 308] on div "Farshad Nourouzi Kunde:" at bounding box center [1093, 343] width 100 height 95
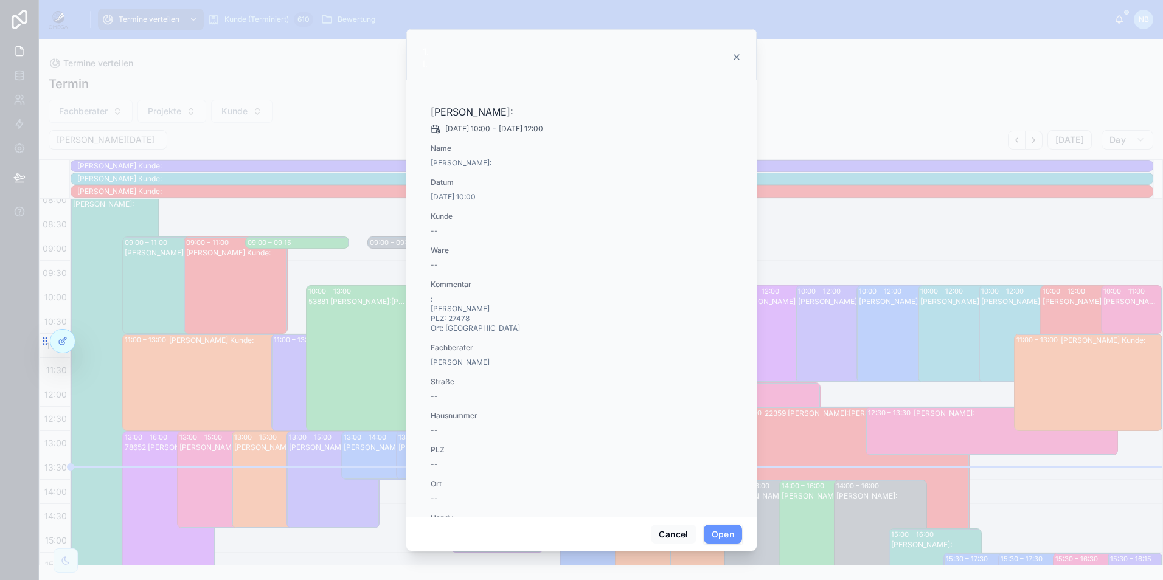
click at [1066, 308] on div at bounding box center [581, 290] width 1163 height 580
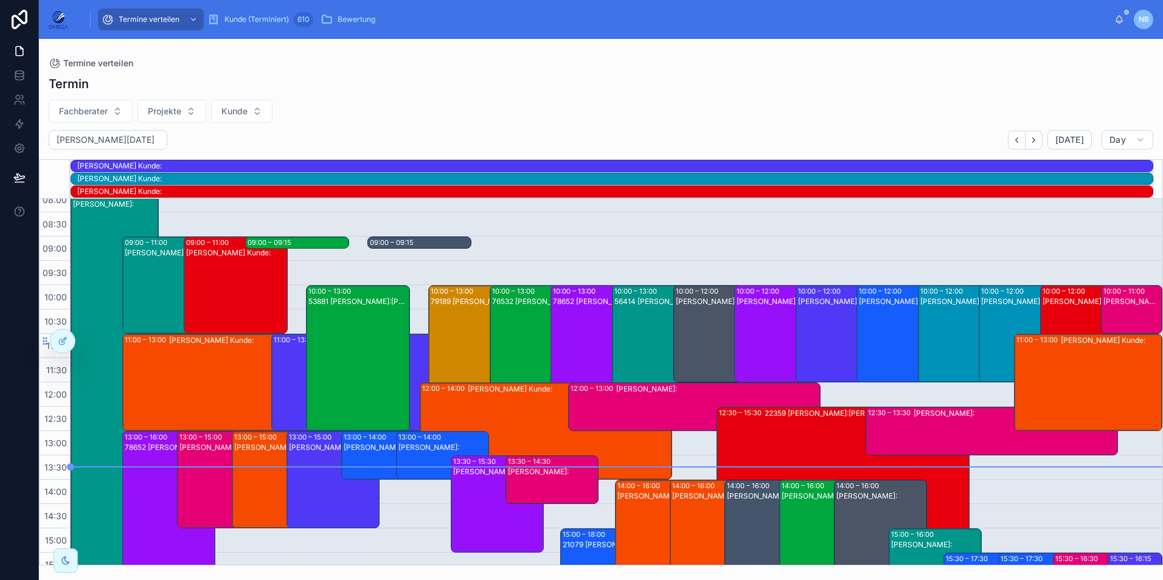
click at [1119, 305] on div "Stefan Hensel Kunde:" at bounding box center [1133, 302] width 58 height 10
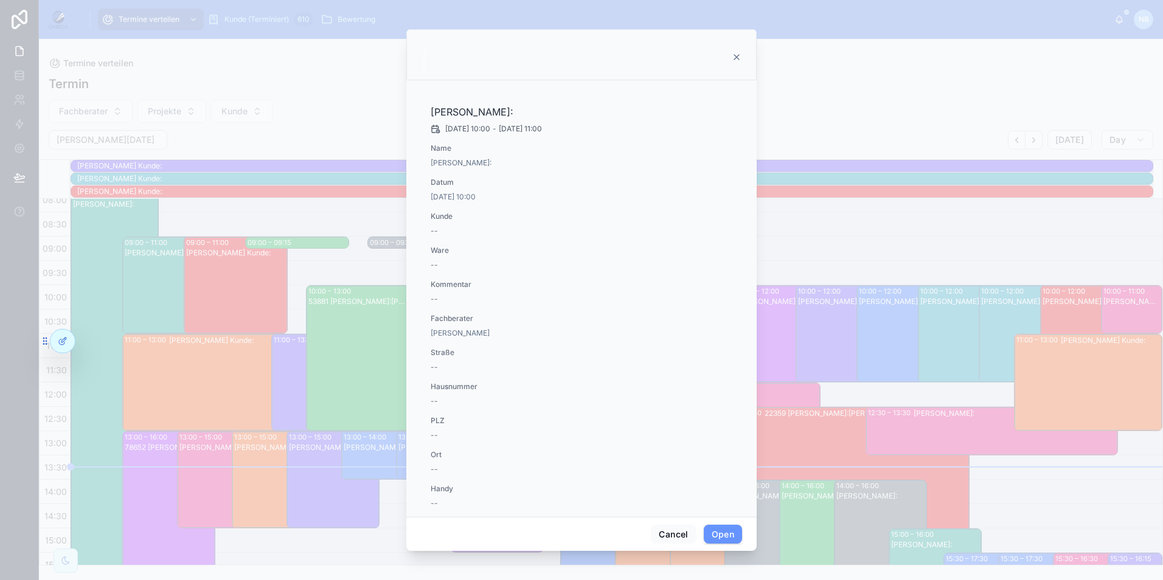
click at [1119, 305] on div at bounding box center [581, 290] width 1163 height 580
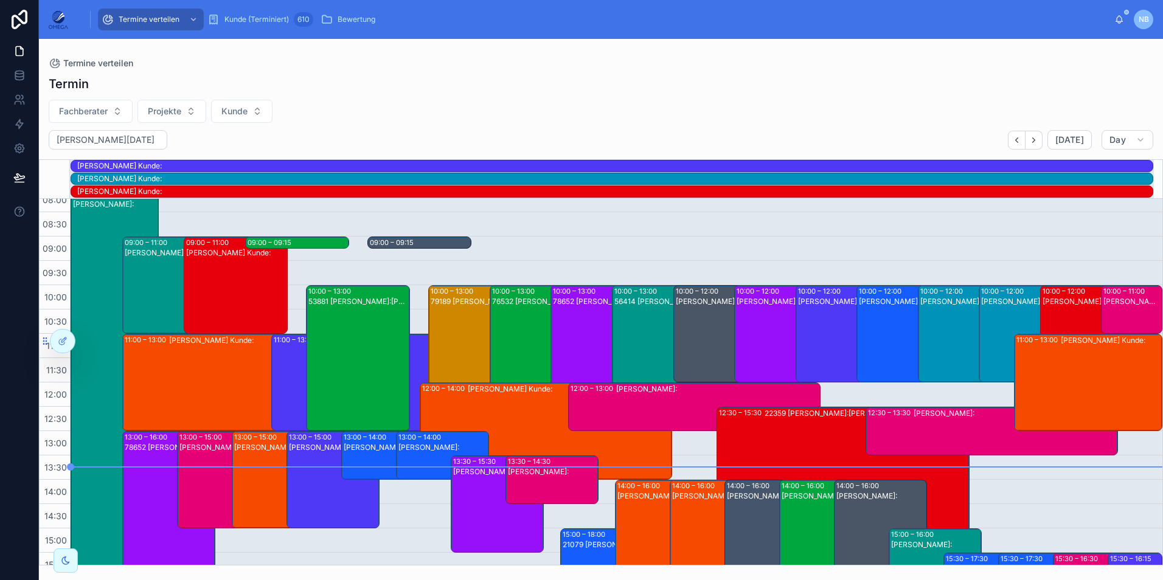
click at [1085, 375] on div "Jannis Pfeiffer Kunde:" at bounding box center [1111, 382] width 100 height 95
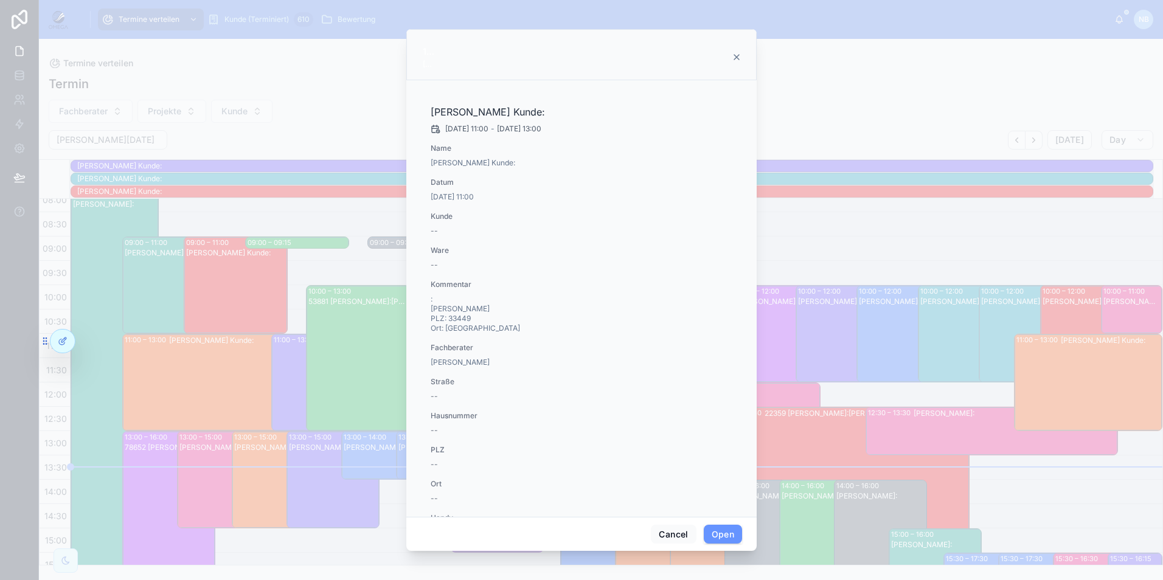
click at [1085, 375] on div at bounding box center [581, 290] width 1163 height 580
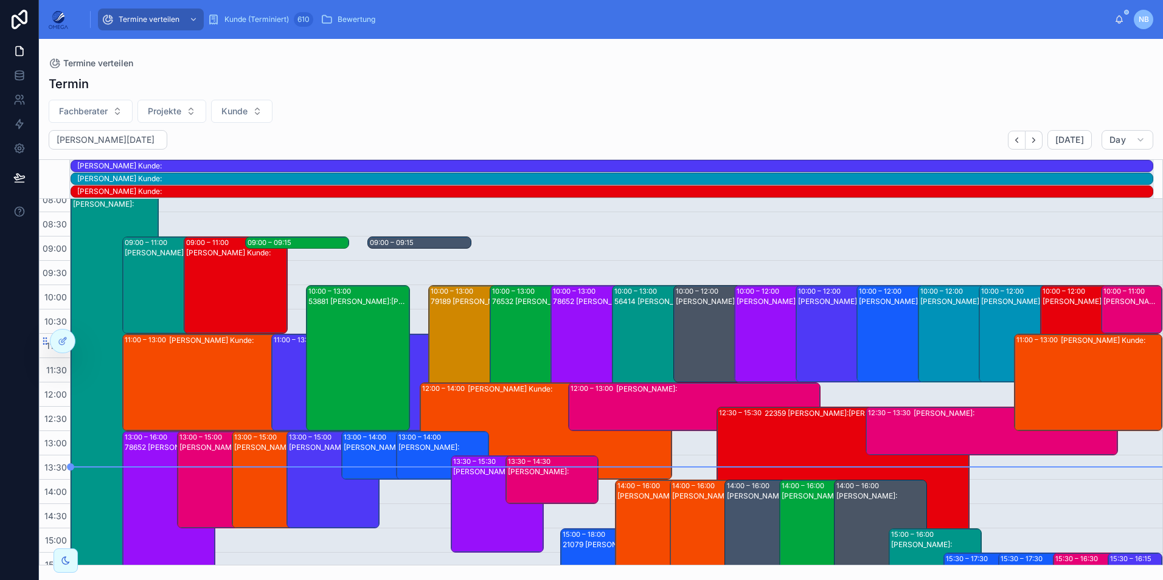
click at [684, 342] on div "Richard Winzent Kunde:" at bounding box center [726, 343] width 100 height 95
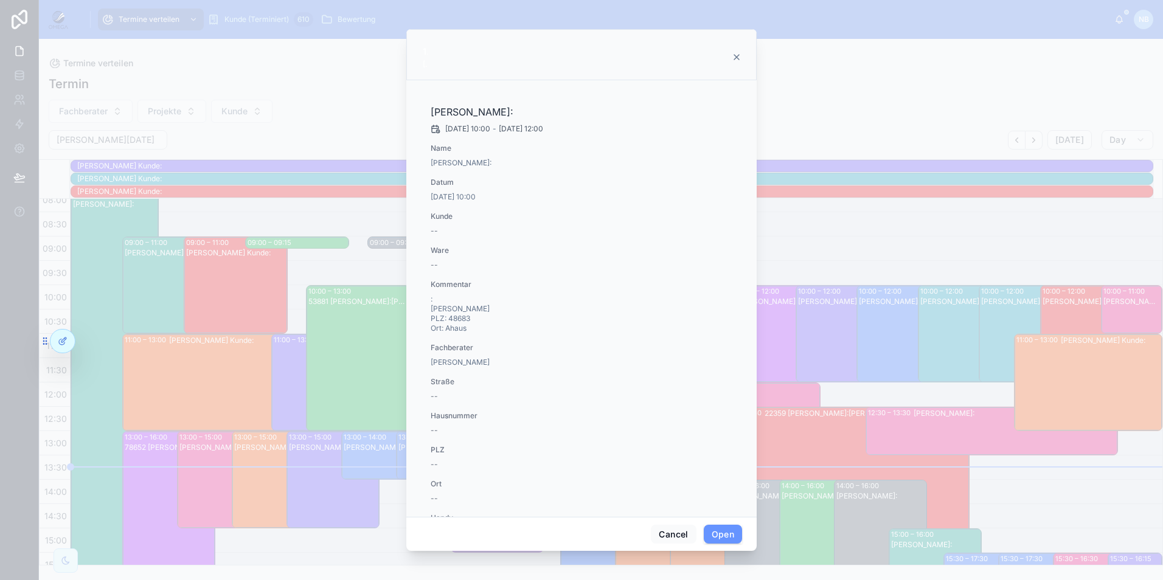
click at [829, 343] on div at bounding box center [581, 290] width 1163 height 580
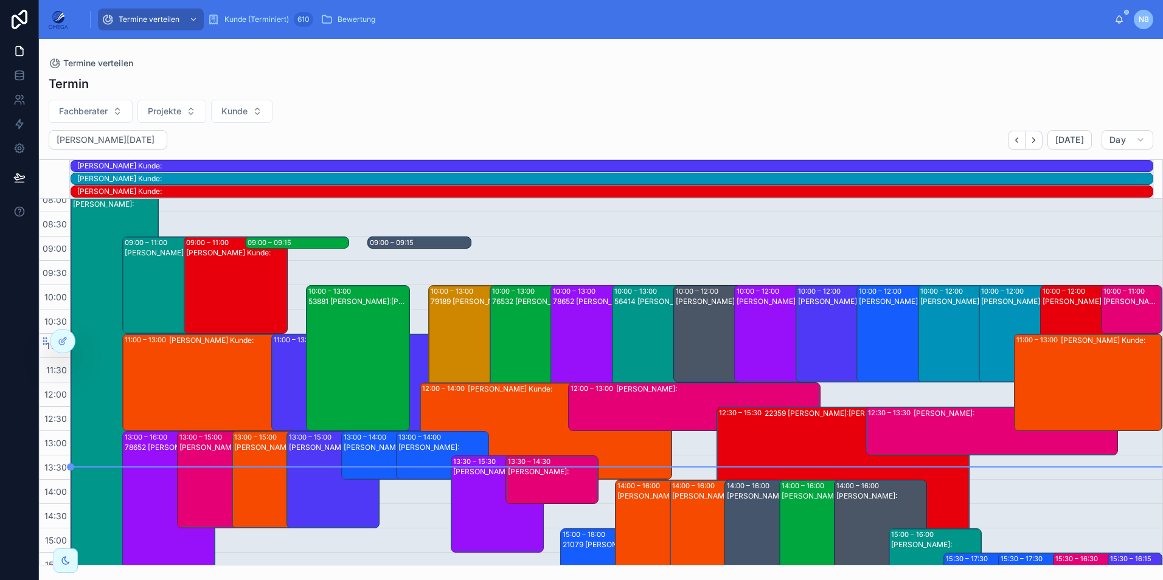
click at [510, 320] on div "76532 Hartmut Seitz Kunde:Regina Hintermayer" at bounding box center [542, 368] width 100 height 144
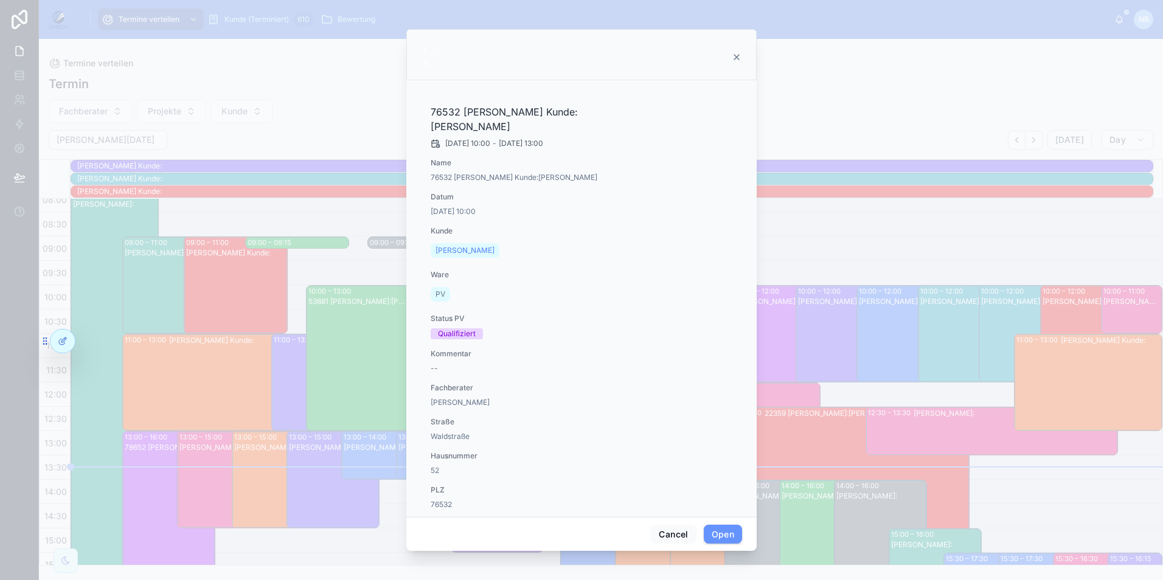
click at [861, 349] on div at bounding box center [581, 290] width 1163 height 580
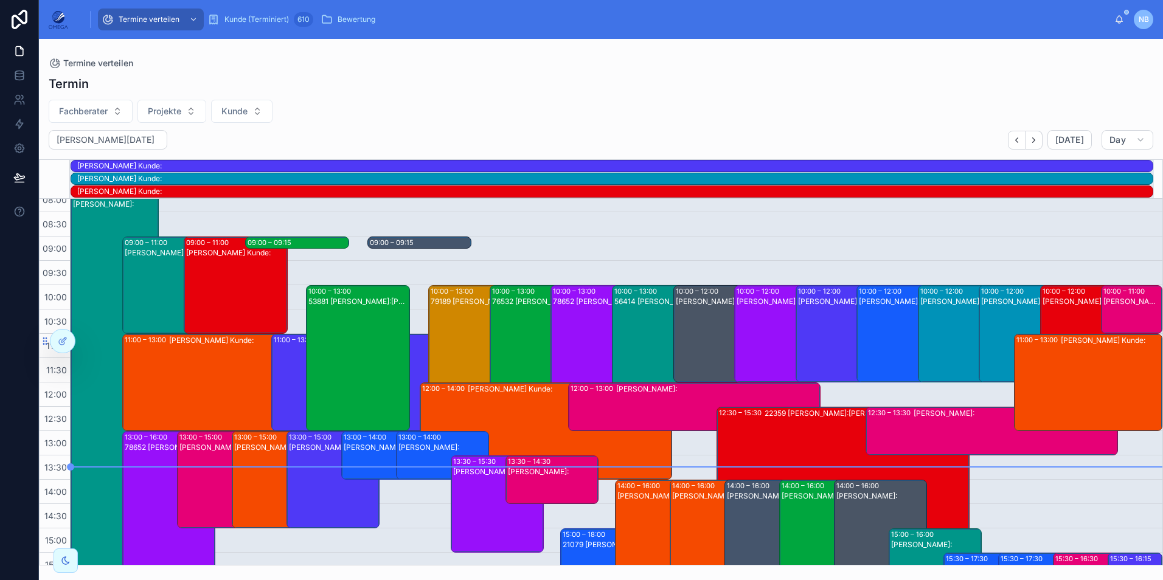
click at [431, 328] on div "79189 Klaus Vollmer Kunde:Philippe Hoch" at bounding box center [481, 368] width 100 height 144
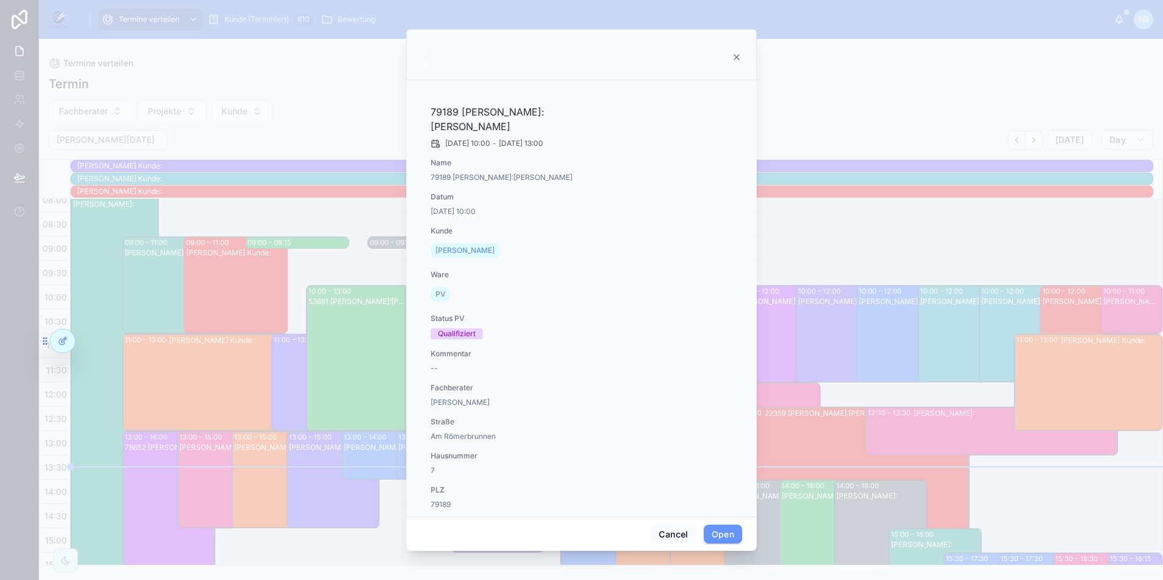
click at [846, 346] on div at bounding box center [581, 290] width 1163 height 580
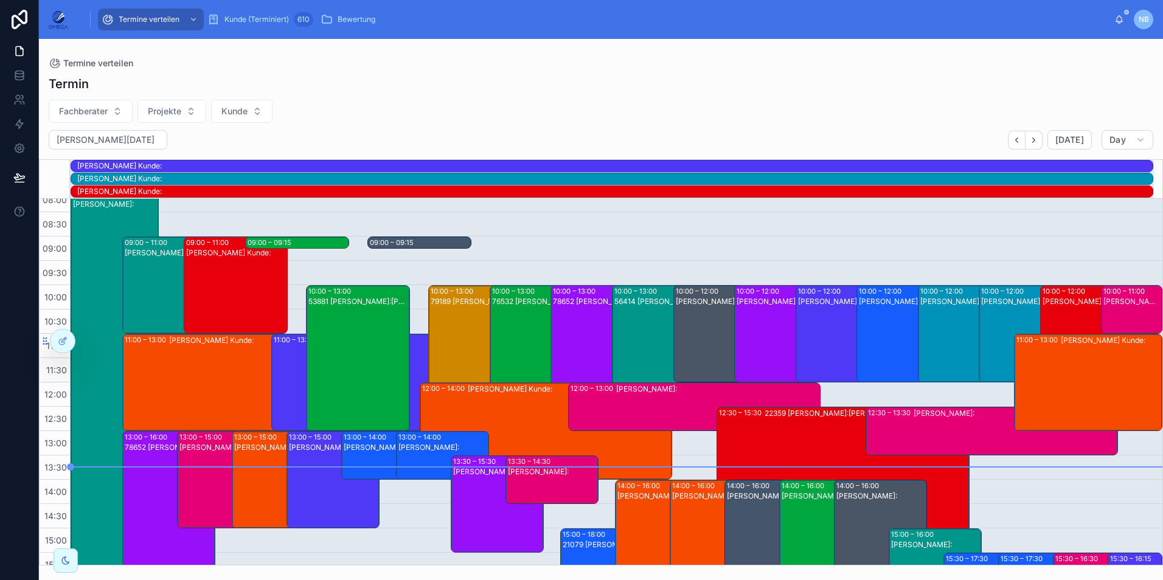
click at [394, 329] on div "53881 Tayfun Süleymani Kunde:Johann Iwatschow" at bounding box center [358, 368] width 100 height 144
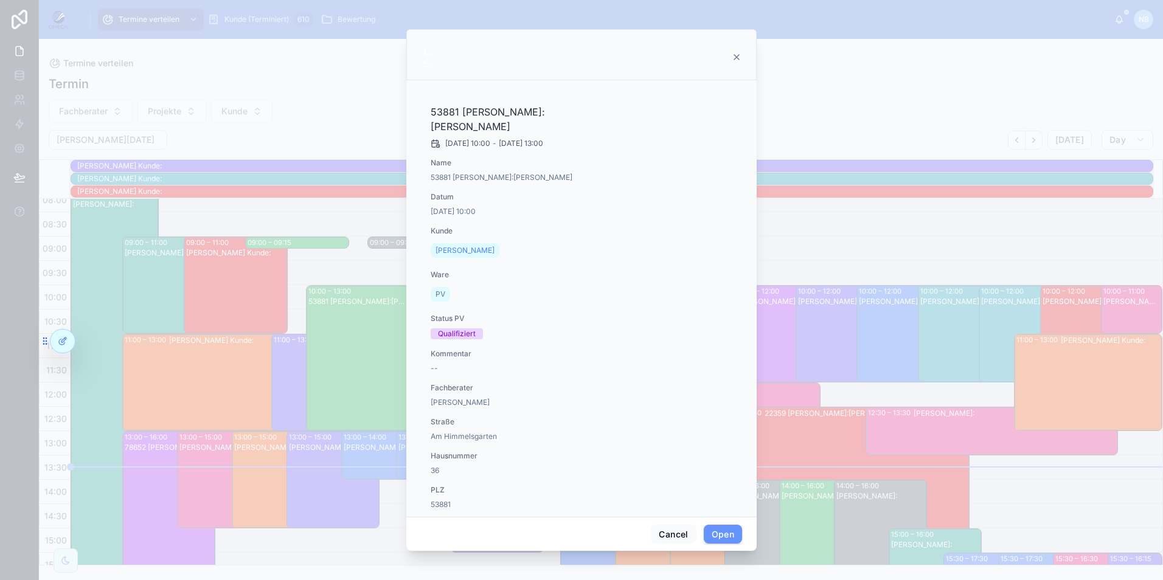
click at [336, 332] on div at bounding box center [581, 290] width 1163 height 580
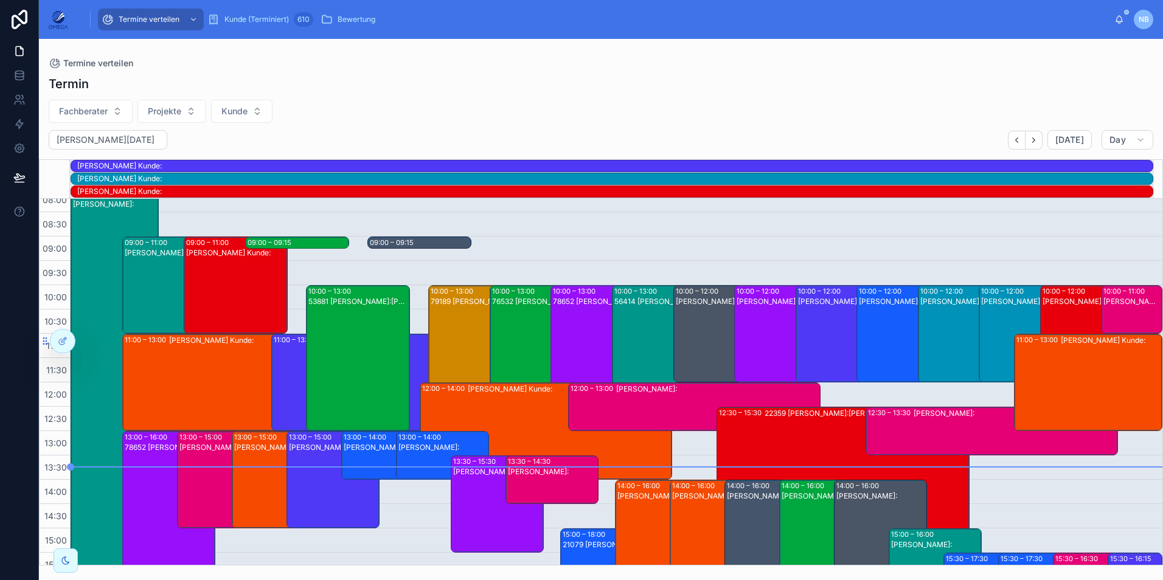
click at [313, 243] on div "09:00 – 09:15 78652 Hartmut Seitz Kunde:Stieven Rodrigues" at bounding box center [297, 243] width 103 height 12
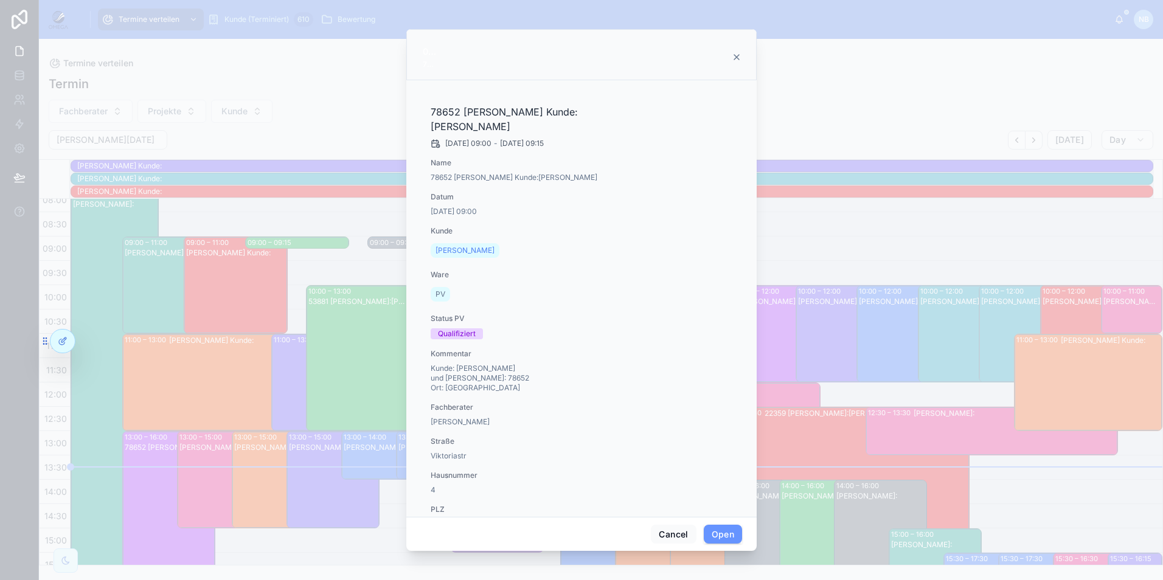
click at [313, 242] on div at bounding box center [581, 290] width 1163 height 580
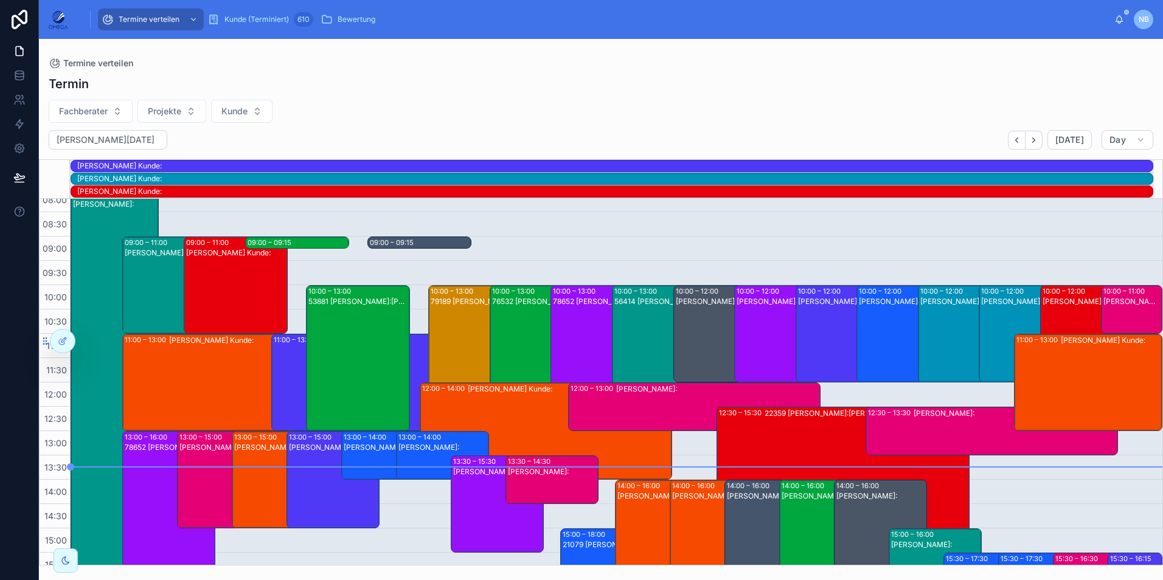
click at [412, 242] on div "09:00 – 09:15" at bounding box center [393, 243] width 47 height 10
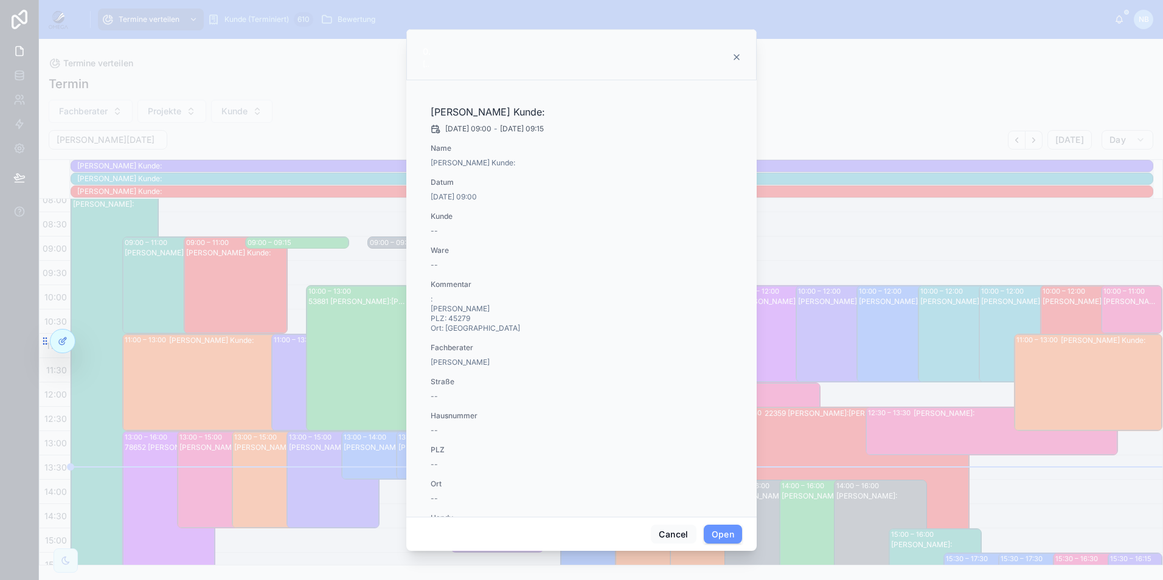
click at [412, 242] on div "Gino Ulitzka Kunde: 10.10.2025 09:00 - 10.10.2025 09:15 Name Gino Ulitzka Kunde…" at bounding box center [581, 298] width 350 height 437
click at [318, 242] on div at bounding box center [581, 290] width 1163 height 580
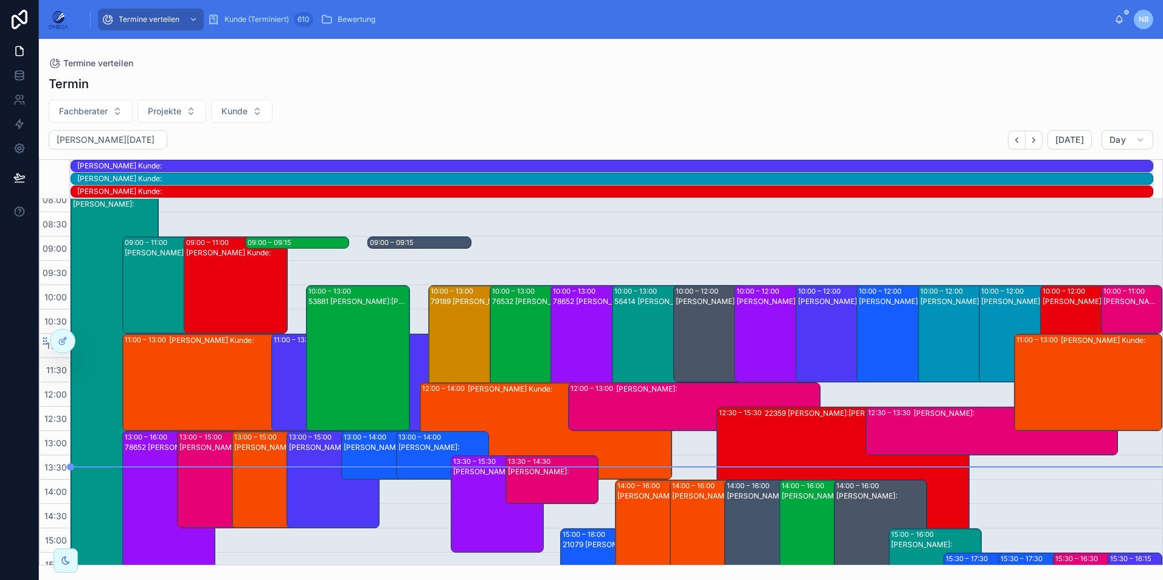
click at [307, 243] on div "09:00 – 09:15 78652 Hartmut Seitz Kunde:Stieven Rodrigues" at bounding box center [297, 243] width 103 height 12
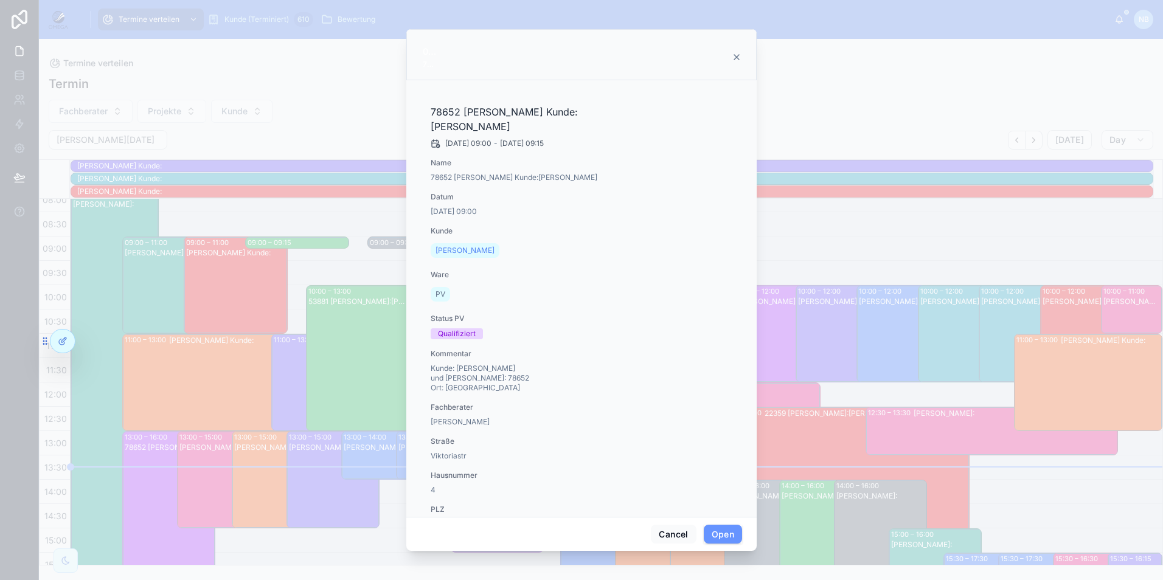
click at [307, 243] on div at bounding box center [581, 290] width 1163 height 580
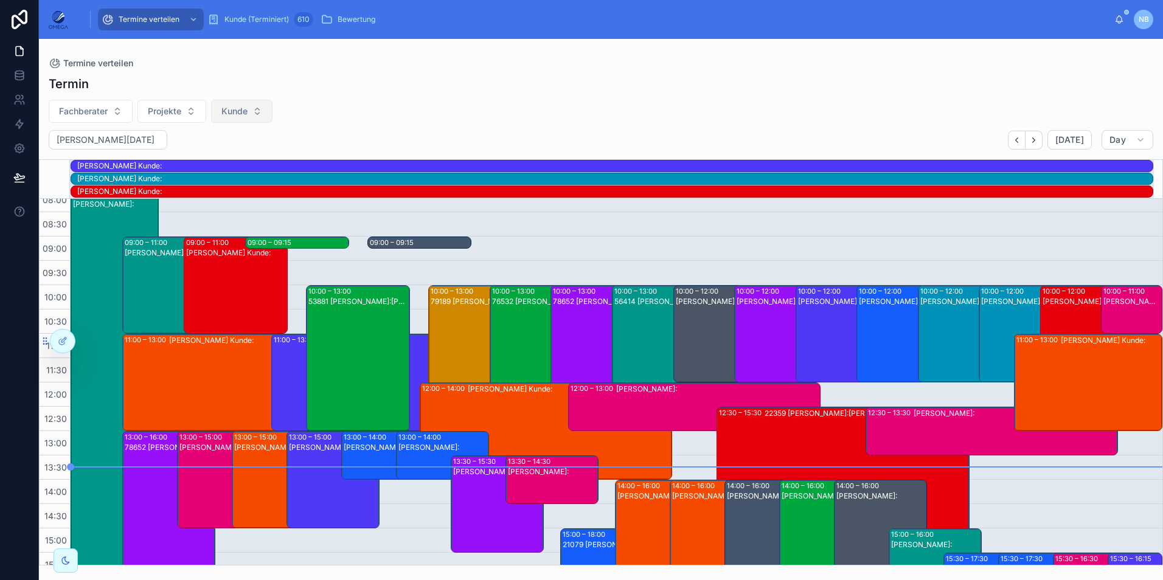
click at [251, 114] on button "Kunde" at bounding box center [241, 111] width 61 height 23
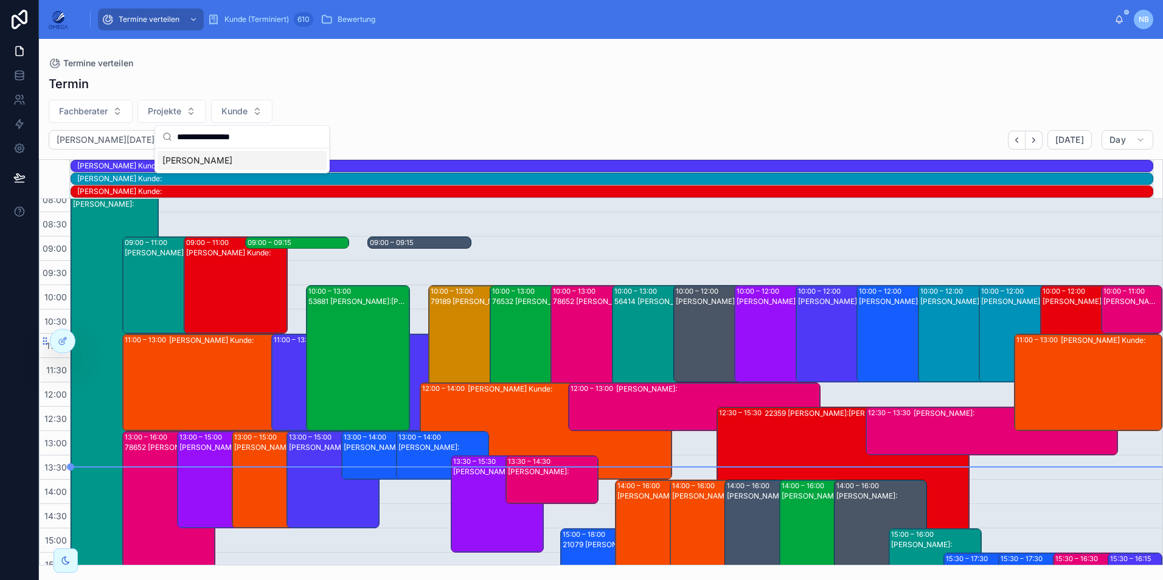
type input "**********"
click at [254, 161] on div "[PERSON_NAME]" at bounding box center [242, 160] width 169 height 19
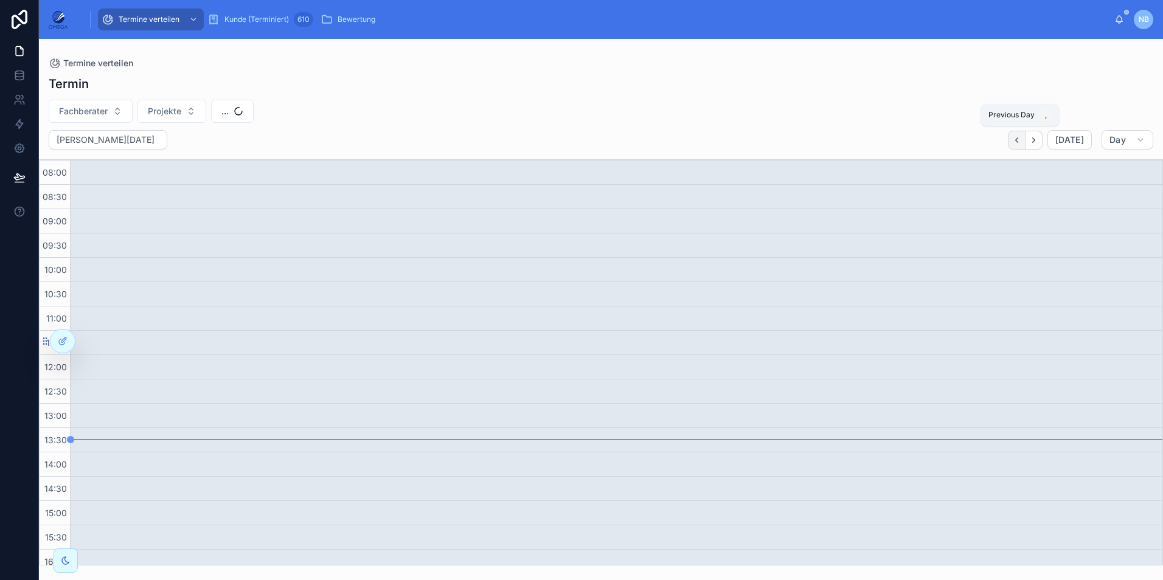
click at [1016, 139] on icon "Back" at bounding box center [1016, 140] width 9 height 9
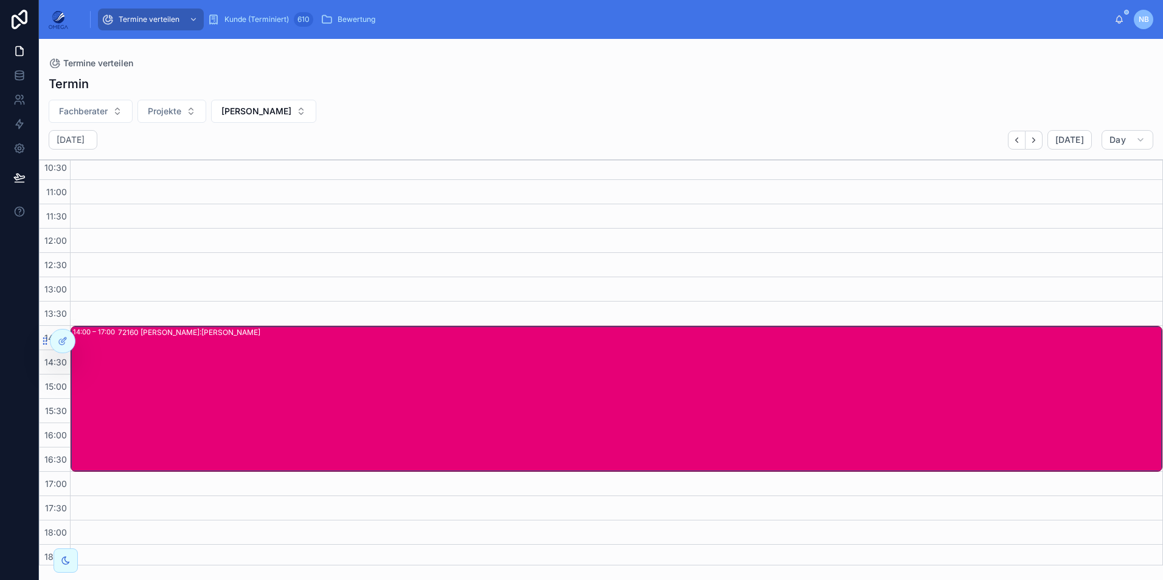
scroll to position [122, 0]
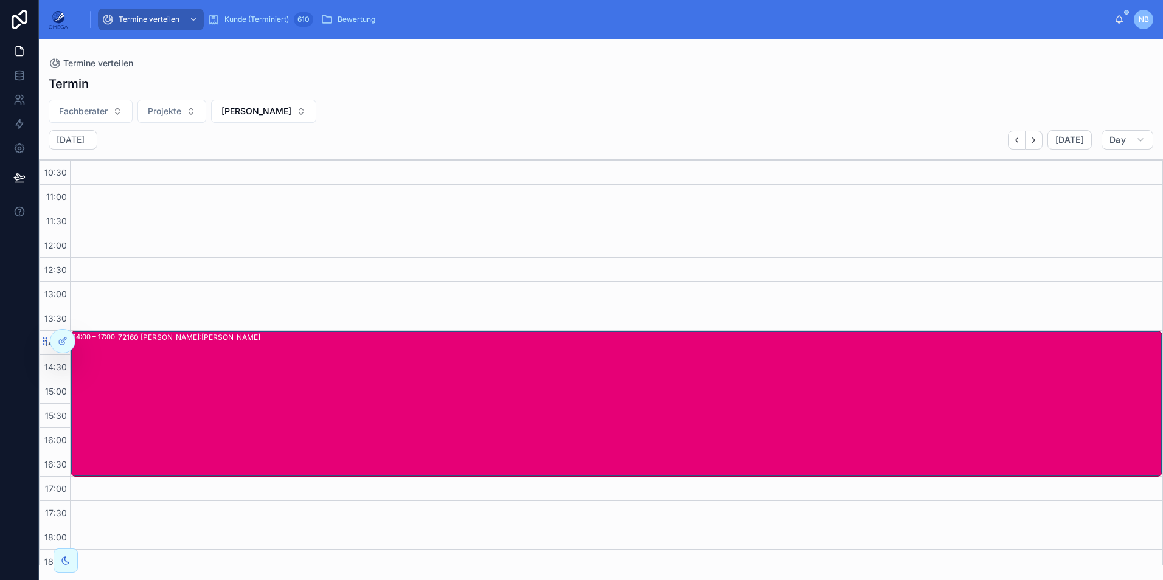
click at [360, 369] on div "72160 [PERSON_NAME]:[PERSON_NAME]" at bounding box center [639, 404] width 1043 height 144
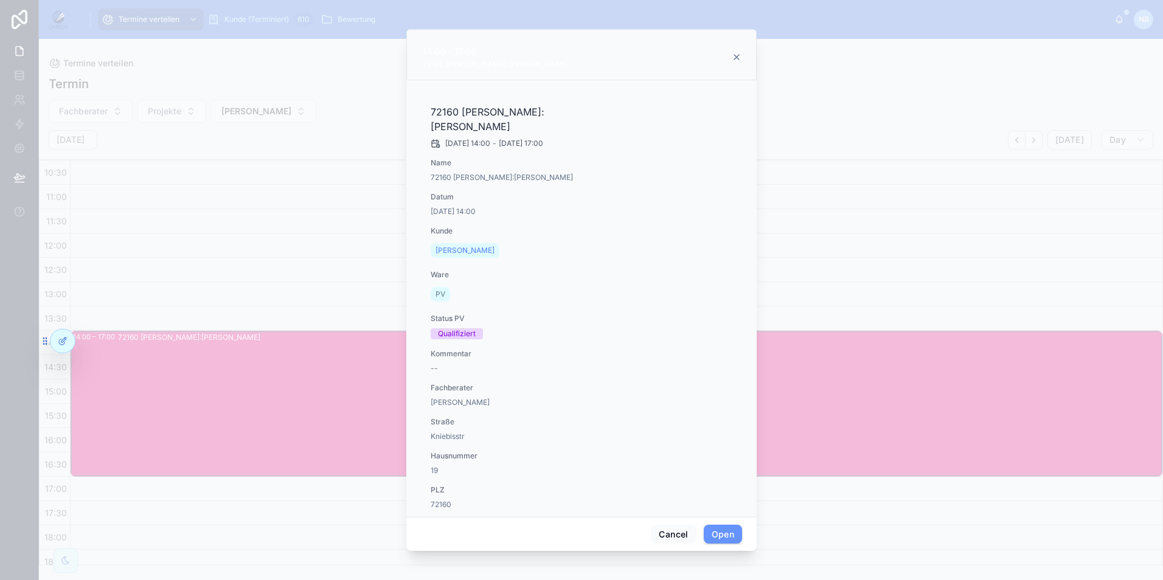
click at [0, 0] on span "Bewertung PV" at bounding box center [0, 0] width 0 height 0
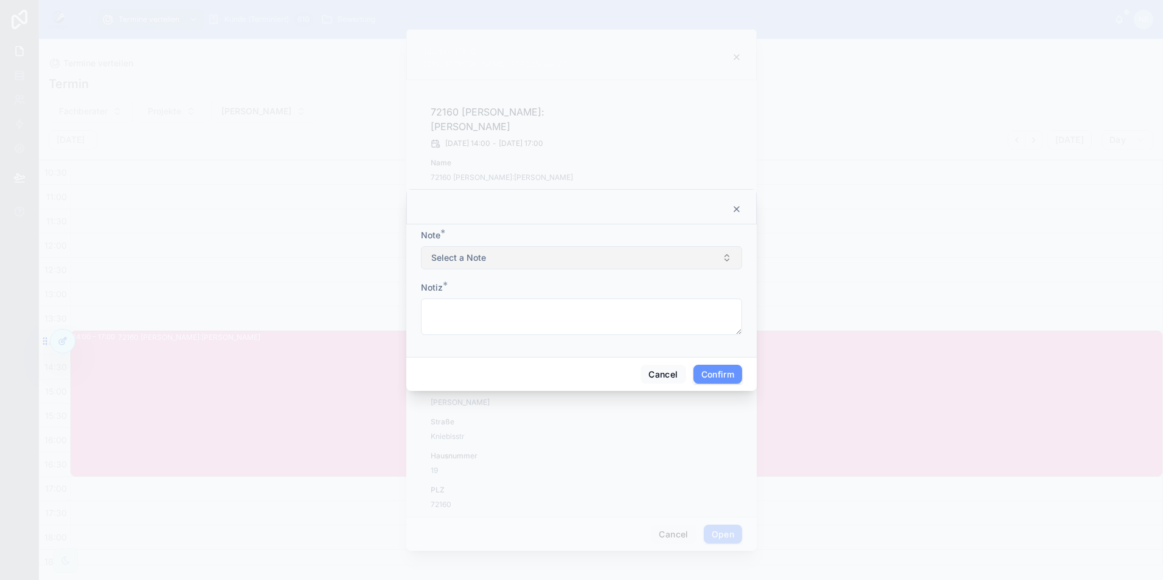
click at [587, 266] on button "Select a Note" at bounding box center [581, 257] width 321 height 23
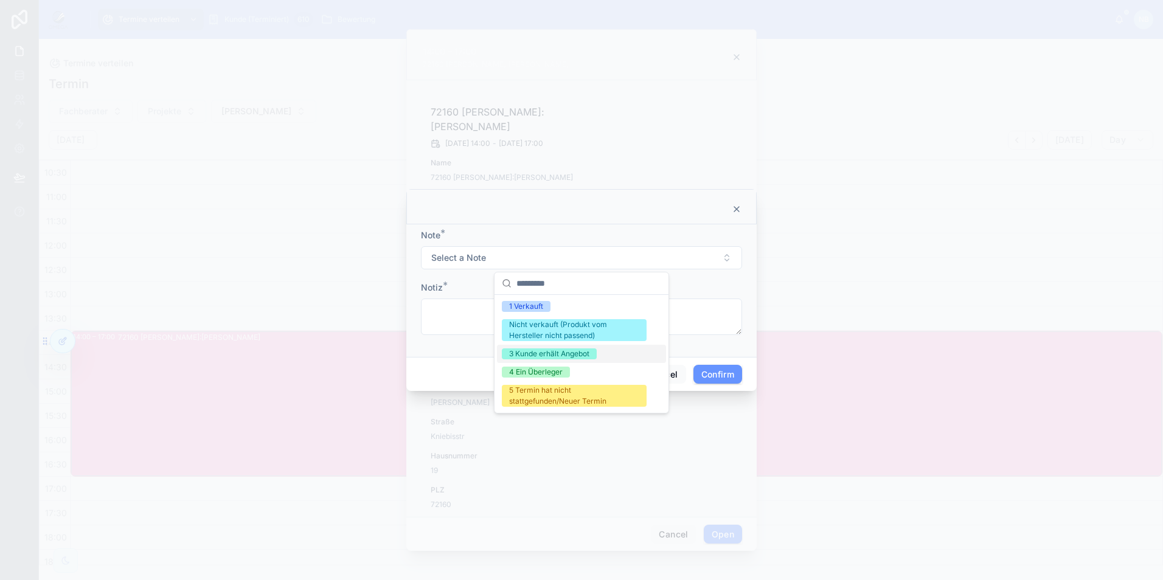
click at [580, 351] on div "3 Kunde erhält Angebot" at bounding box center [549, 354] width 80 height 11
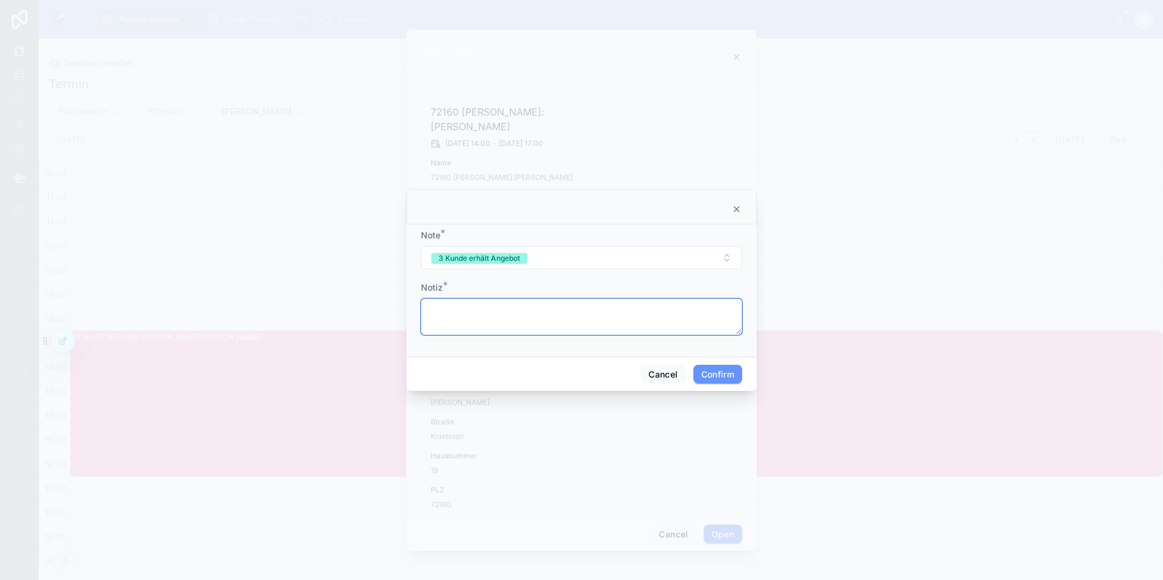
click at [494, 319] on textarea at bounding box center [581, 317] width 321 height 37
type textarea "*******"
click at [726, 377] on button "Confirm" at bounding box center [718, 374] width 49 height 19
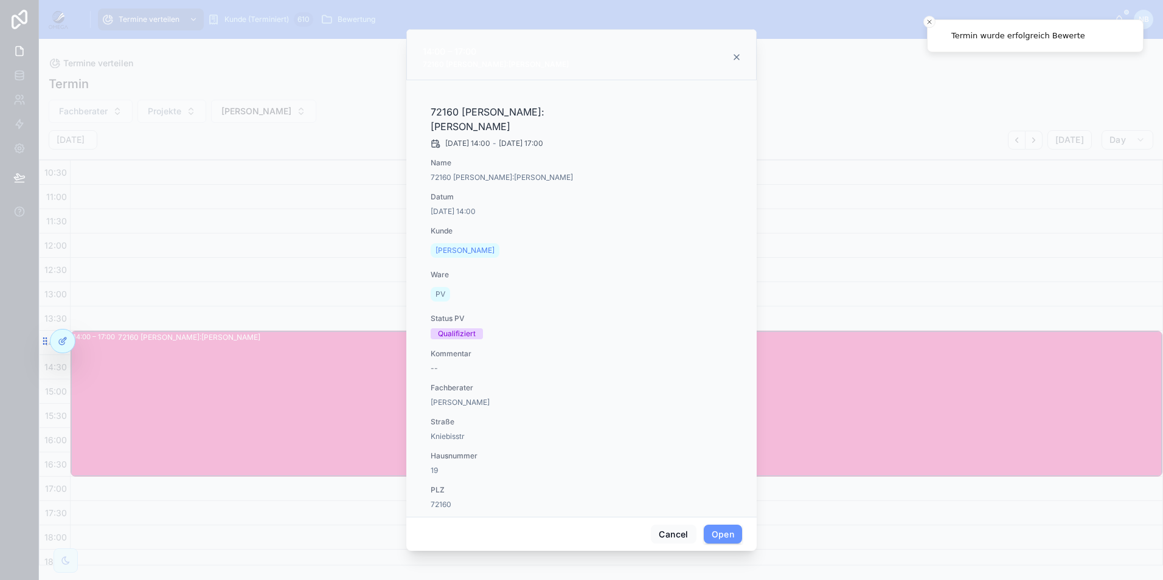
click at [739, 55] on icon at bounding box center [736, 57] width 5 height 5
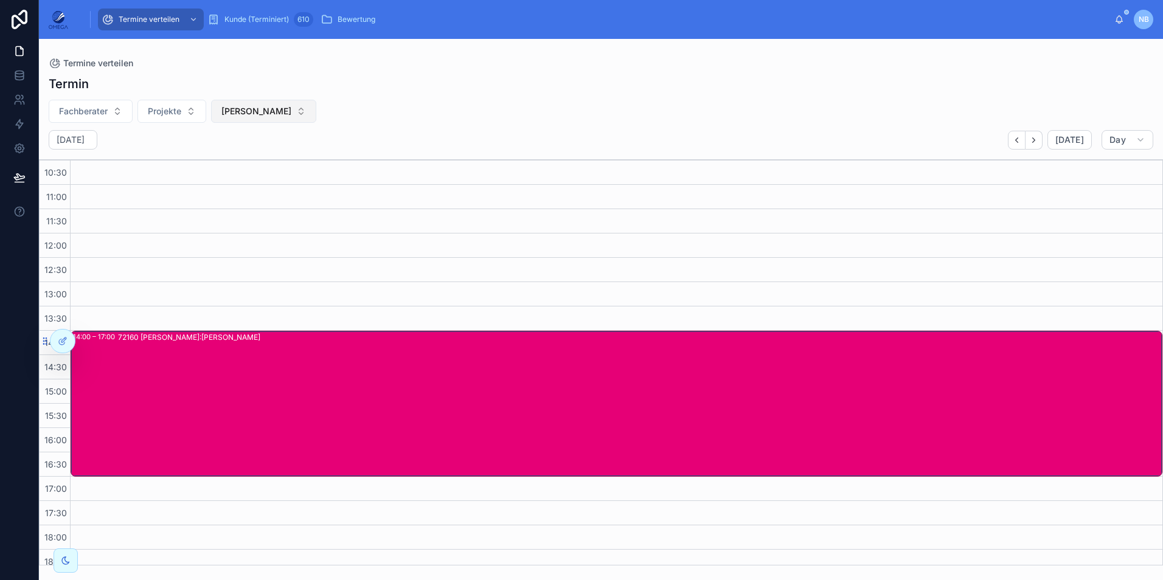
click at [271, 111] on span "[PERSON_NAME]" at bounding box center [256, 111] width 70 height 12
type input "**********"
click at [248, 167] on div "Thomas Pfeiffer" at bounding box center [265, 160] width 169 height 19
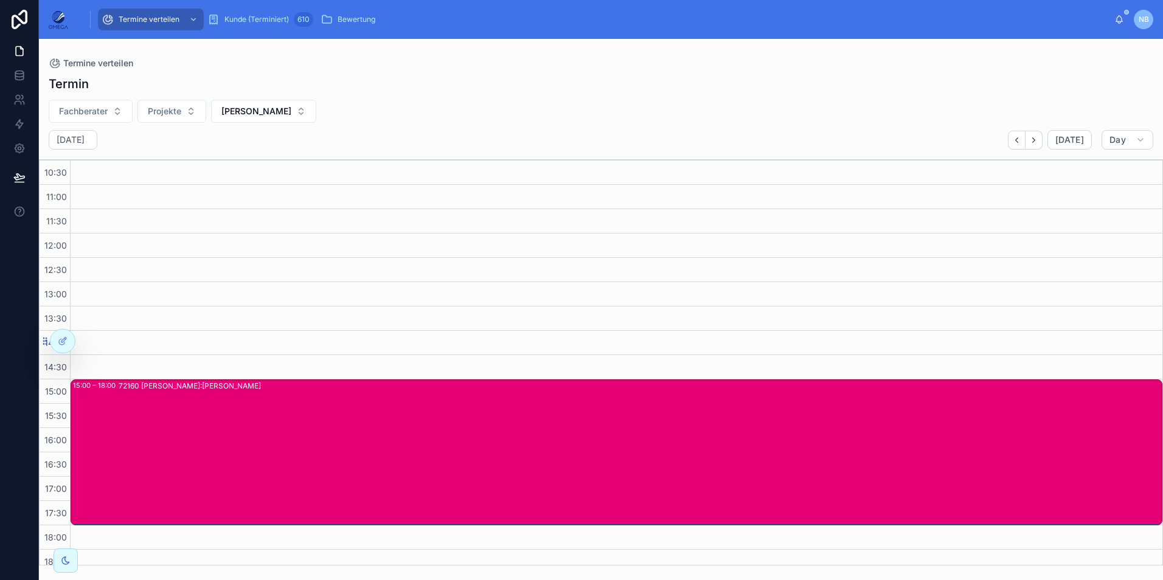
click at [344, 414] on div "72160 Nino Rimmler Kunde:Thomas Pfeiffer" at bounding box center [640, 453] width 1043 height 144
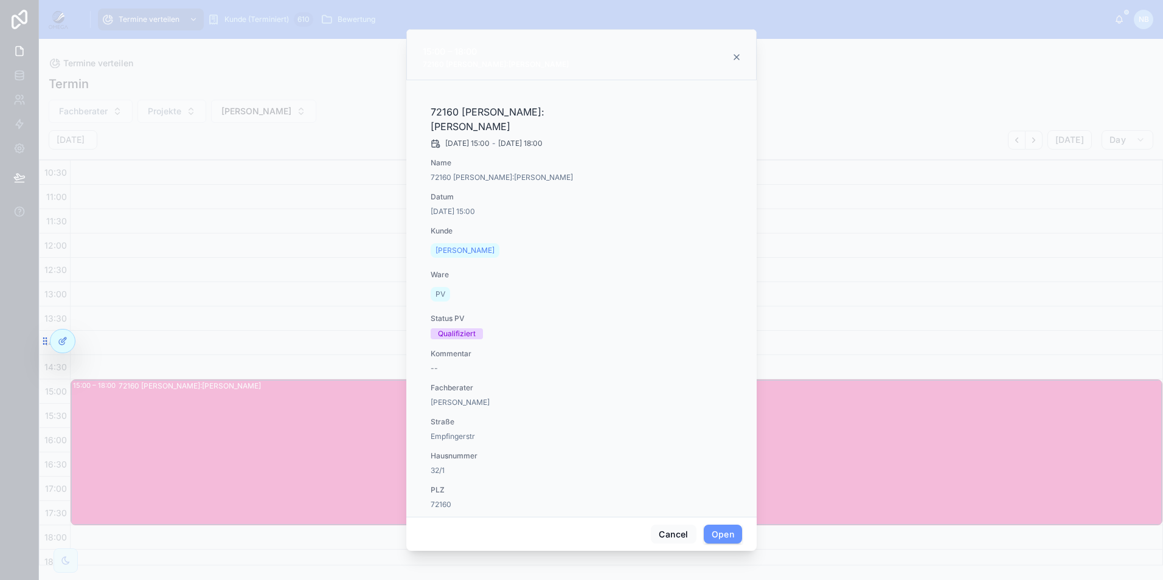
click at [0, 0] on span "Bewertung PV" at bounding box center [0, 0] width 0 height 0
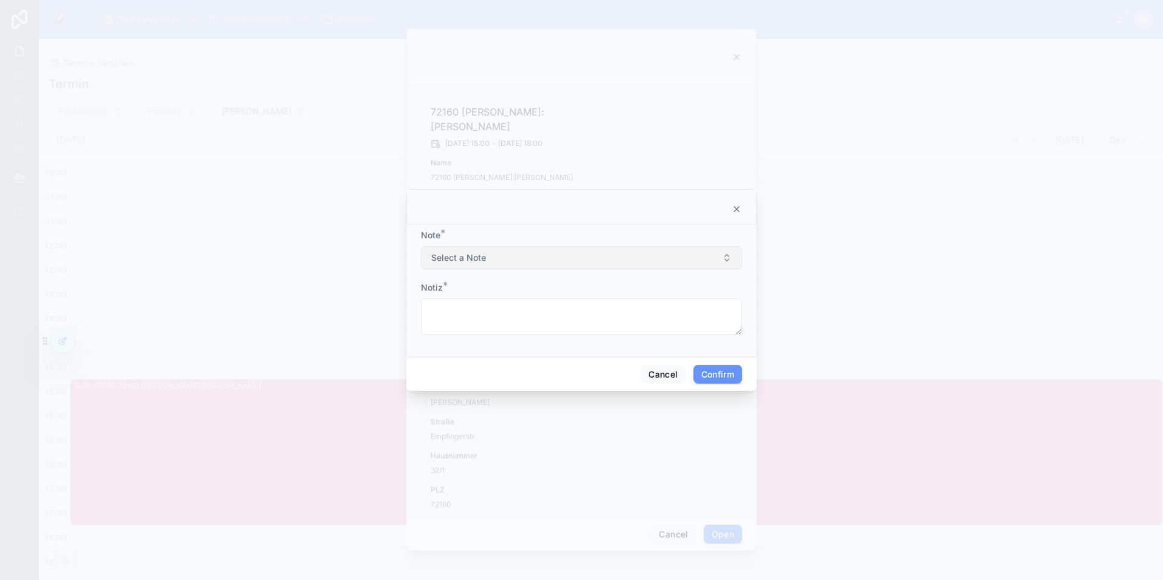
click at [507, 262] on button "Select a Note" at bounding box center [581, 257] width 321 height 23
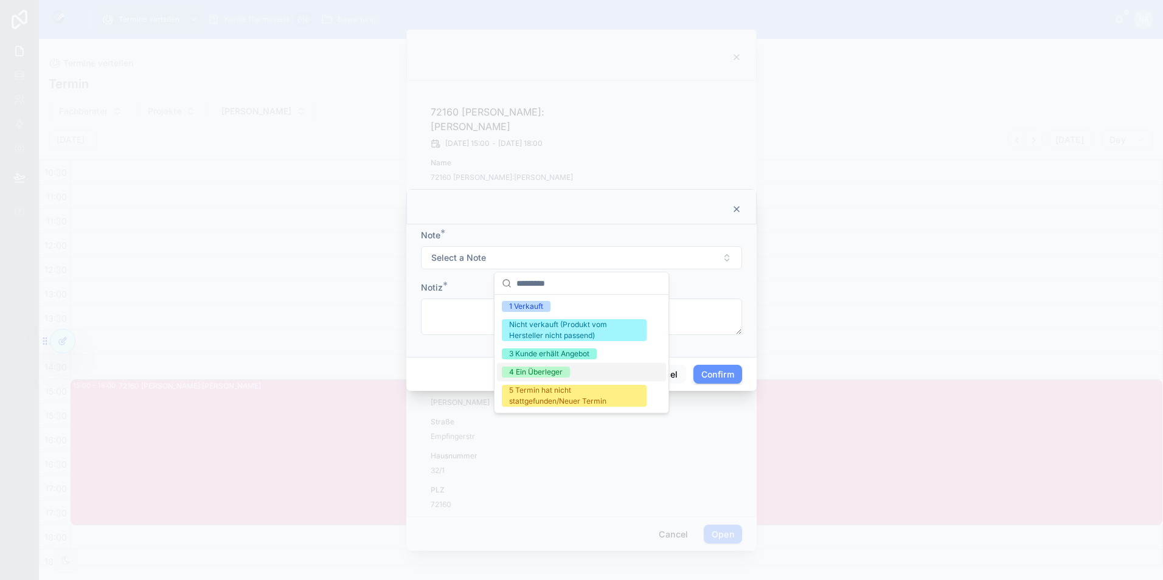
click at [566, 371] on span "4 Ein Überleger" at bounding box center [536, 372] width 68 height 11
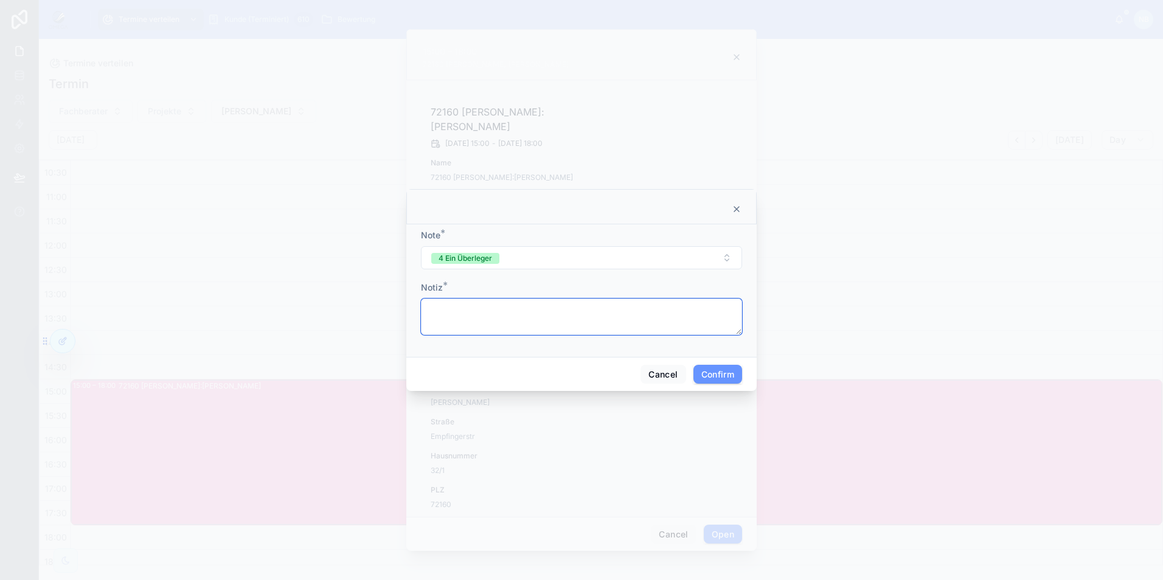
click at [513, 320] on textarea at bounding box center [581, 317] width 321 height 37
type textarea "*********"
click at [719, 370] on button "Confirm" at bounding box center [718, 374] width 49 height 19
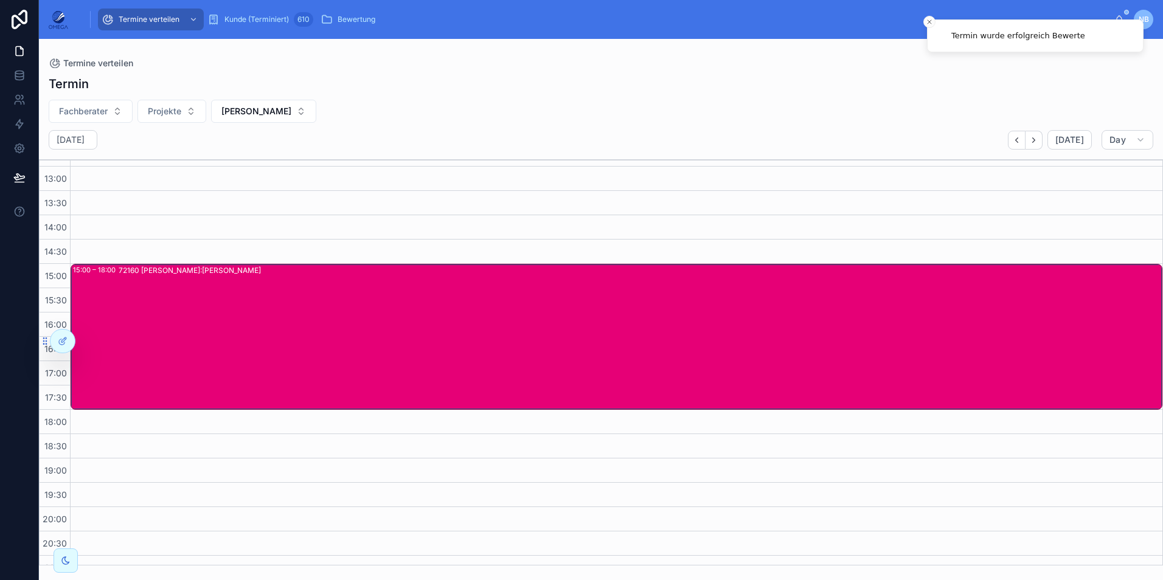
scroll to position [277, 0]
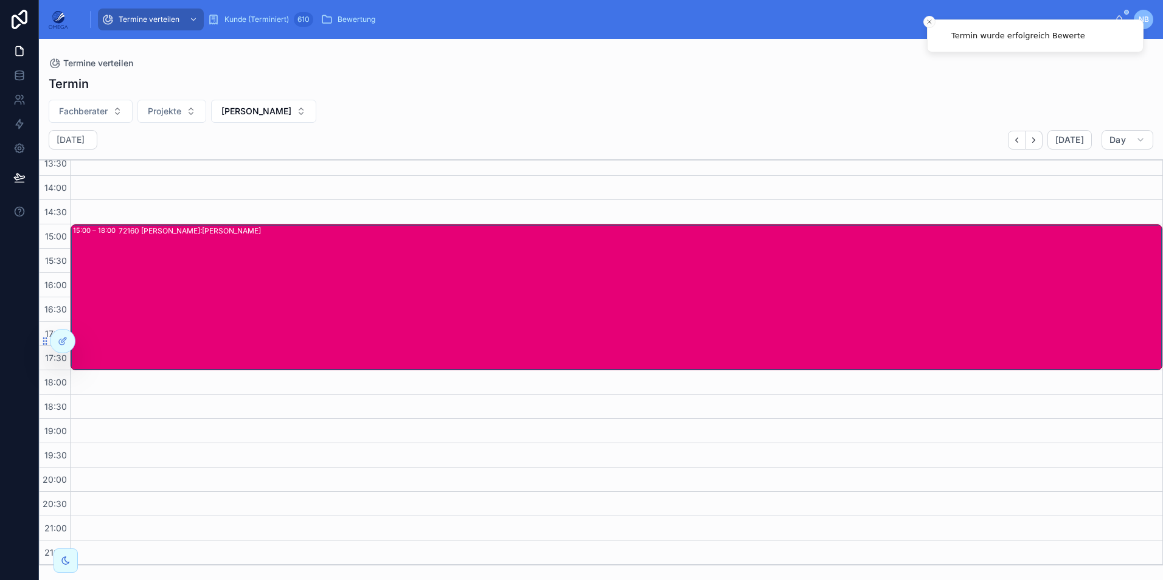
click at [414, 296] on div "72160 Nino Rimmler Kunde:Thomas Pfeiffer" at bounding box center [640, 298] width 1043 height 144
click at [496, 284] on div "72160 Nino Rimmler Kunde:Thomas Pfeiffer" at bounding box center [640, 298] width 1043 height 144
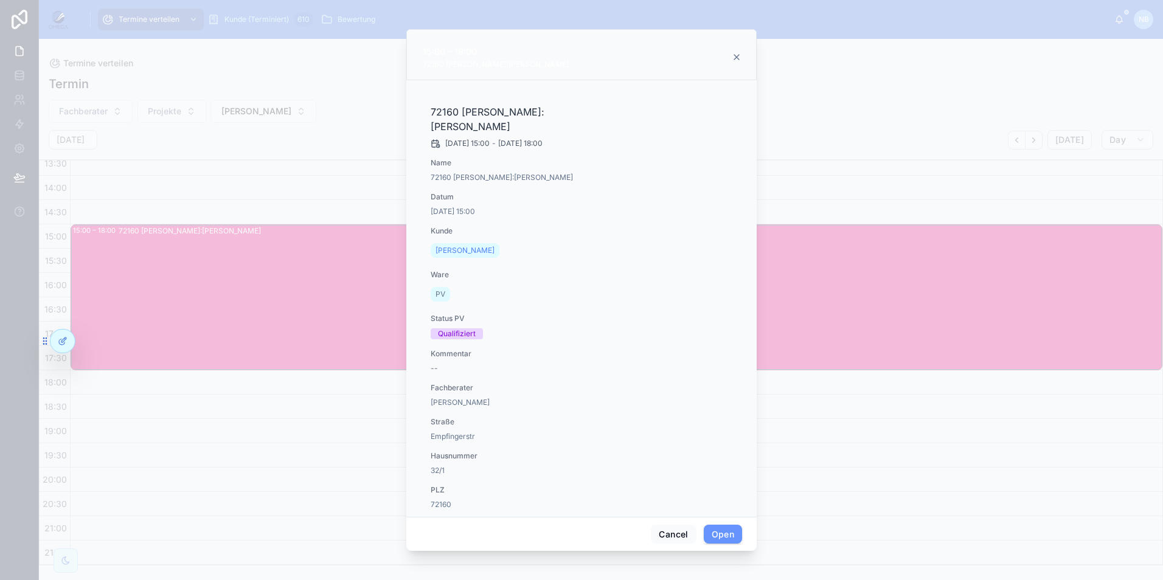
click at [733, 57] on div "15:00 – 18:00 72160 Nino Rimmler Kunde:Thomas Pfeiffer" at bounding box center [582, 57] width 320 height 26
click at [736, 57] on icon at bounding box center [737, 57] width 10 height 10
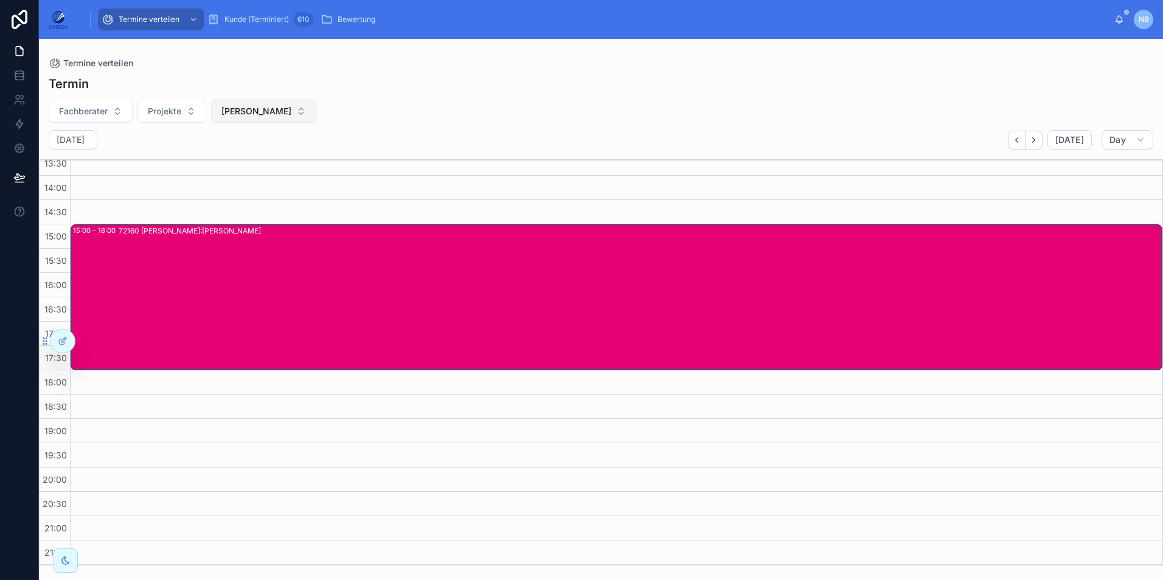
click at [285, 113] on span "Thomas Pfeiffer" at bounding box center [256, 111] width 70 height 12
type input "**********"
click at [268, 167] on div "Saskia Schwab" at bounding box center [261, 160] width 169 height 19
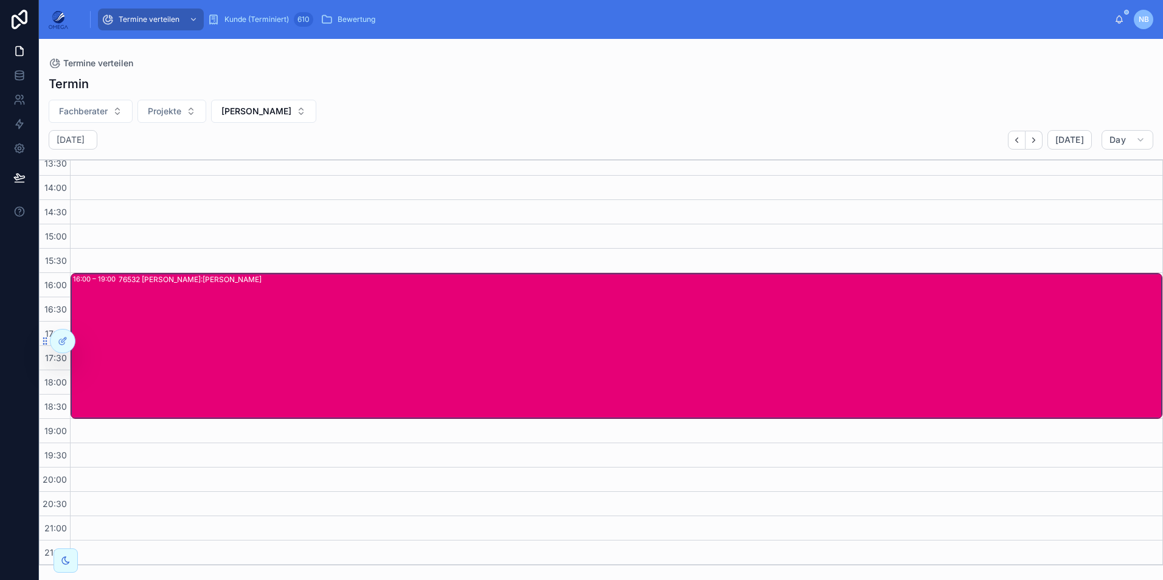
click at [350, 315] on div "76532 Klaus Vollmer Kunde:Saskia Schwab" at bounding box center [640, 346] width 1043 height 144
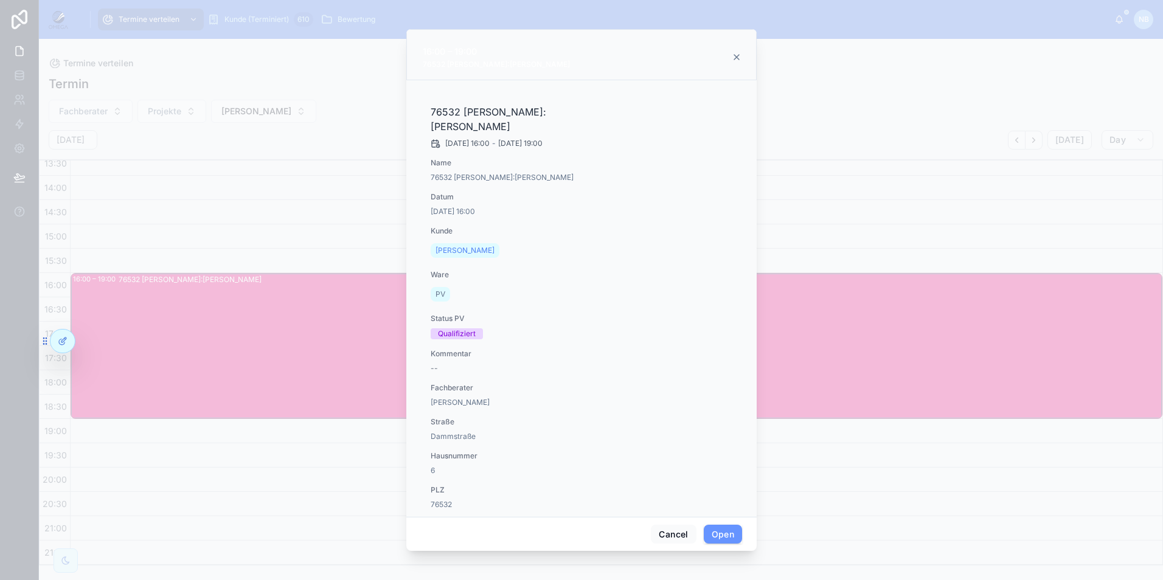
click at [0, 0] on span "Bewertung PV" at bounding box center [0, 0] width 0 height 0
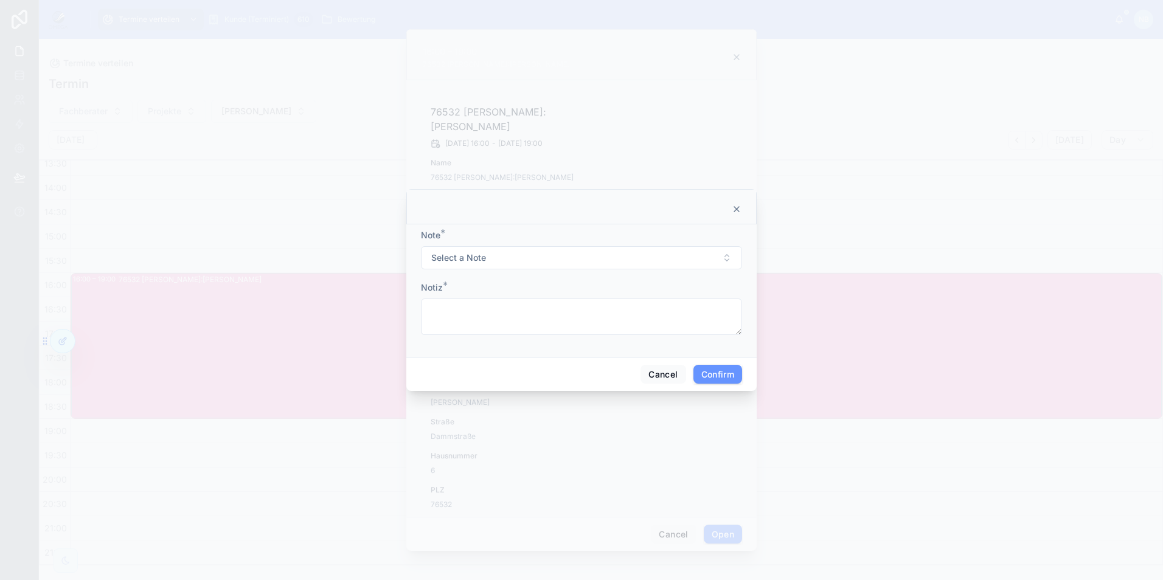
drag, startPoint x: 500, startPoint y: 258, endPoint x: 499, endPoint y: 270, distance: 11.6
click at [500, 259] on button "Select a Note" at bounding box center [581, 257] width 321 height 23
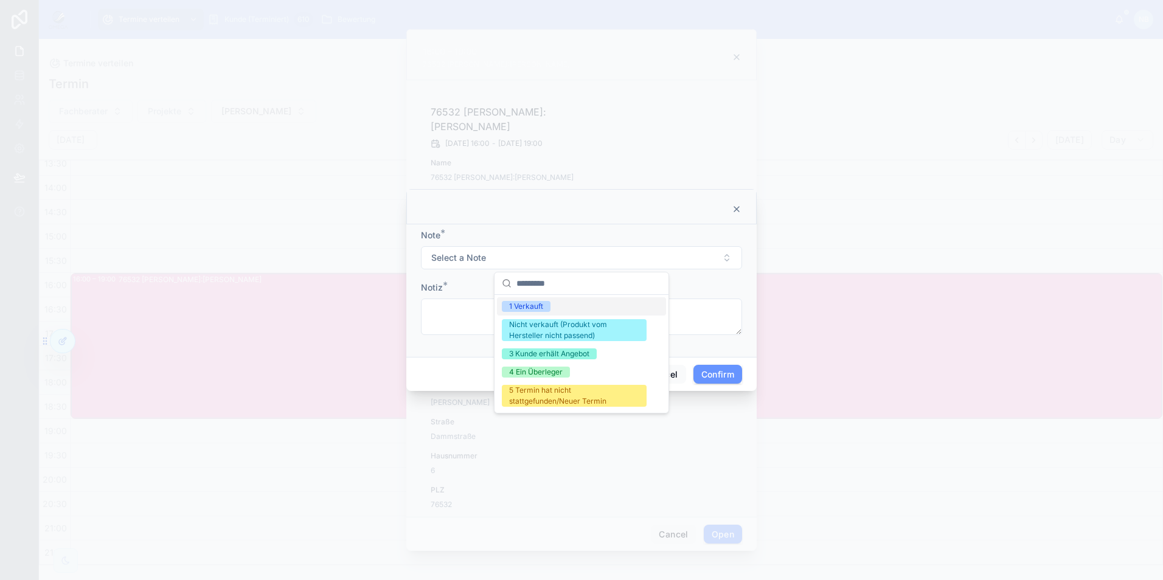
click at [519, 311] on div "1 Verkauft" at bounding box center [526, 306] width 34 height 11
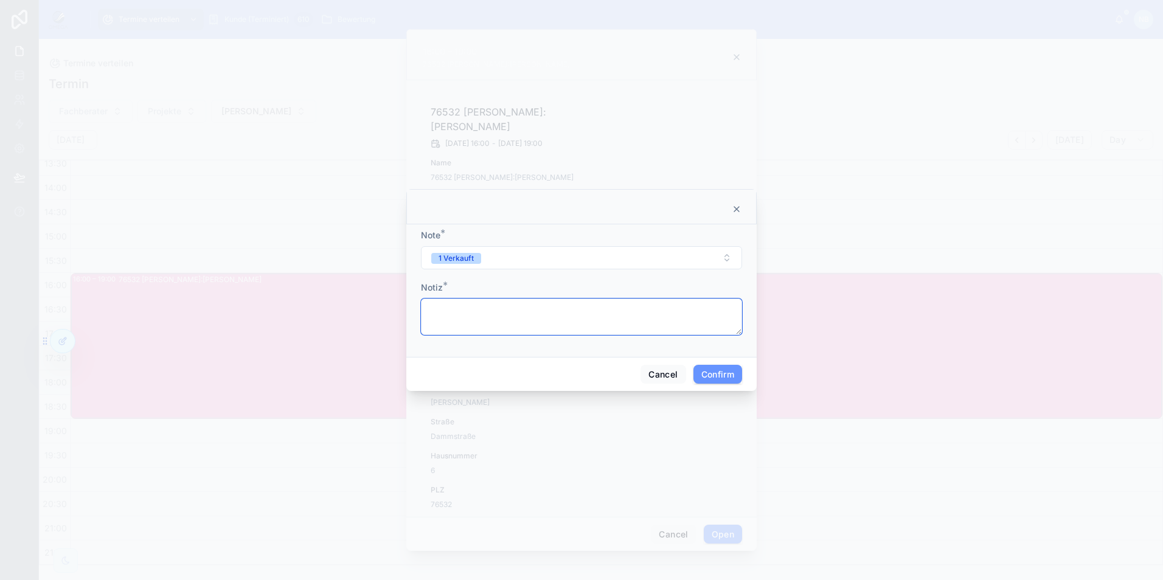
click at [472, 316] on textarea at bounding box center [581, 317] width 321 height 37
type textarea "*********"
click at [722, 372] on button "Confirm" at bounding box center [718, 374] width 49 height 19
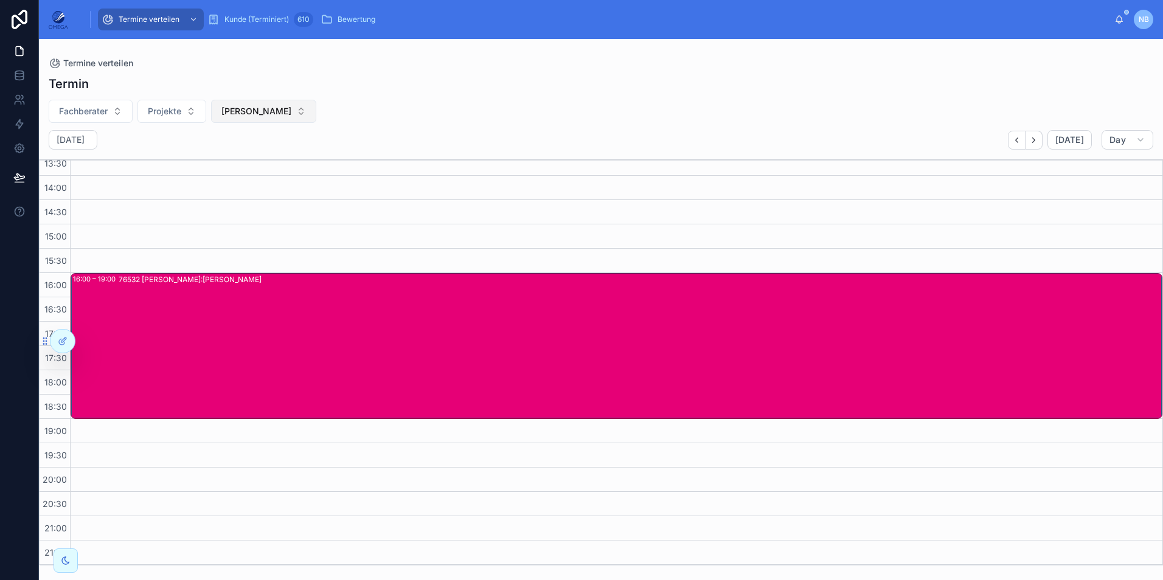
click at [271, 117] on button "Saskia Schwab" at bounding box center [263, 111] width 105 height 23
type input "**********"
click at [270, 165] on div "Rolf Ehmer" at bounding box center [260, 160] width 169 height 19
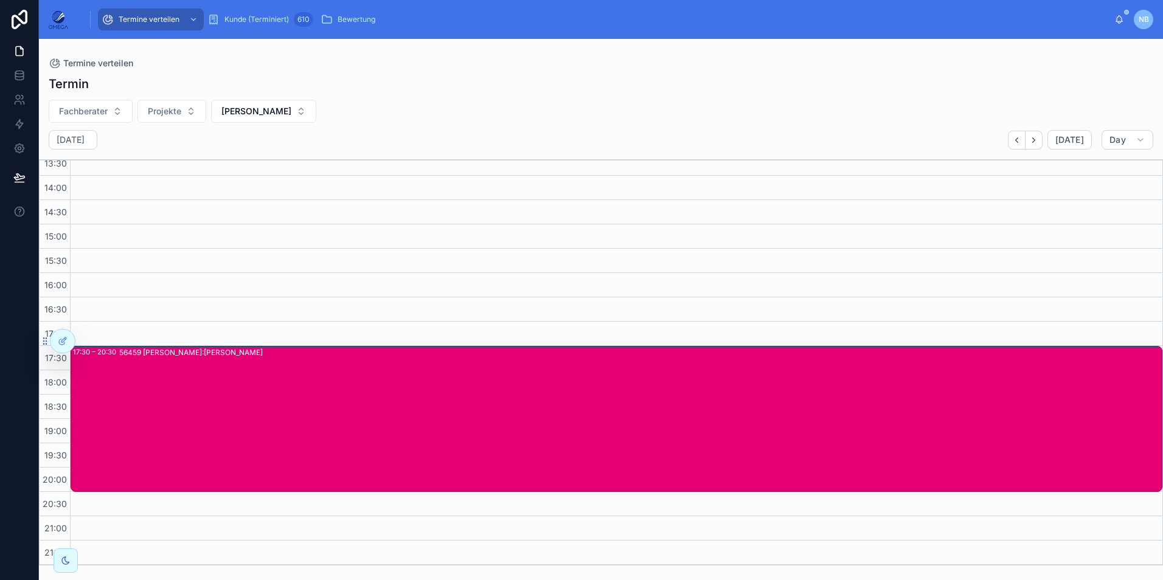
click at [377, 433] on div "56459 Andreas Klee Kunde:Rolf Ehmer" at bounding box center [640, 419] width 1042 height 144
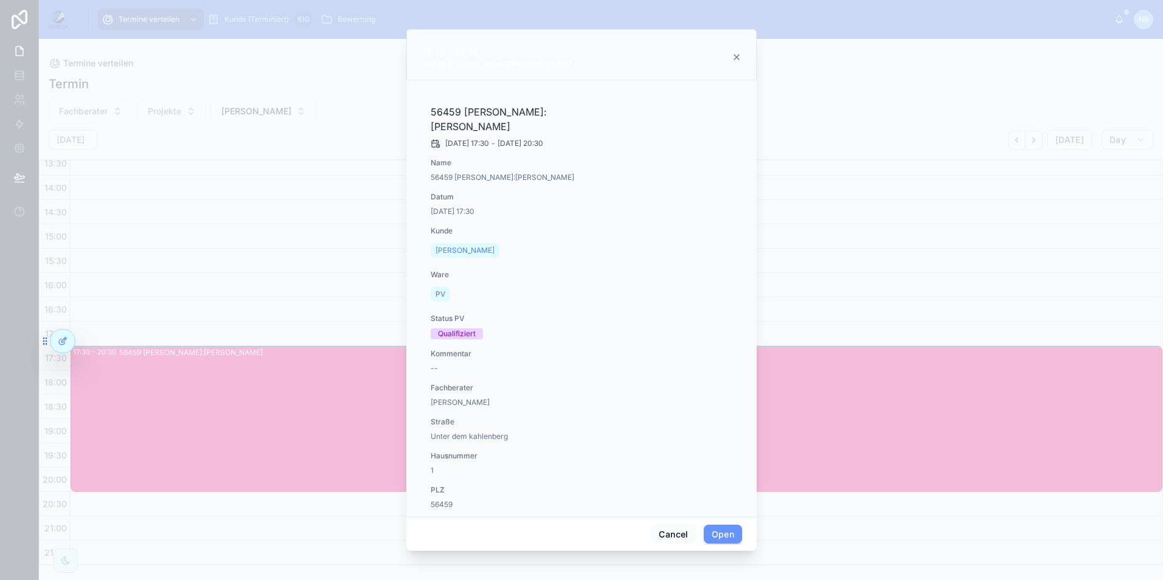
click at [0, 0] on span "Bewertung PV" at bounding box center [0, 0] width 0 height 0
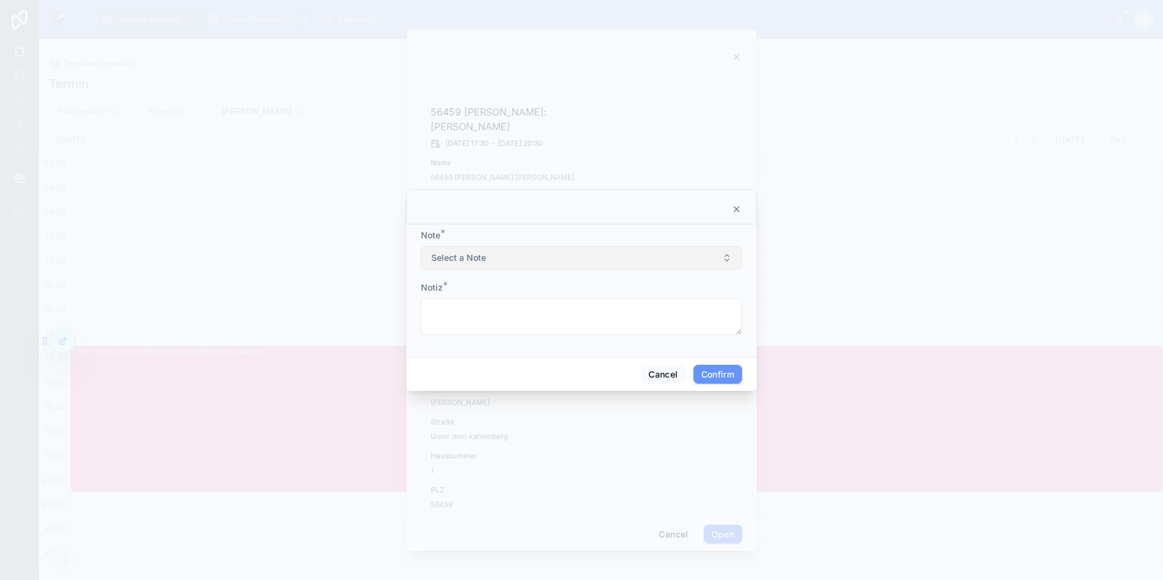
click at [549, 262] on button "Select a Note" at bounding box center [581, 257] width 321 height 23
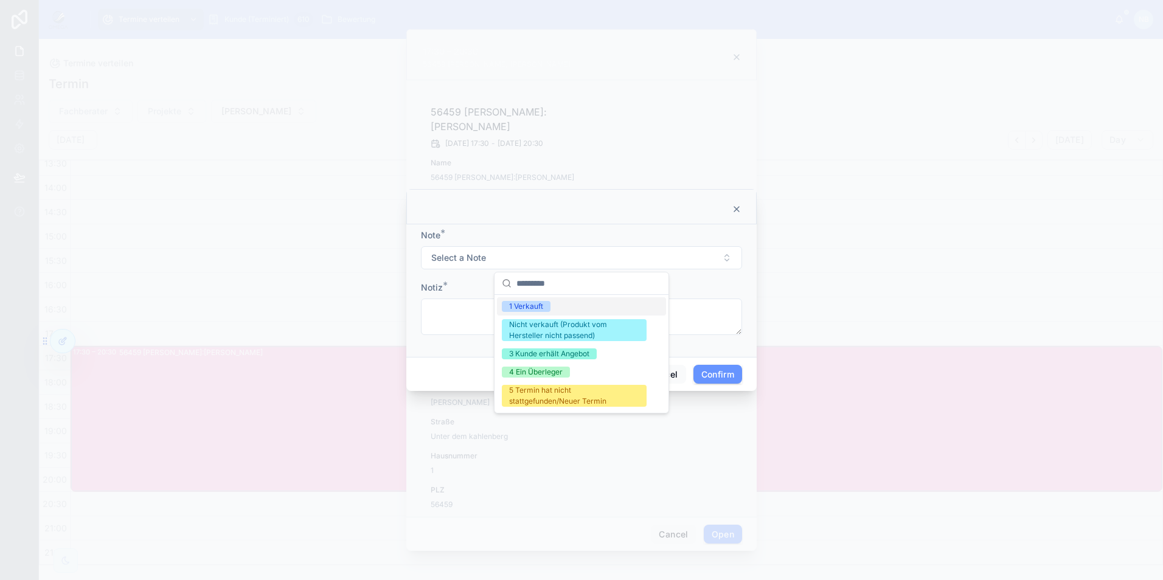
click at [526, 309] on div "1 Verkauft" at bounding box center [526, 306] width 34 height 11
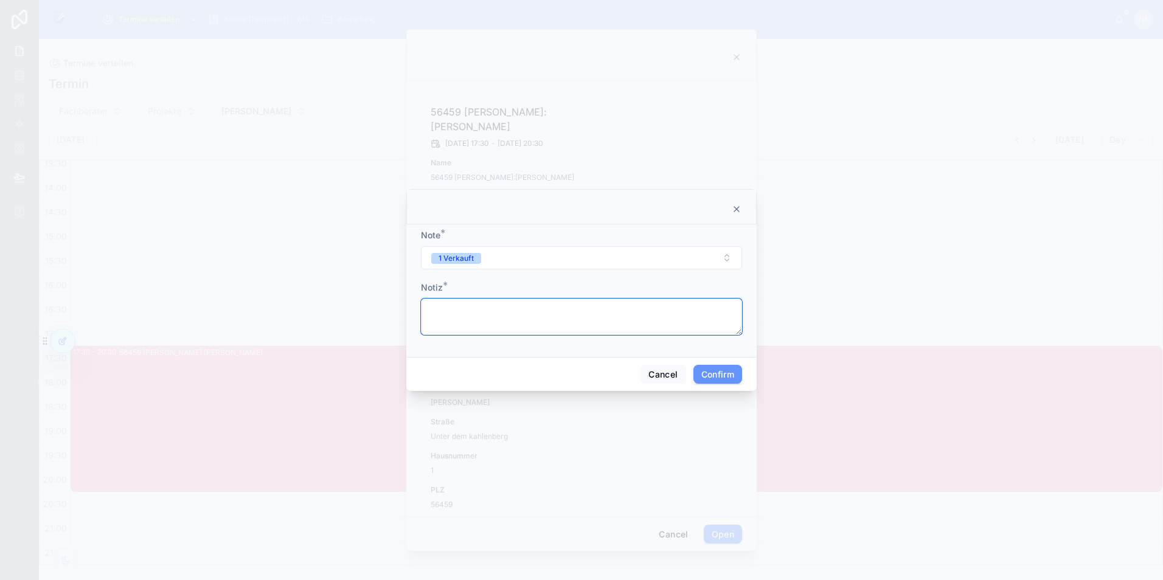
click at [494, 318] on textarea at bounding box center [581, 317] width 321 height 37
type textarea "**********"
click at [734, 375] on button "Confirm" at bounding box center [718, 374] width 49 height 19
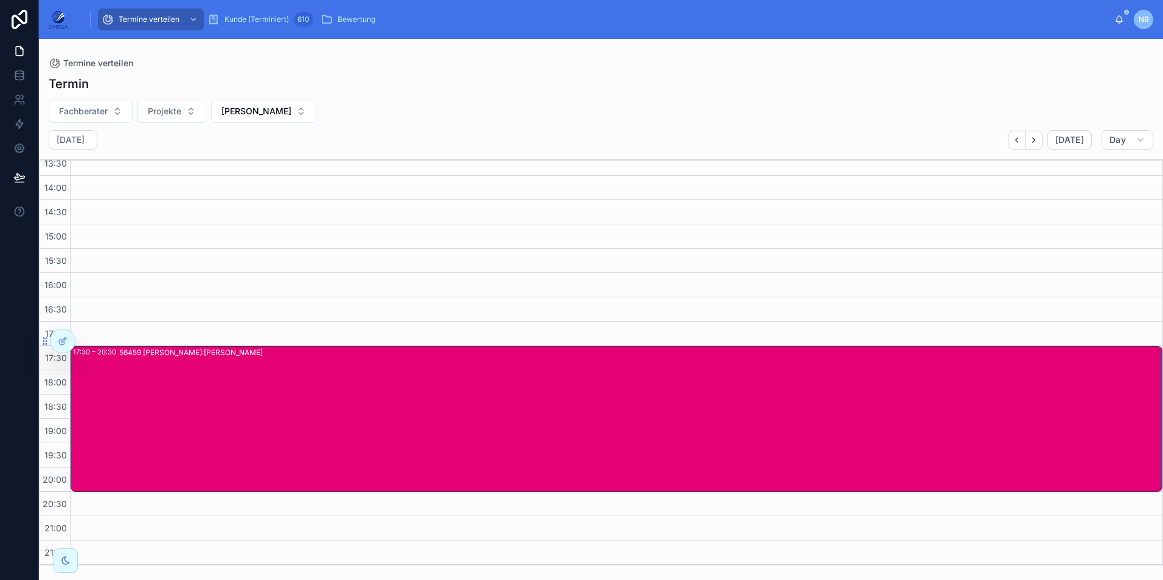
click at [399, 111] on div "Fachberater Projekte Rolf Ehmer" at bounding box center [601, 111] width 1124 height 23
click at [263, 117] on span "Rolf Ehmer" at bounding box center [256, 111] width 70 height 12
type input "**********"
click at [255, 165] on div "Birgirt Pfeiffer" at bounding box center [251, 160] width 169 height 19
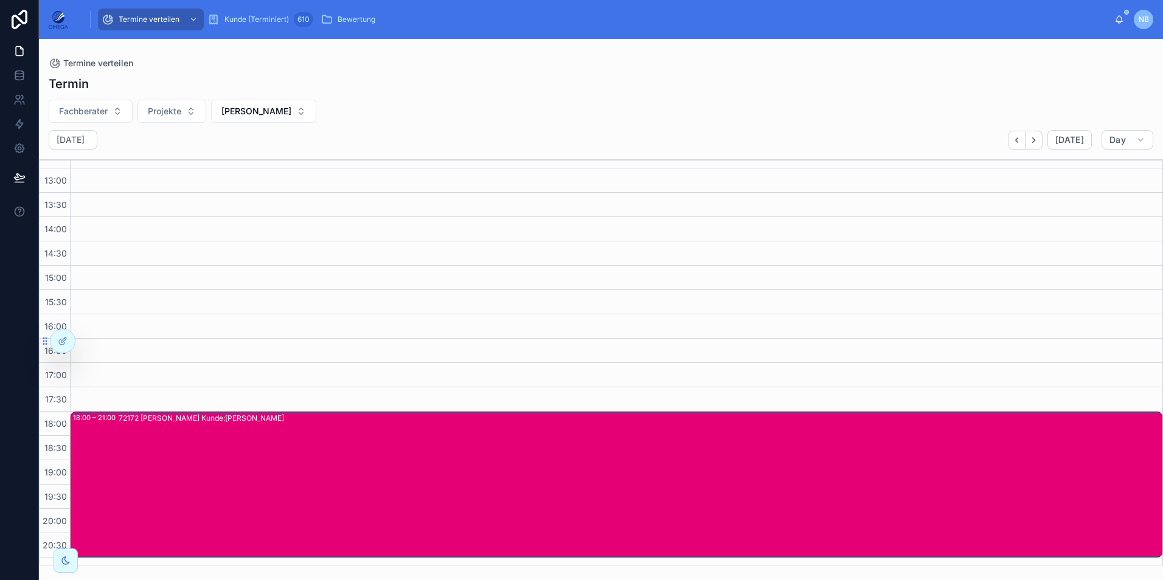
scroll to position [277, 0]
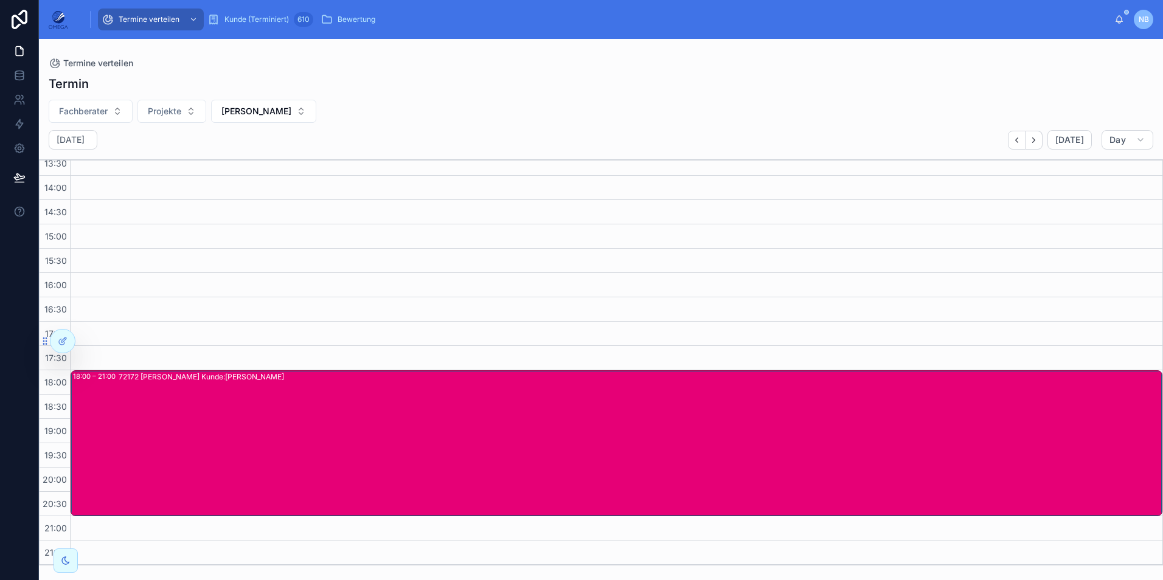
click at [314, 433] on div "72172 Nino Rimmler Kunde:Birgirt Pfeiffer" at bounding box center [640, 444] width 1043 height 144
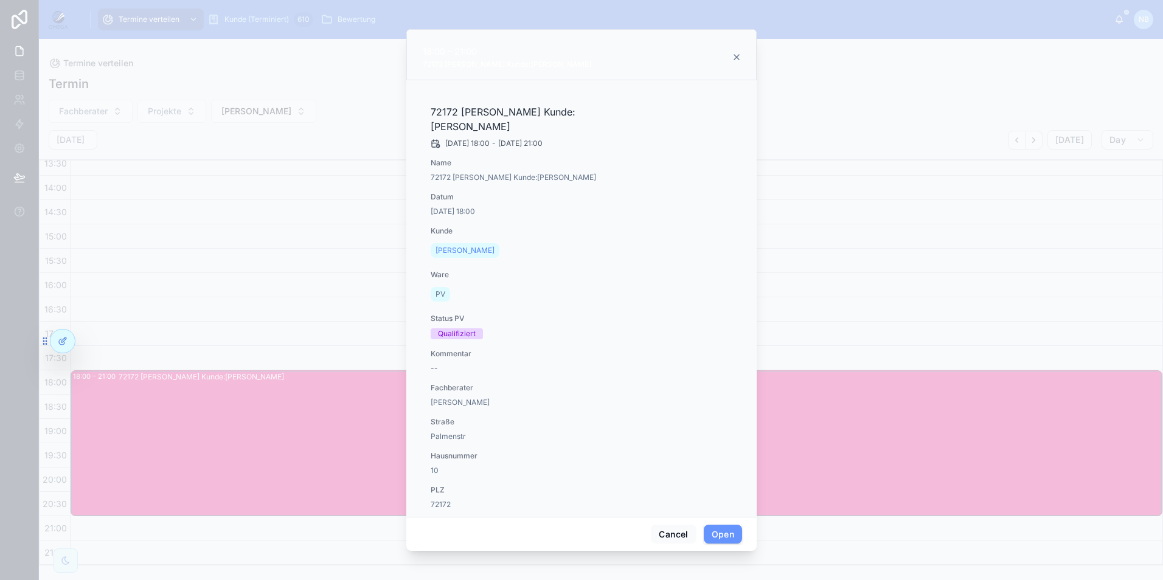
click at [0, 0] on span "Bewertung PV" at bounding box center [0, 0] width 0 height 0
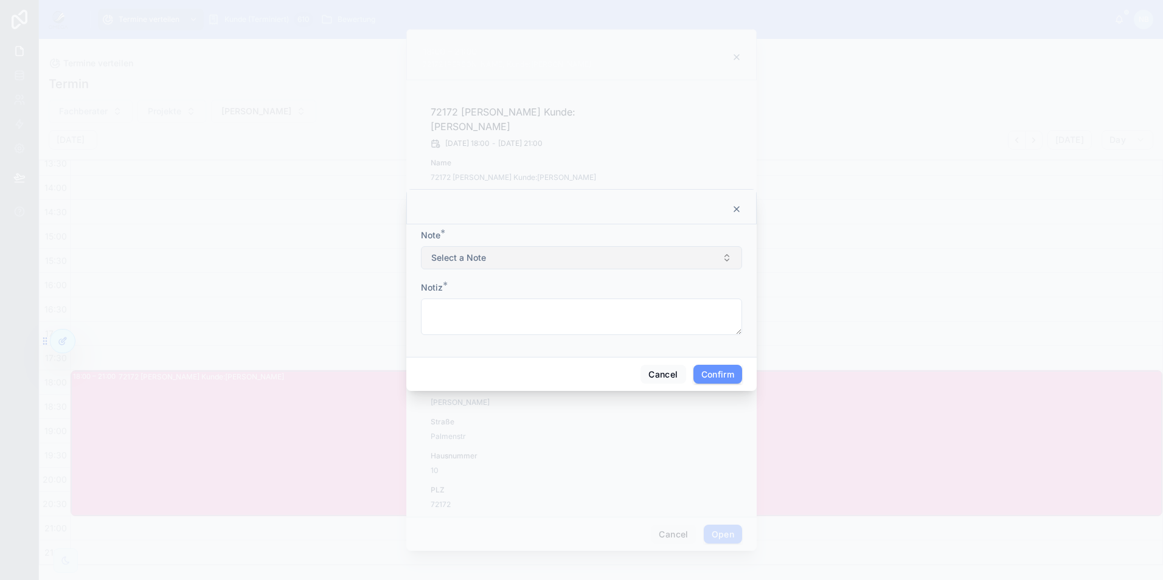
click at [487, 262] on button "Select a Note" at bounding box center [581, 257] width 321 height 23
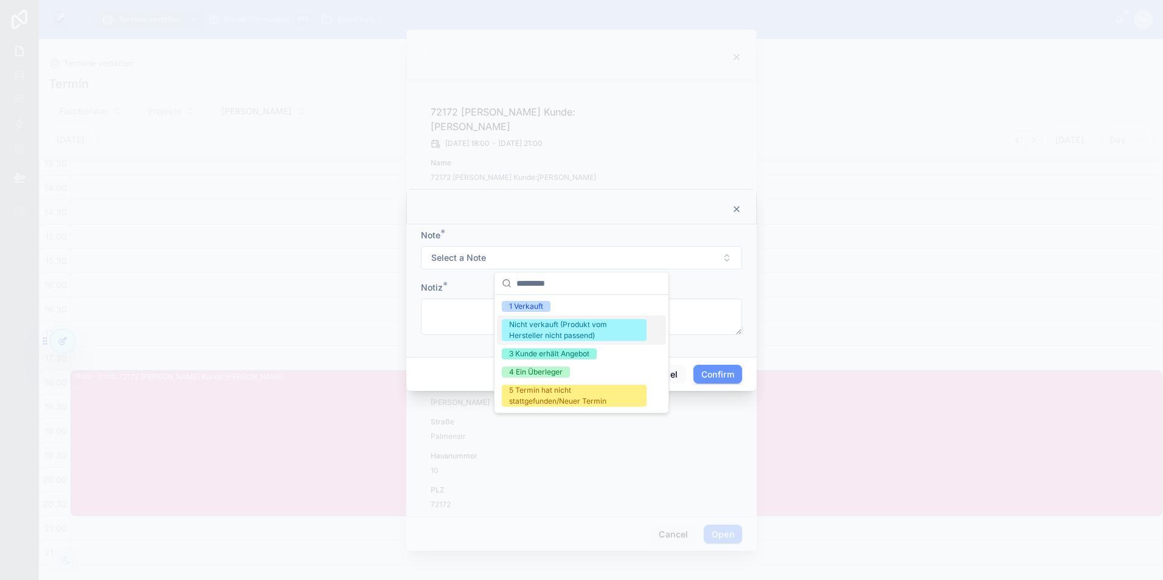
click at [552, 329] on div "Nicht verkauft (Produkt vom Hersteller nicht passend)" at bounding box center [574, 330] width 130 height 22
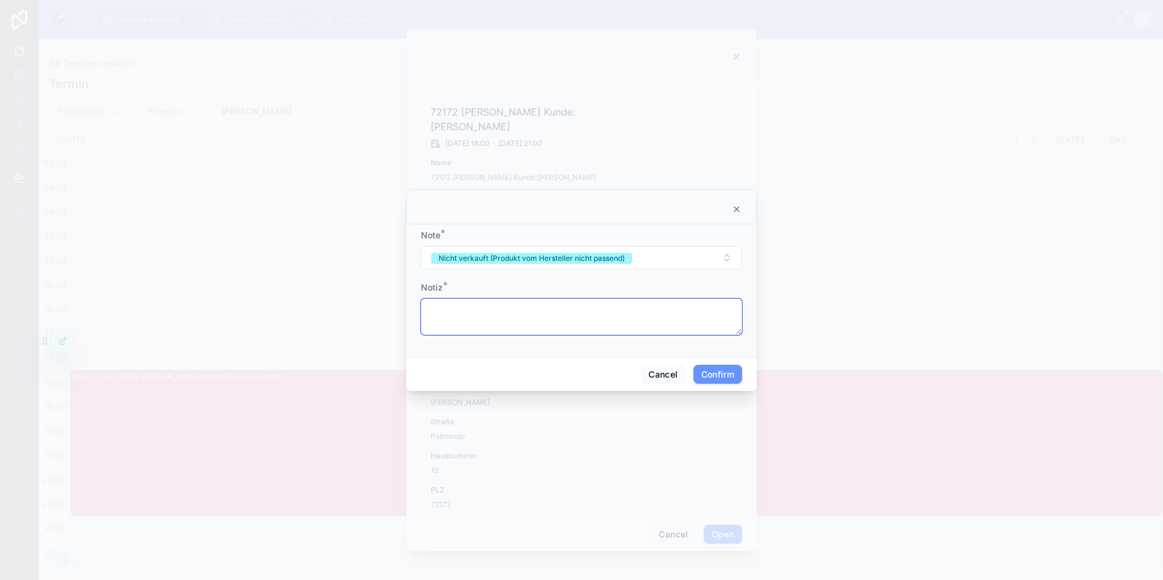
click at [479, 322] on textarea at bounding box center [581, 317] width 321 height 37
type textarea "*"
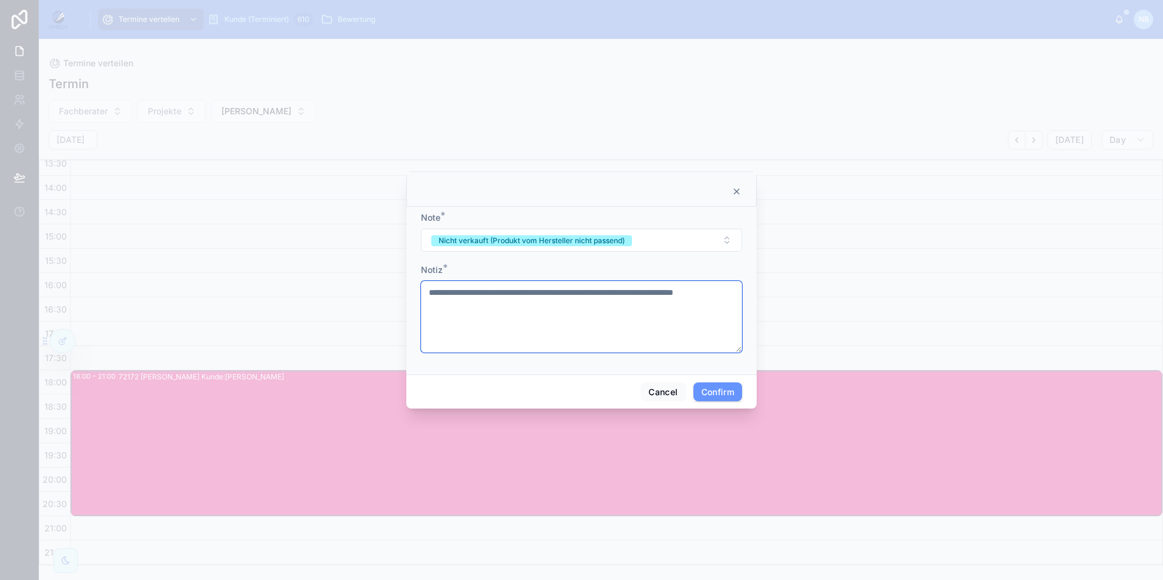
type textarea "**********"
click at [709, 393] on button "Confirm" at bounding box center [718, 392] width 49 height 19
